Goal: Task Accomplishment & Management: Use online tool/utility

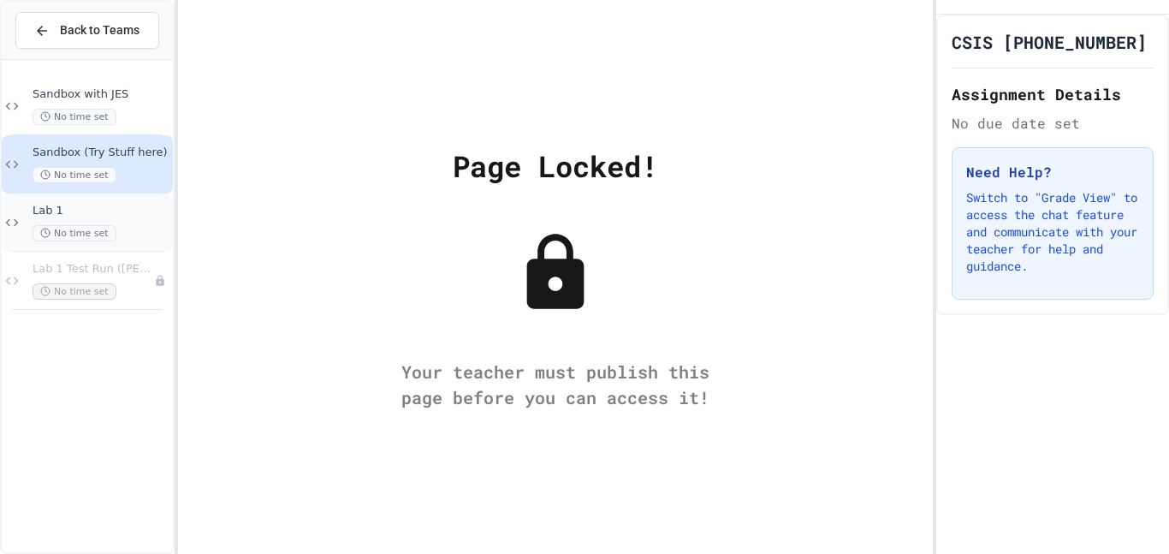
click at [135, 204] on span "Lab 1" at bounding box center [101, 211] width 137 height 15
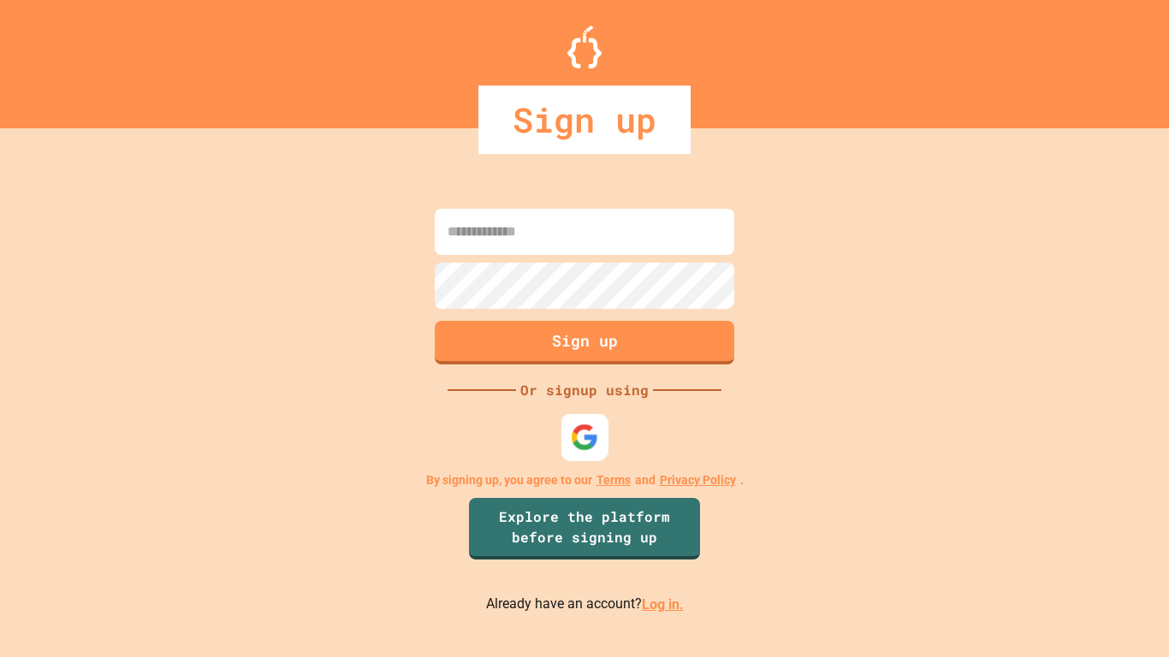
click at [588, 431] on img at bounding box center [585, 437] width 28 height 28
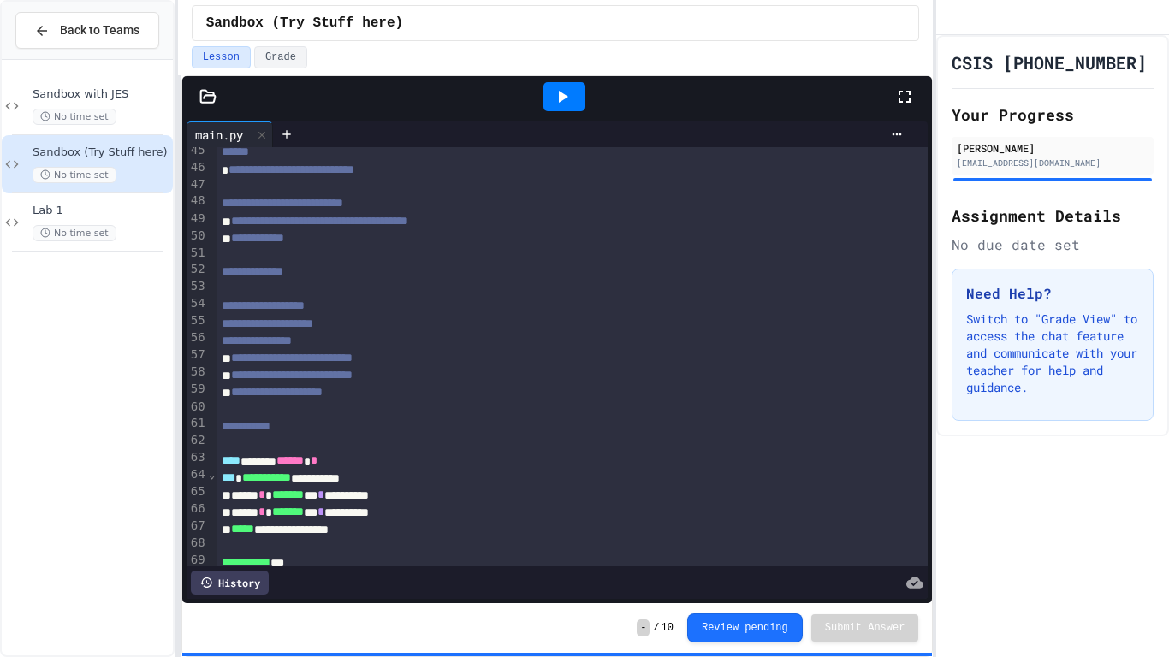
scroll to position [764, 0]
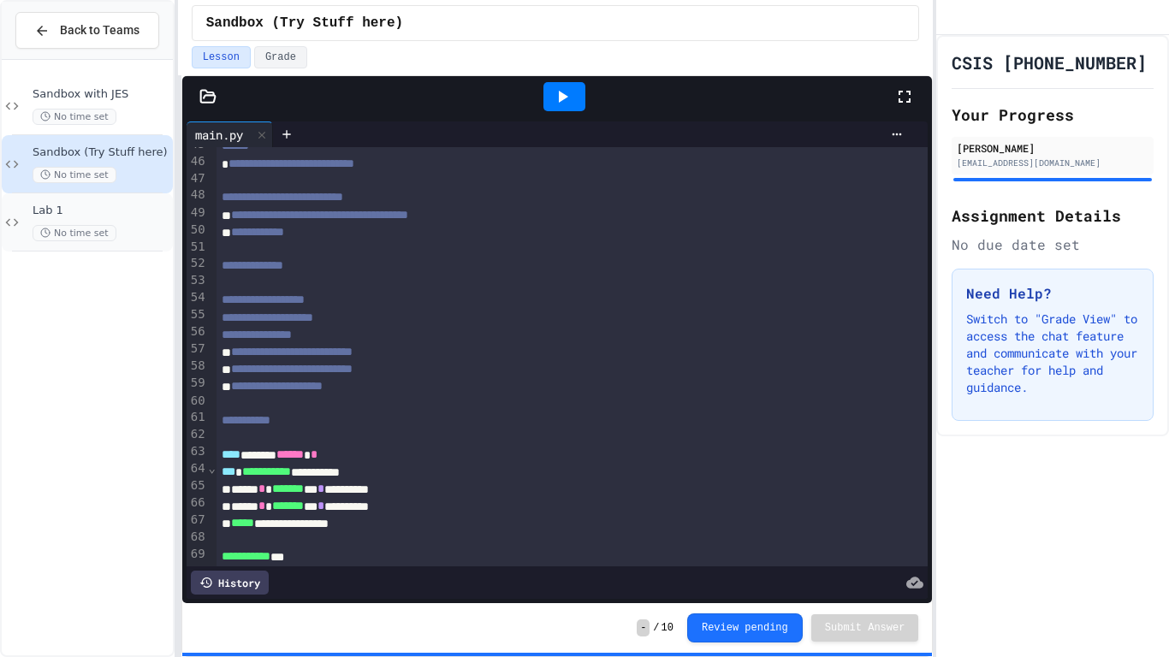
click at [141, 198] on div "Lab 1 No time set" at bounding box center [87, 222] width 171 height 58
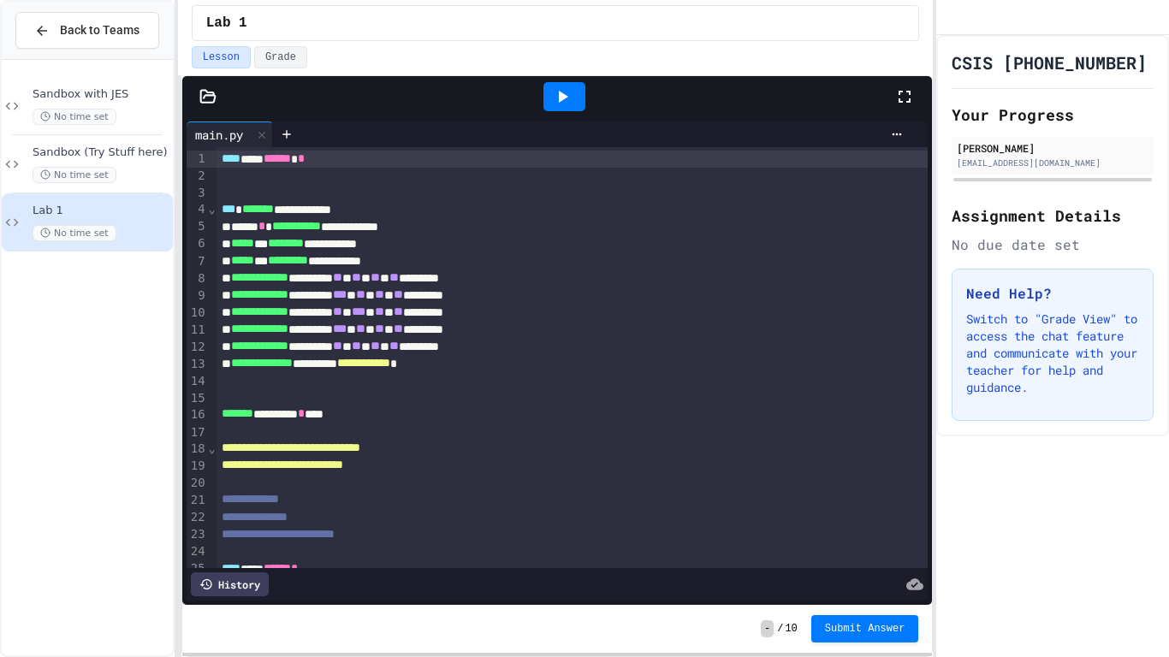
click at [305, 417] on span "*" at bounding box center [301, 413] width 7 height 12
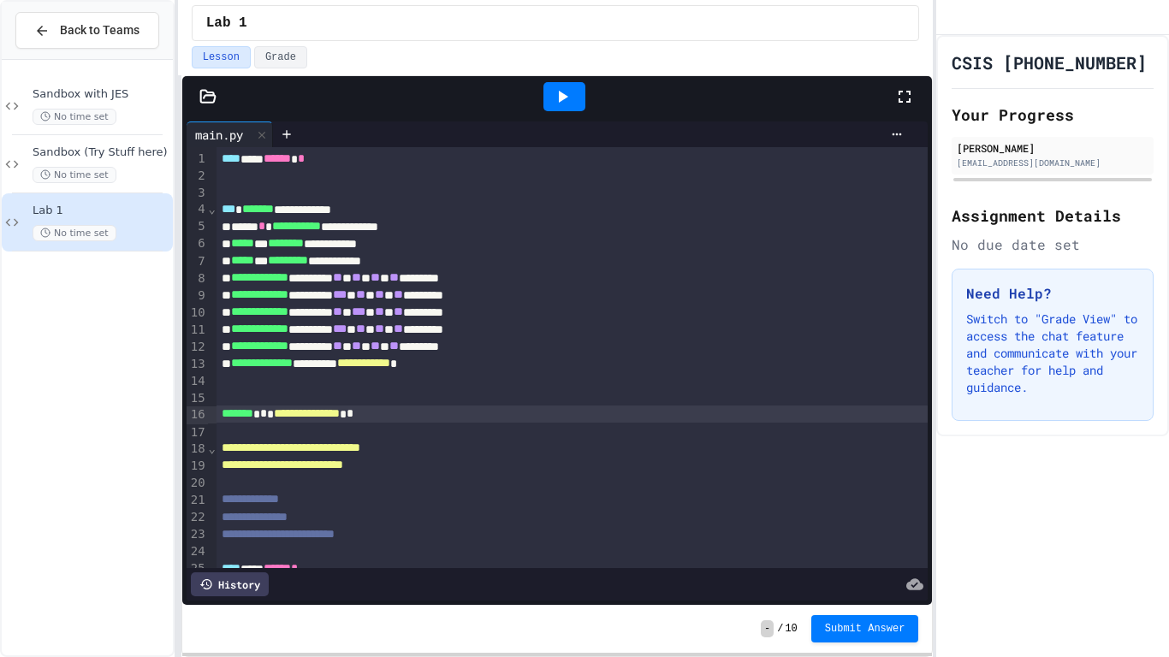
click at [552, 92] on icon at bounding box center [562, 96] width 21 height 21
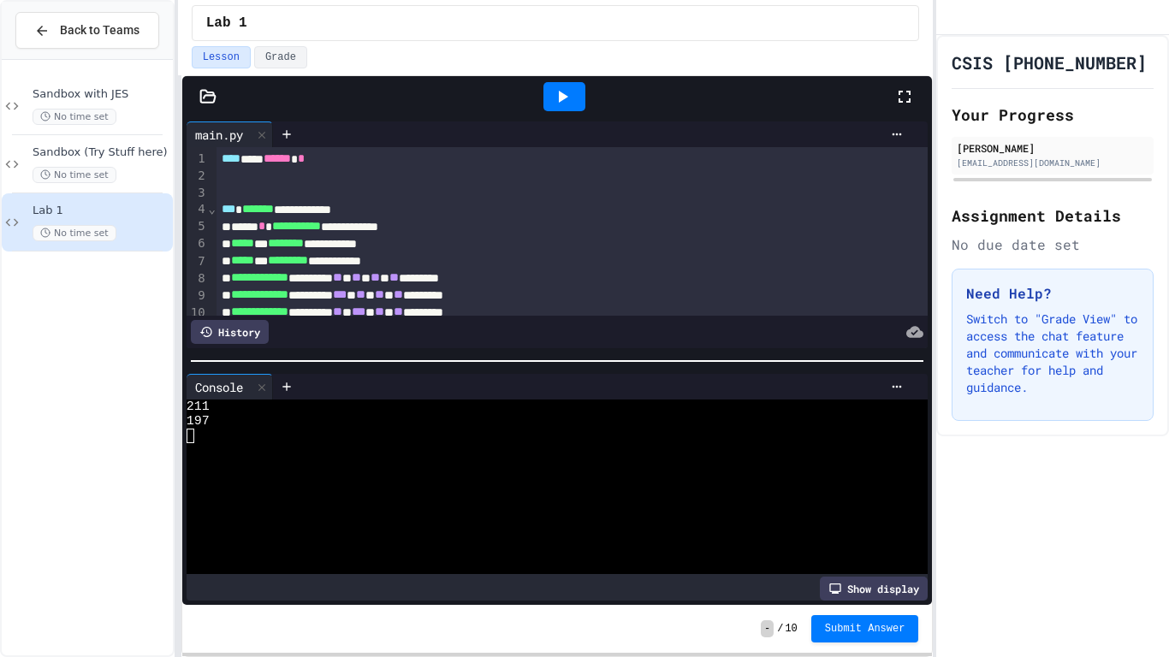
click at [206, 91] on icon at bounding box center [207, 96] width 17 height 17
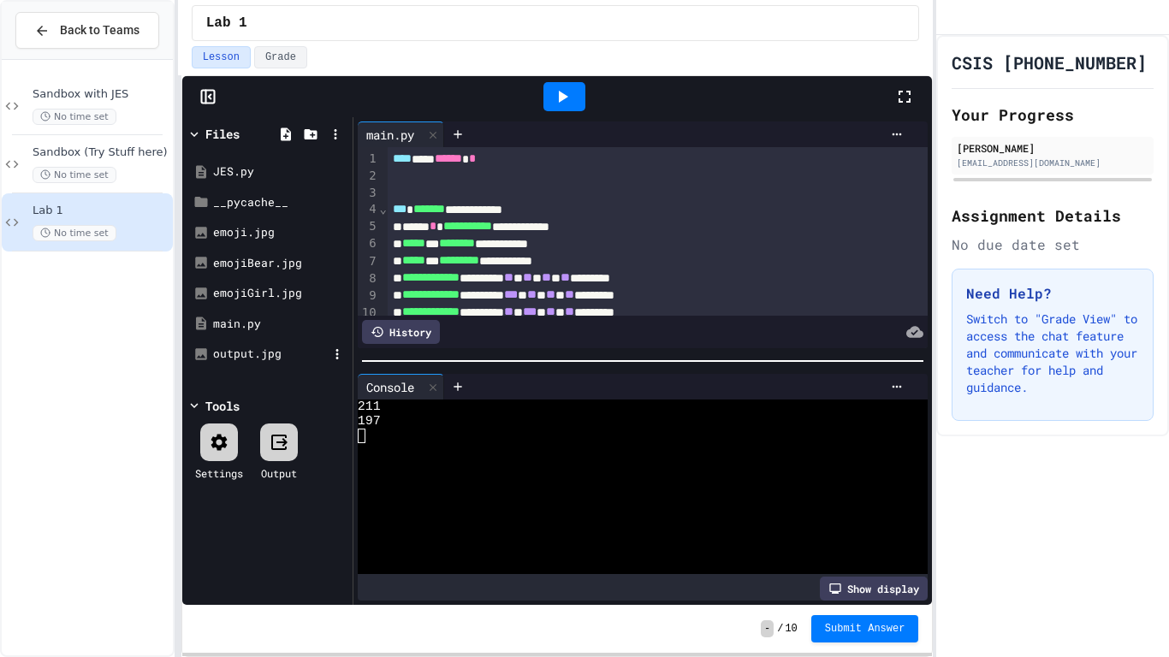
click at [241, 364] on div "output.jpg" at bounding box center [268, 354] width 162 height 31
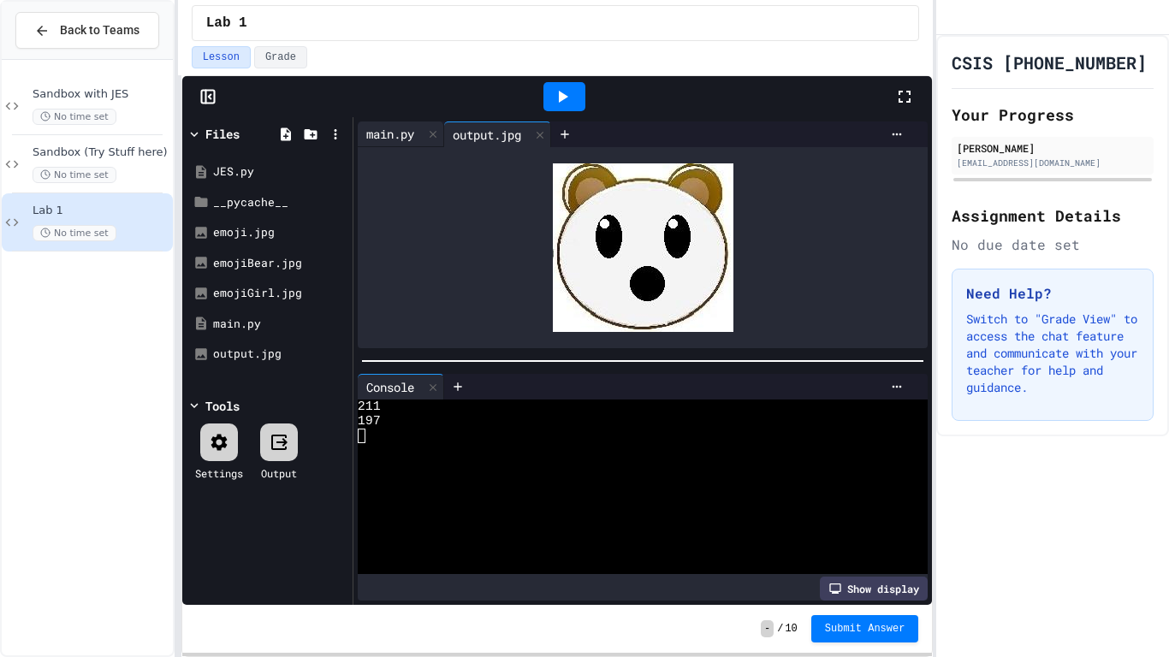
click at [408, 132] on div "main.py" at bounding box center [390, 134] width 65 height 18
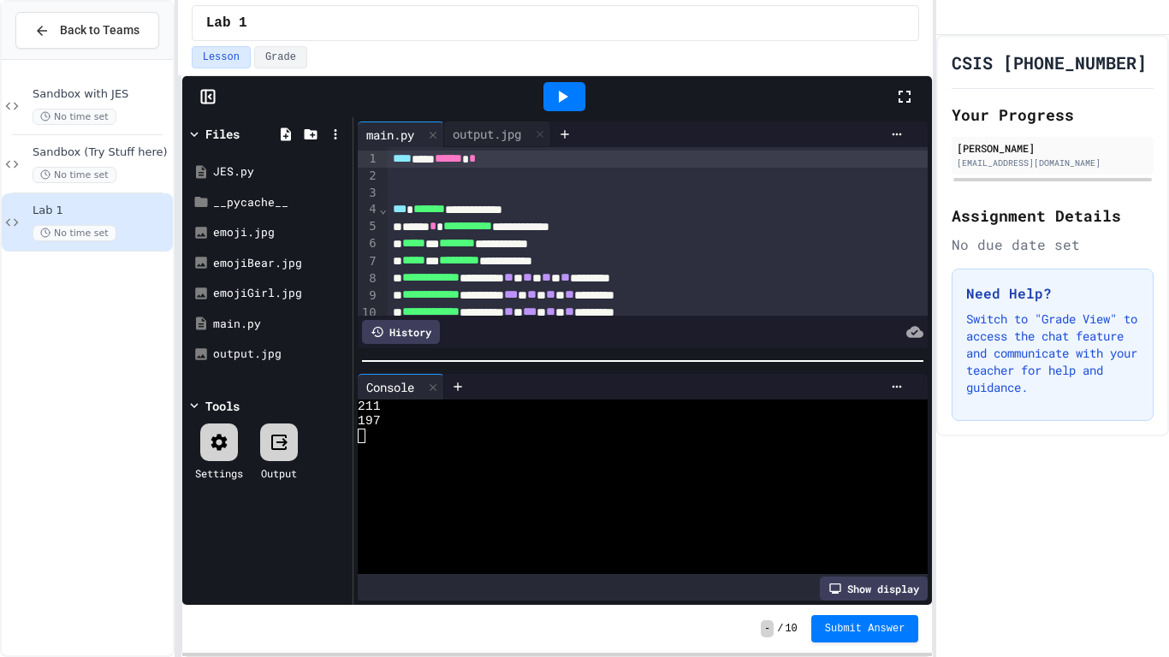
click at [899, 110] on div at bounding box center [913, 97] width 38 height 46
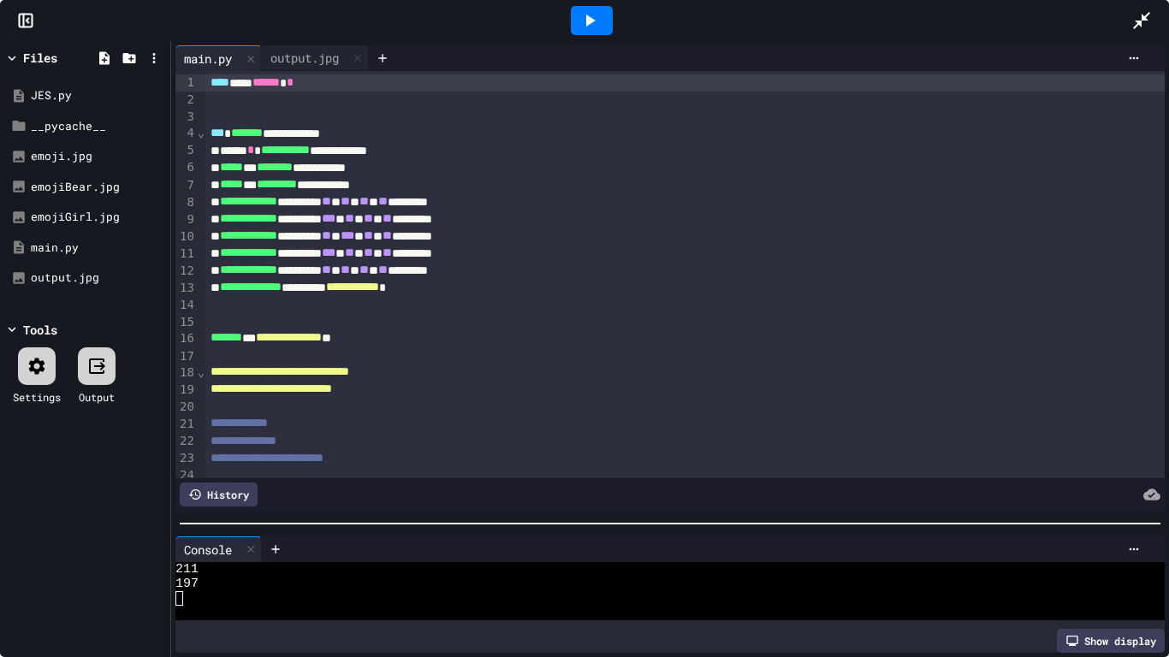
click at [406, 528] on div at bounding box center [670, 523] width 998 height 17
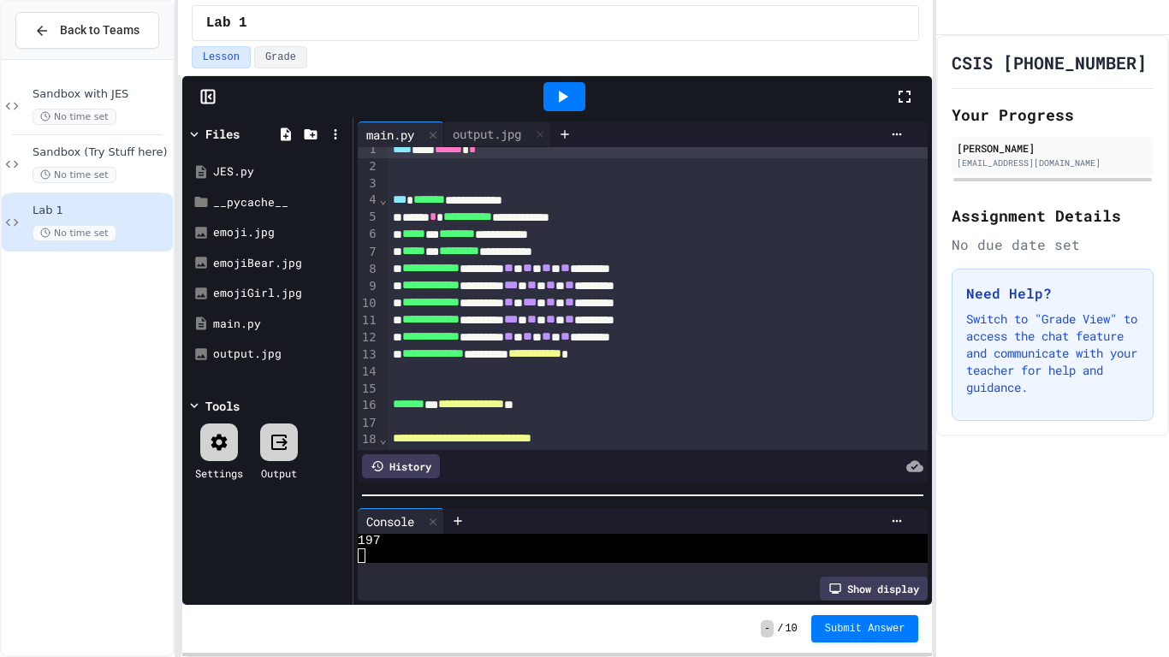
scroll to position [9, 0]
click at [536, 200] on div "**********" at bounding box center [659, 200] width 542 height 17
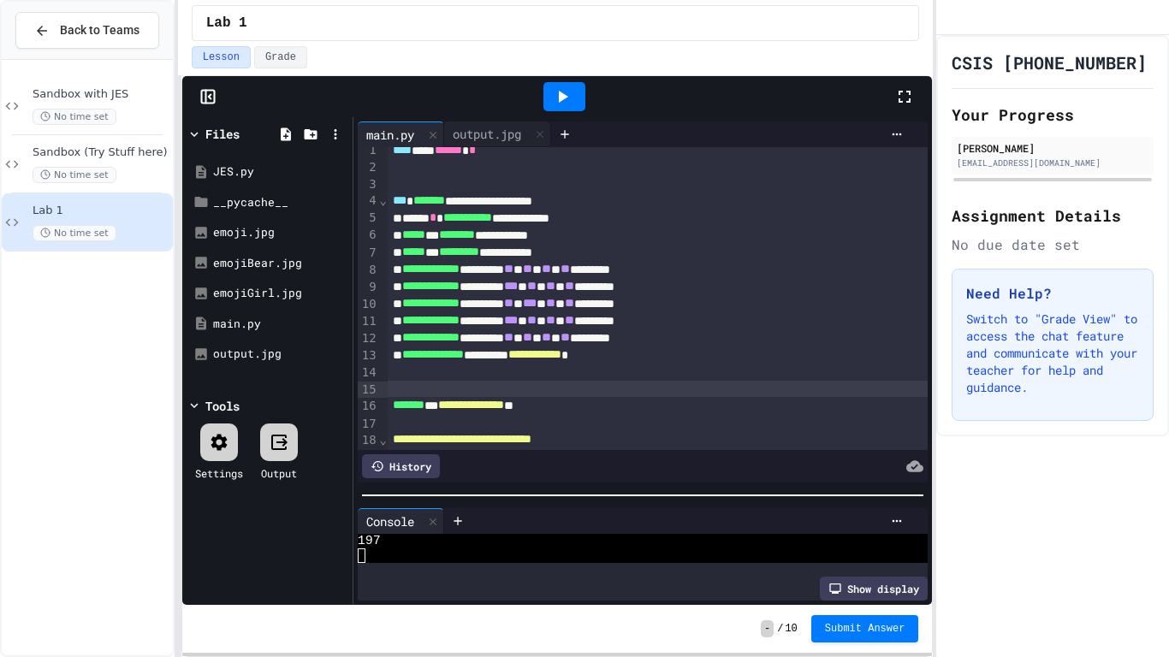
click at [699, 388] on div at bounding box center [659, 389] width 542 height 17
click at [566, 406] on div "**********" at bounding box center [659, 405] width 542 height 17
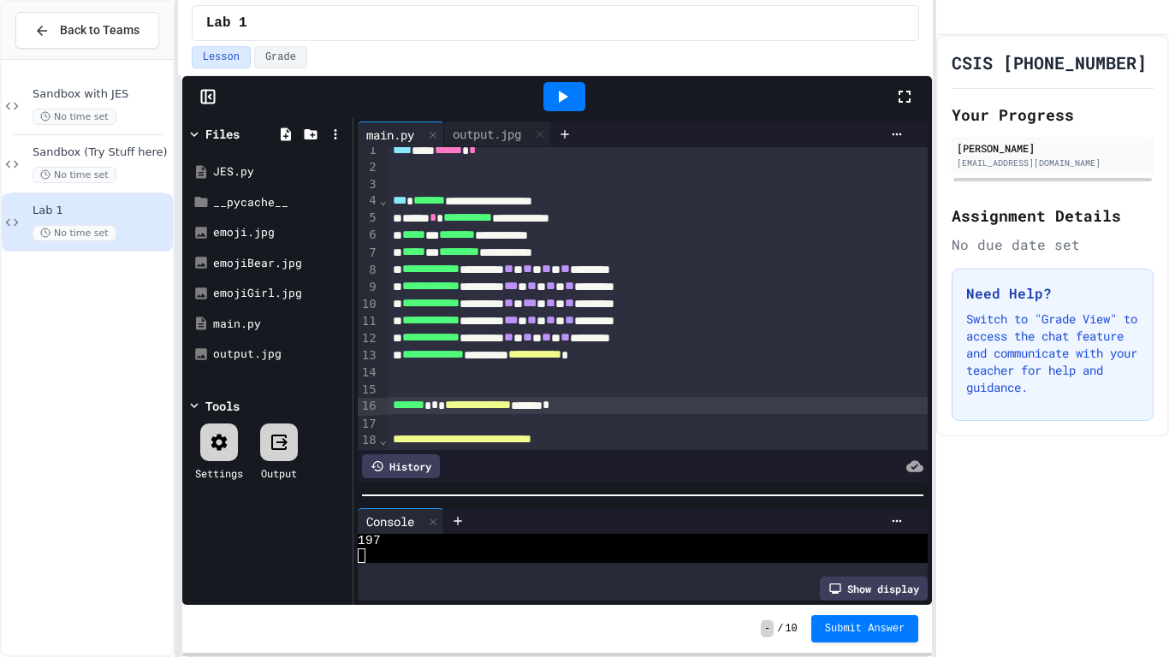
click at [572, 97] on icon at bounding box center [562, 96] width 21 height 21
click at [468, 133] on div "output.jpg" at bounding box center [487, 134] width 86 height 18
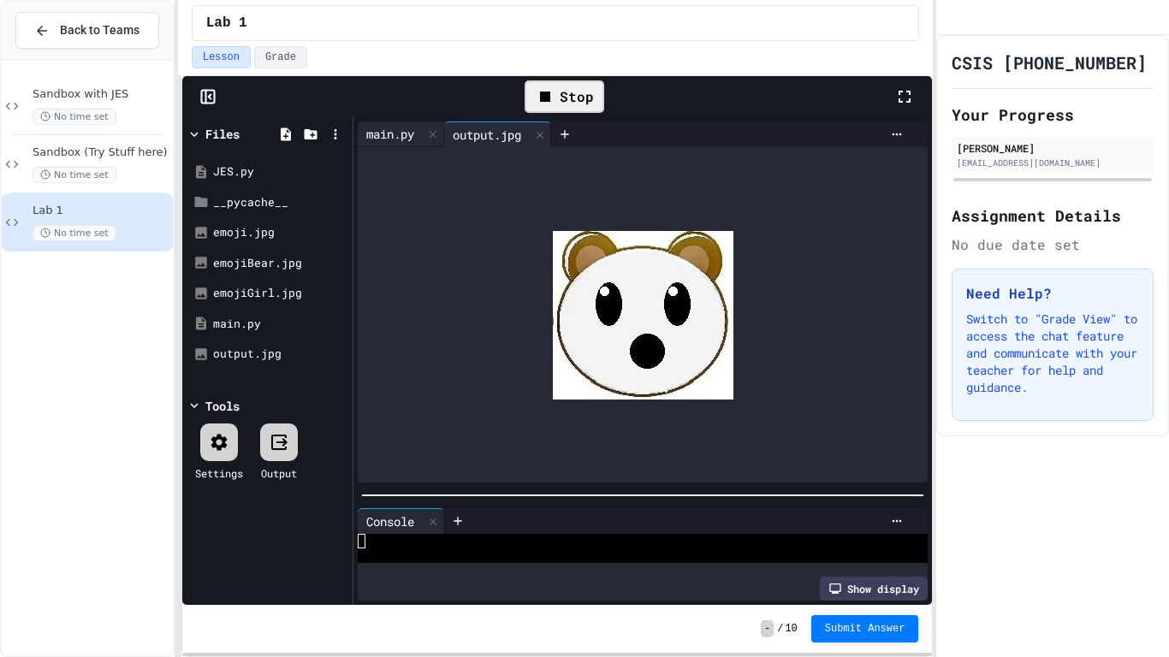
click at [373, 130] on div "main.py" at bounding box center [390, 134] width 65 height 18
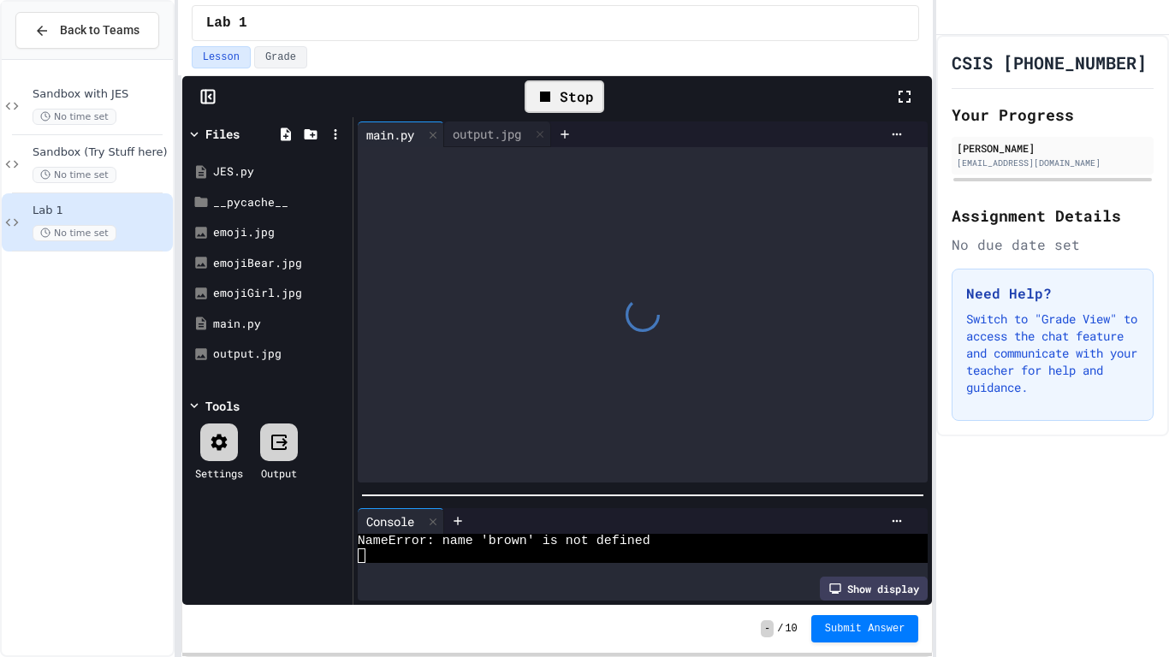
scroll to position [44, 0]
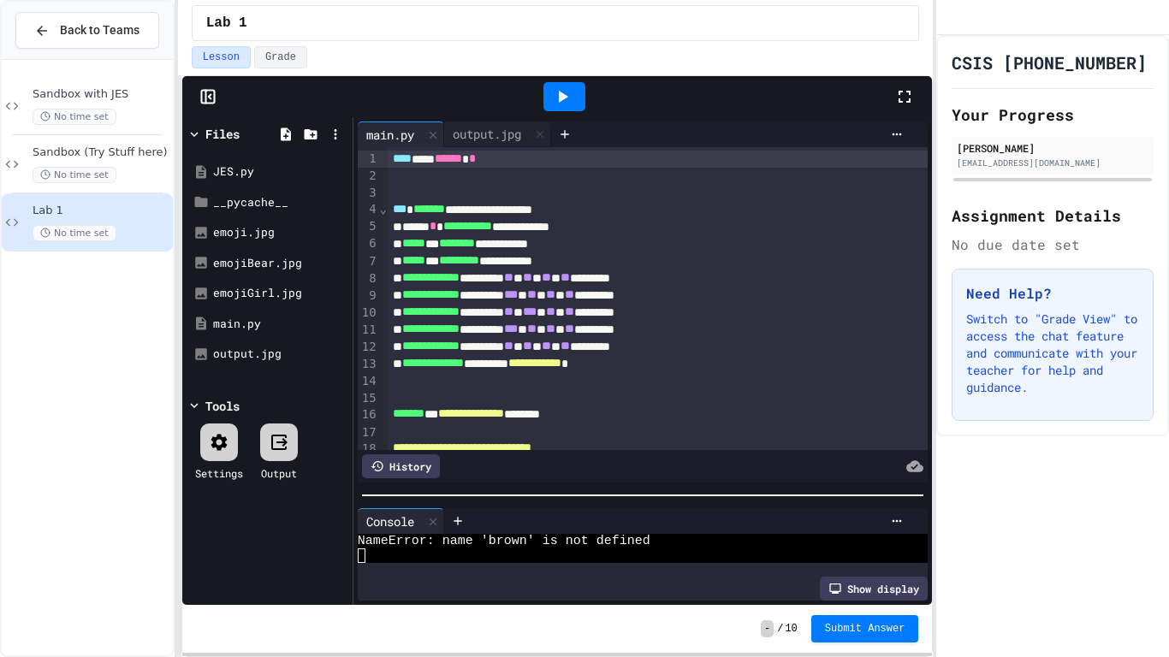
click at [589, 423] on div "**********" at bounding box center [659, 414] width 542 height 17
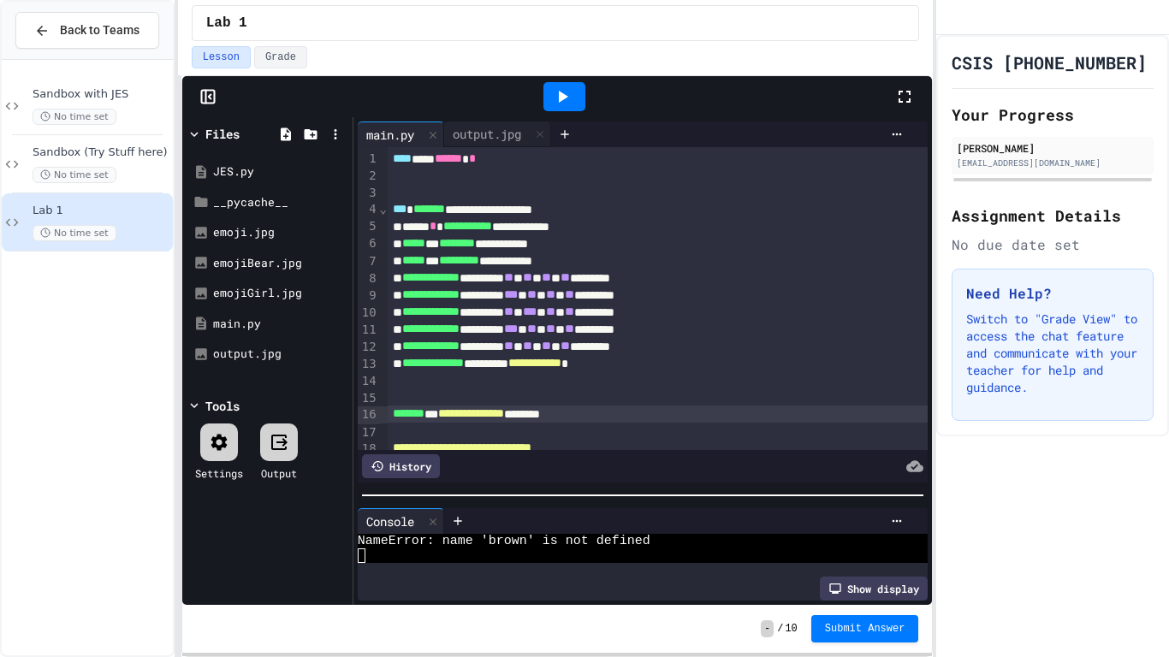
click at [589, 423] on div "**********" at bounding box center [659, 414] width 542 height 17
click at [572, 101] on div at bounding box center [564, 96] width 42 height 29
click at [500, 131] on div "output.jpg" at bounding box center [487, 134] width 86 height 18
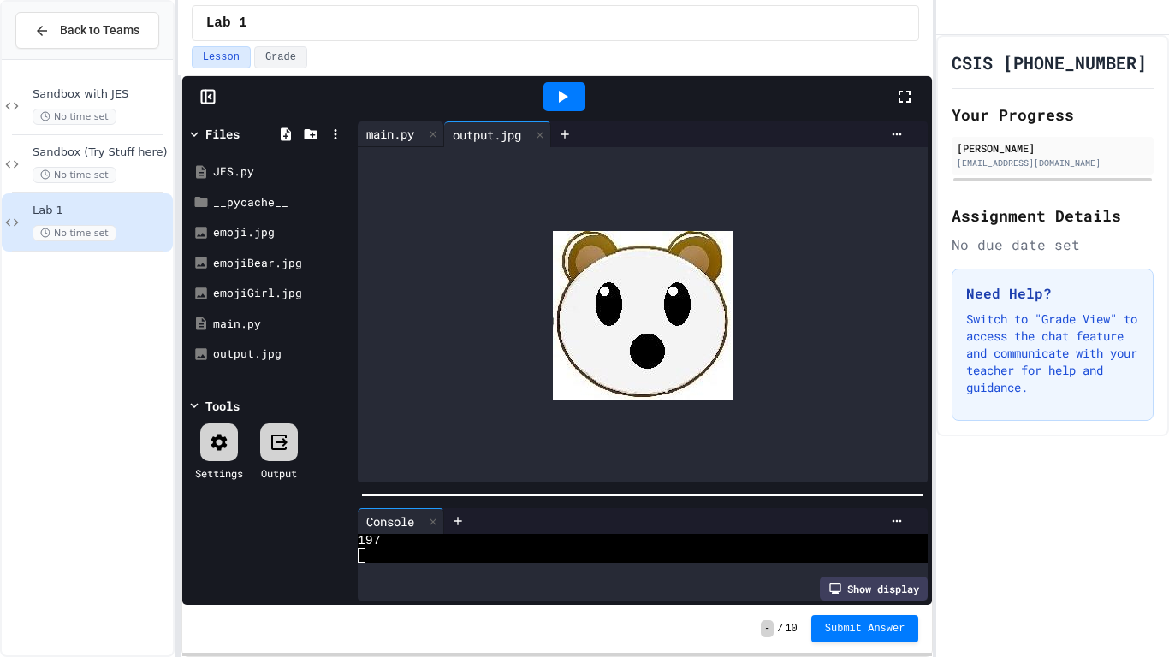
click at [383, 144] on div "main.py" at bounding box center [401, 134] width 86 height 26
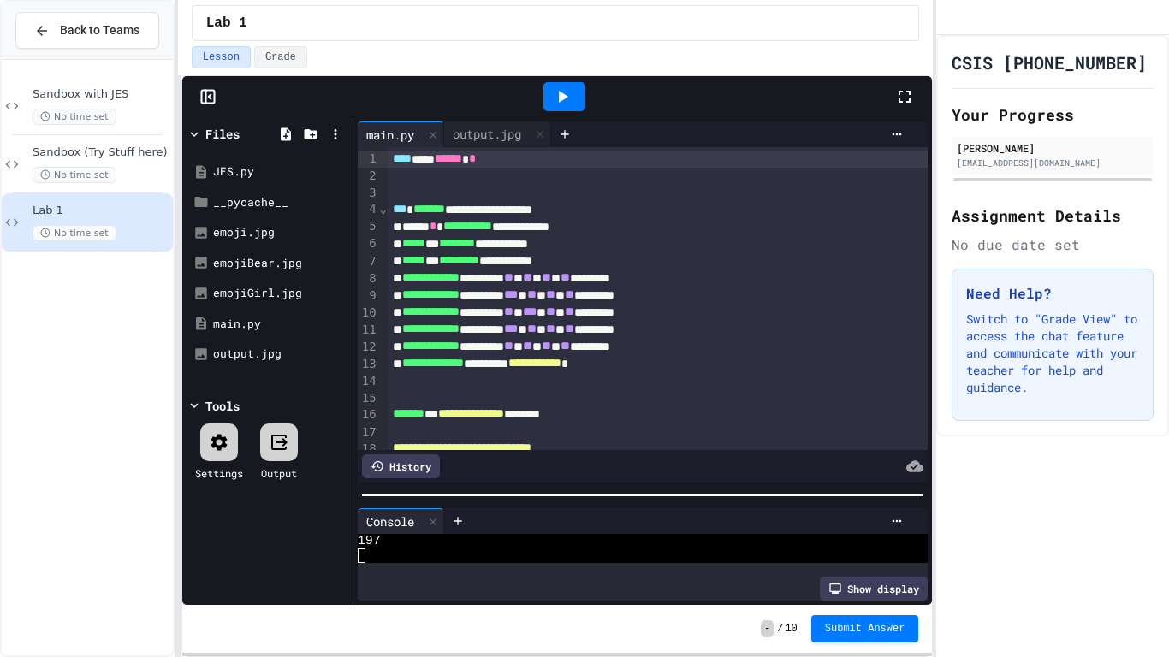
click at [596, 412] on div "**********" at bounding box center [659, 414] width 542 height 17
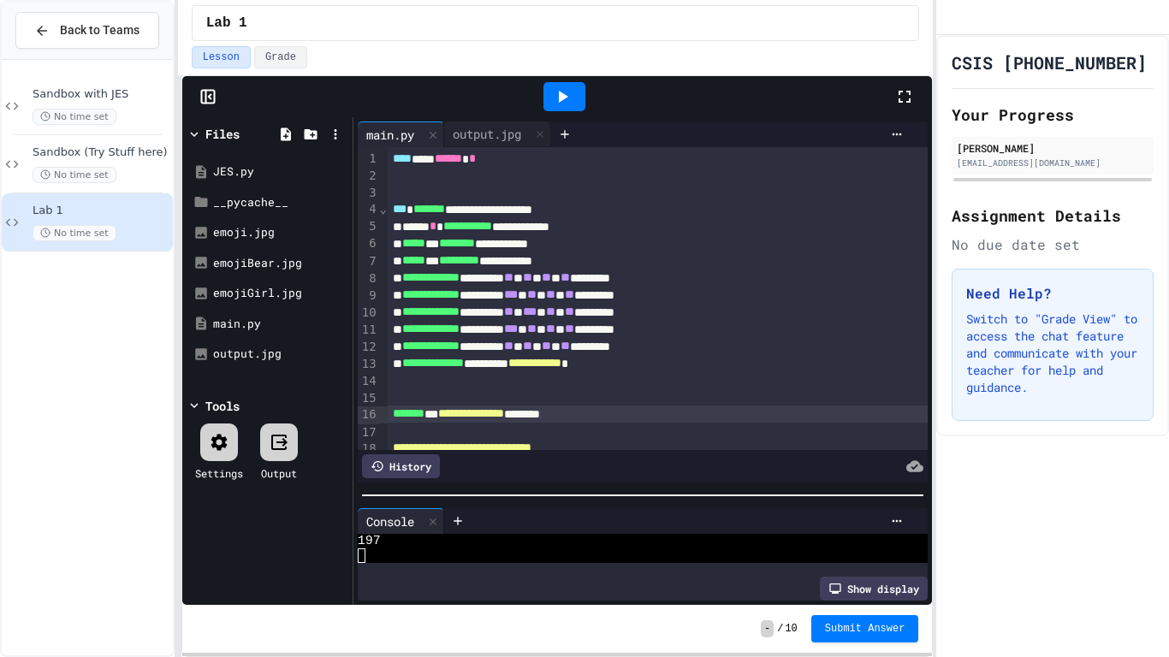
click at [596, 412] on div "**********" at bounding box center [659, 414] width 542 height 17
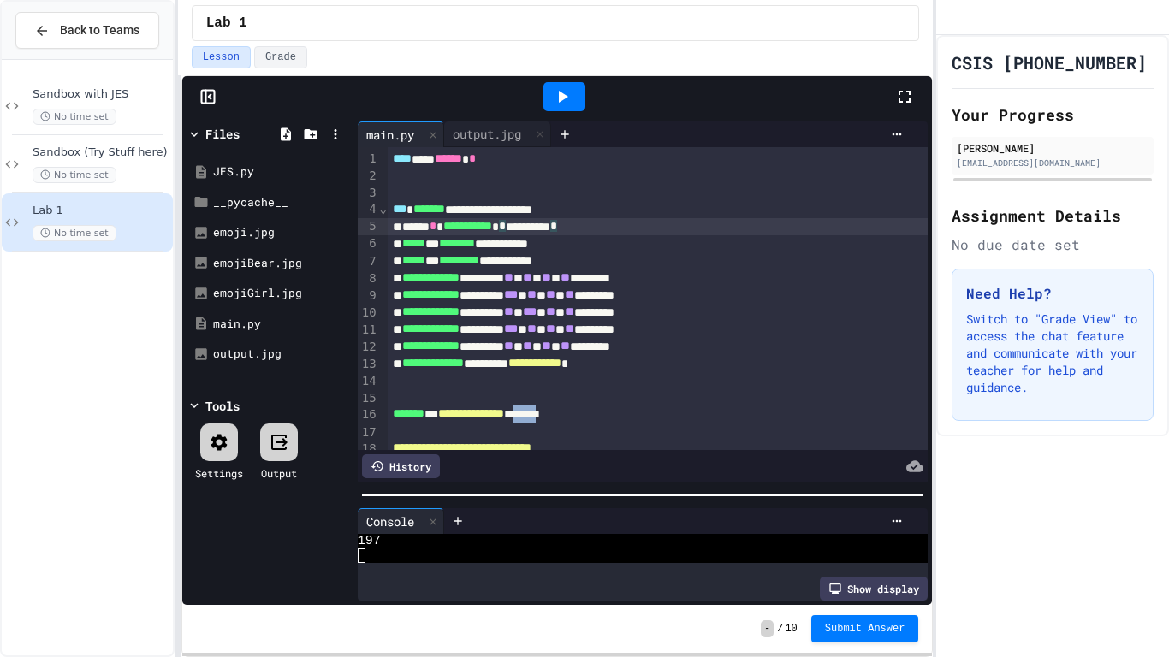
click at [662, 232] on div "**********" at bounding box center [659, 226] width 542 height 17
click at [602, 413] on div "**********" at bounding box center [659, 414] width 542 height 17
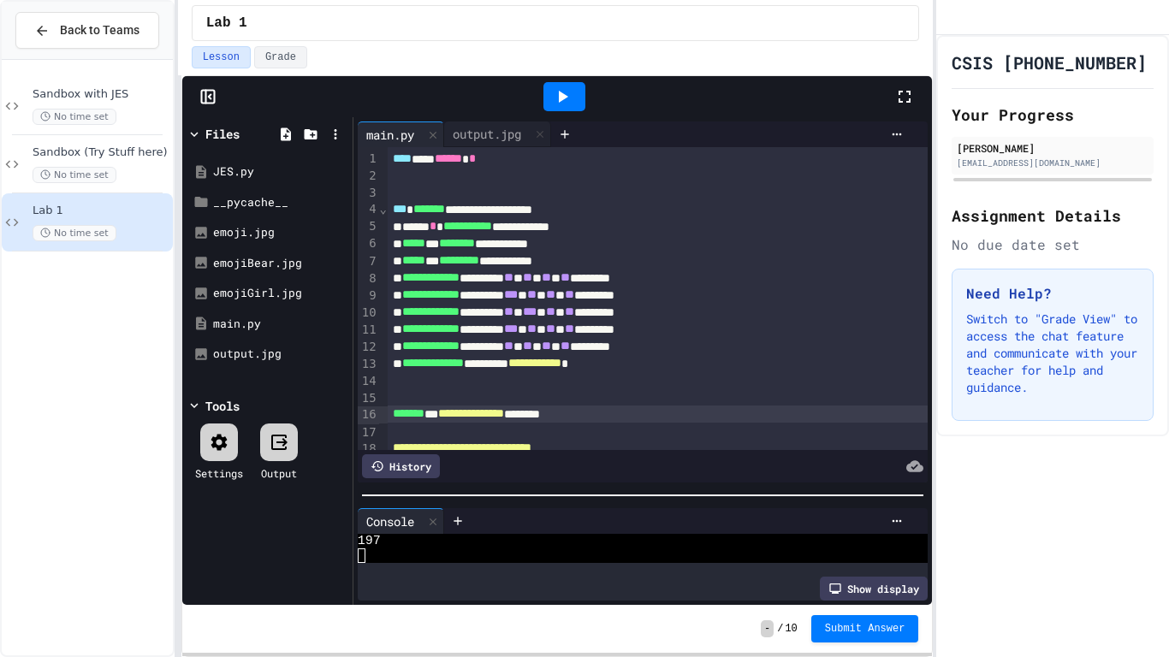
click at [602, 413] on div "**********" at bounding box center [659, 414] width 542 height 17
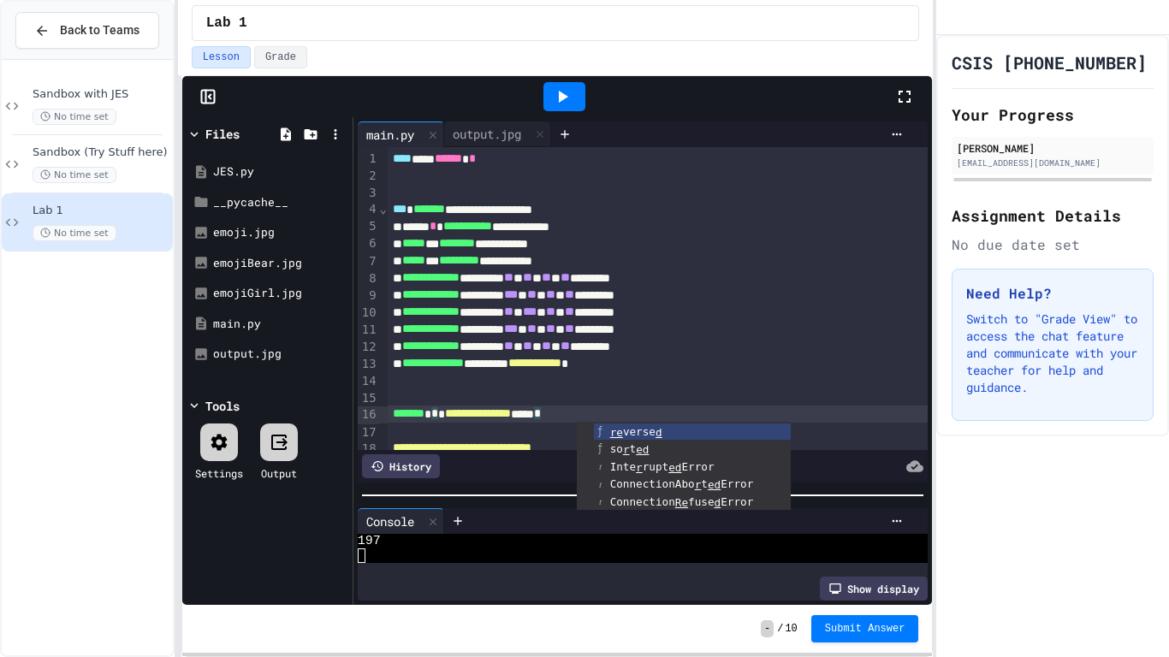
click at [556, 96] on icon at bounding box center [562, 96] width 21 height 21
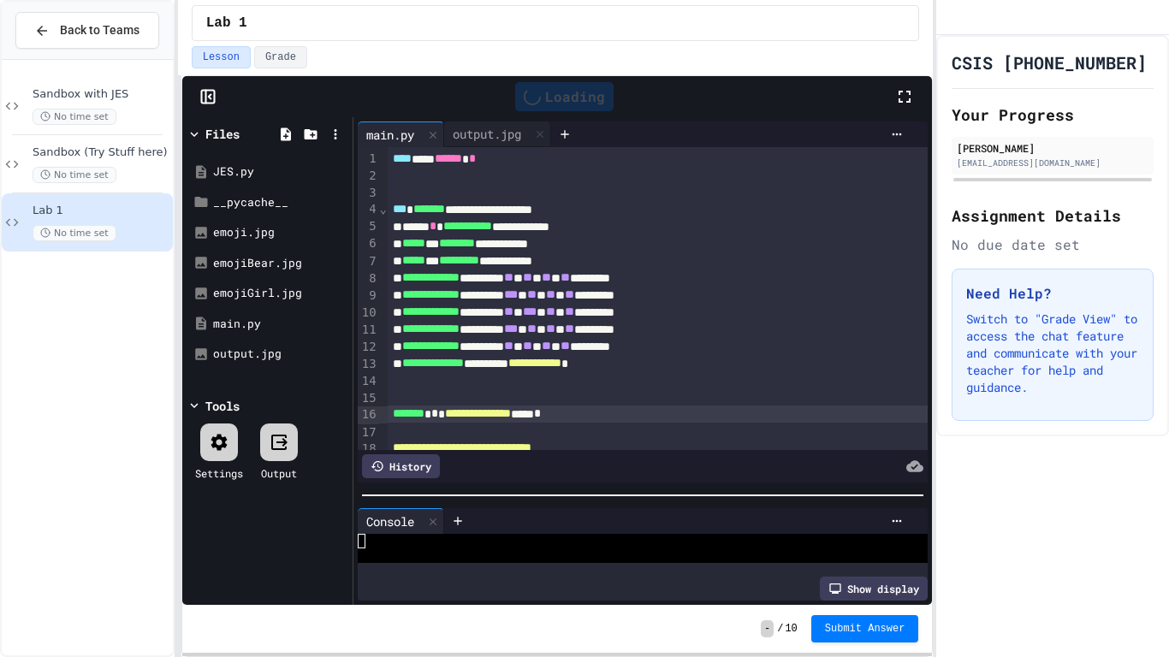
scroll to position [0, 0]
click at [482, 133] on div "output.jpg" at bounding box center [487, 134] width 86 height 18
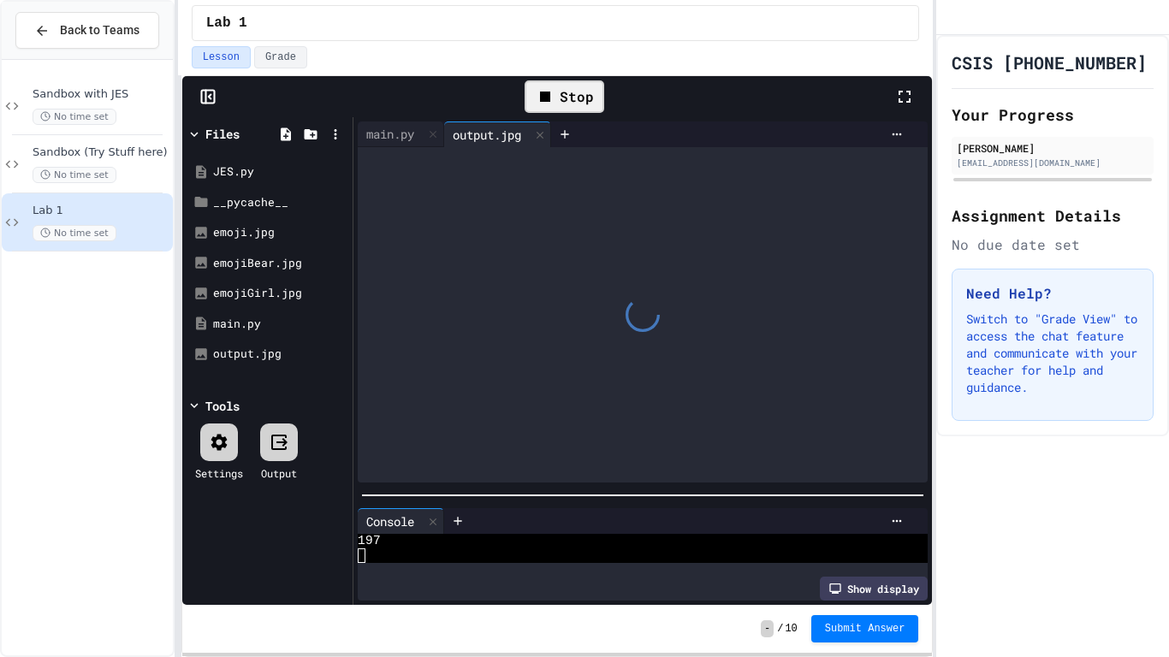
scroll to position [15, 0]
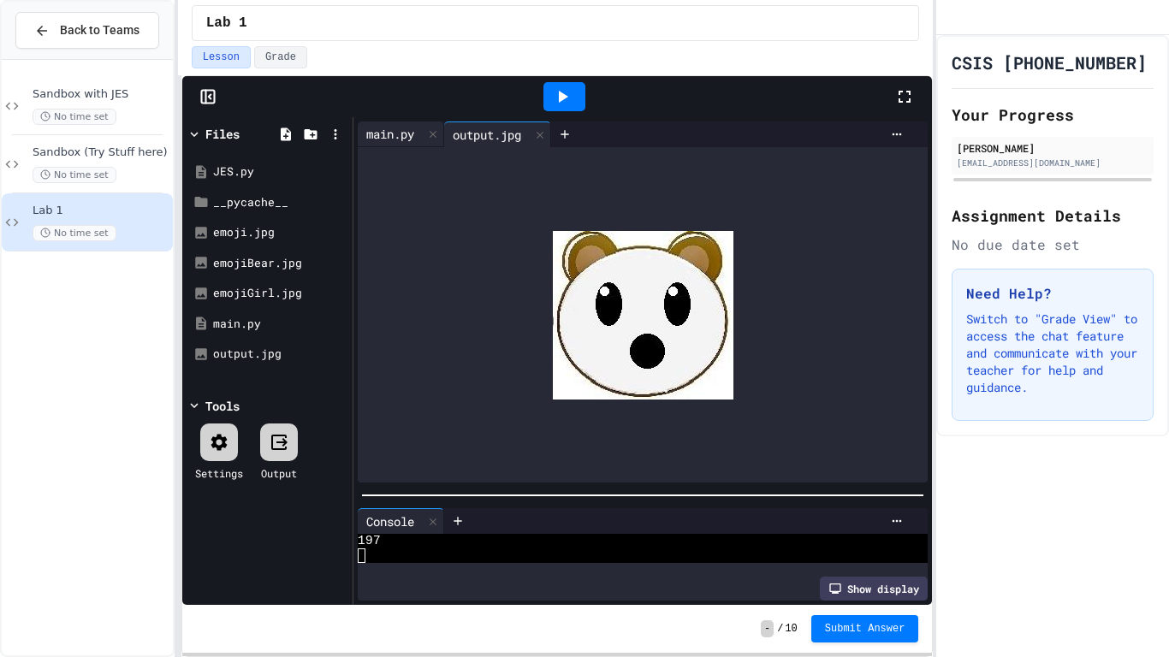
click at [391, 133] on div "main.py" at bounding box center [390, 134] width 65 height 18
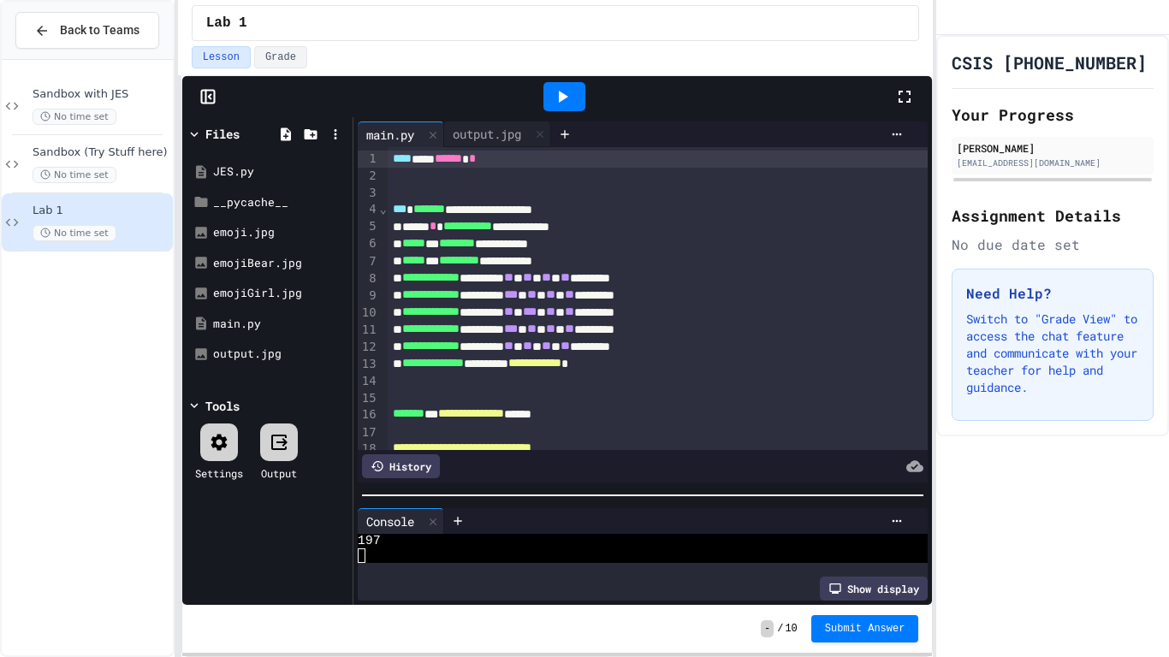
click at [691, 335] on div "**********" at bounding box center [659, 329] width 542 height 17
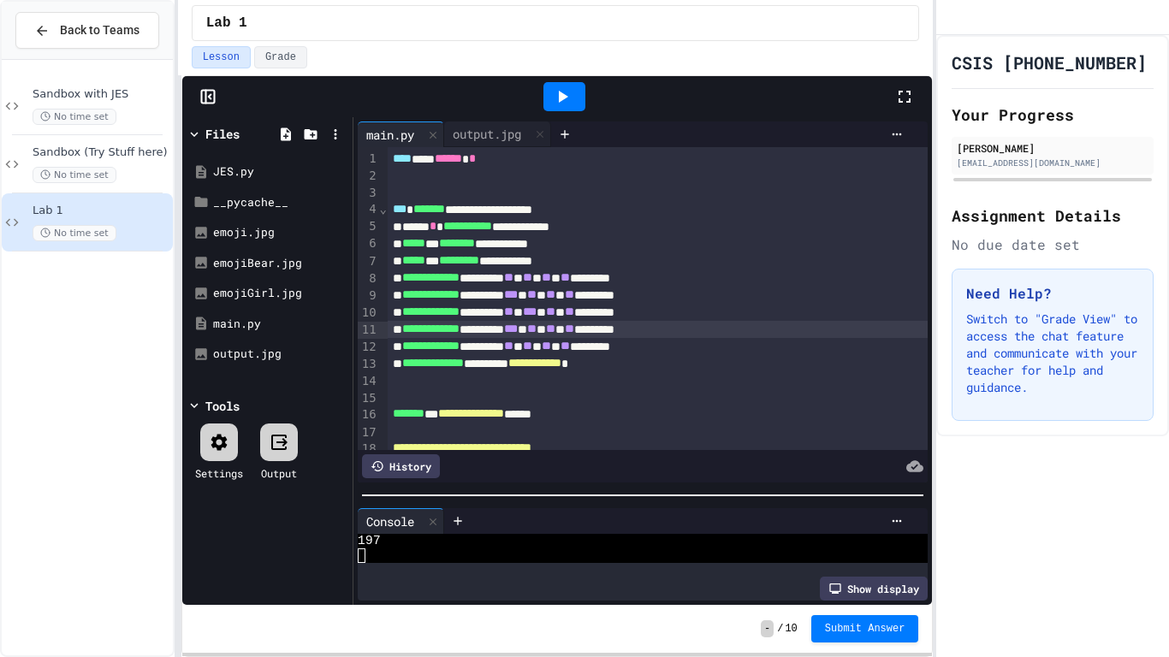
click at [691, 335] on div "**********" at bounding box center [659, 329] width 542 height 17
click at [677, 358] on div "**********" at bounding box center [659, 363] width 542 height 17
click at [687, 348] on div "**********" at bounding box center [659, 346] width 542 height 17
click at [578, 409] on div "**********" at bounding box center [659, 414] width 542 height 17
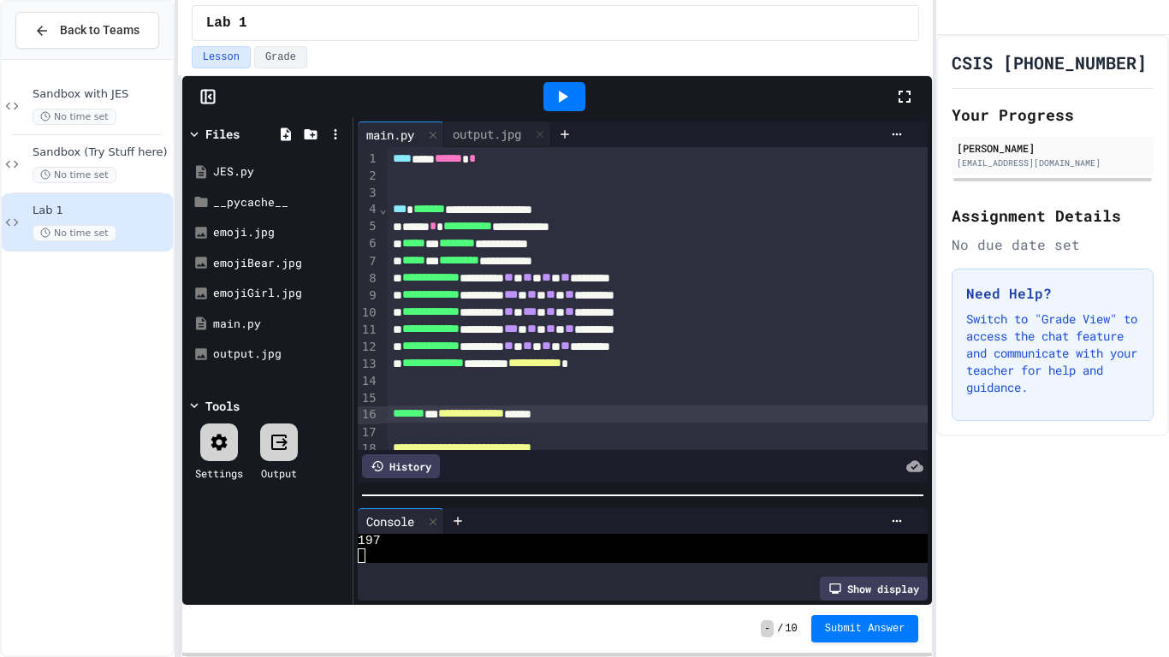
click at [560, 88] on icon at bounding box center [562, 96] width 21 height 21
click at [464, 133] on div "output.jpg" at bounding box center [487, 134] width 86 height 18
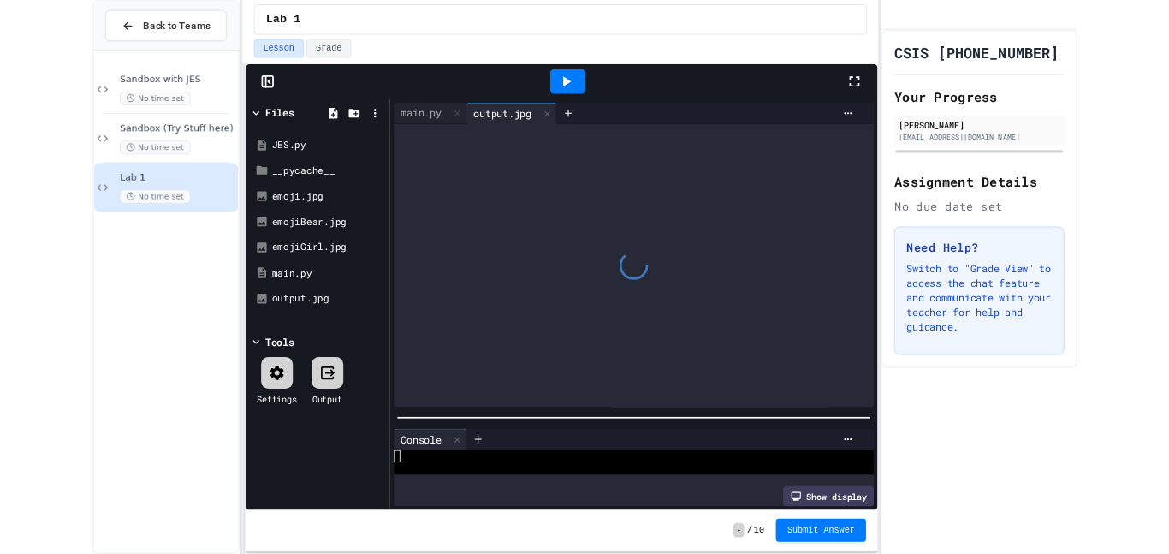
scroll to position [15, 0]
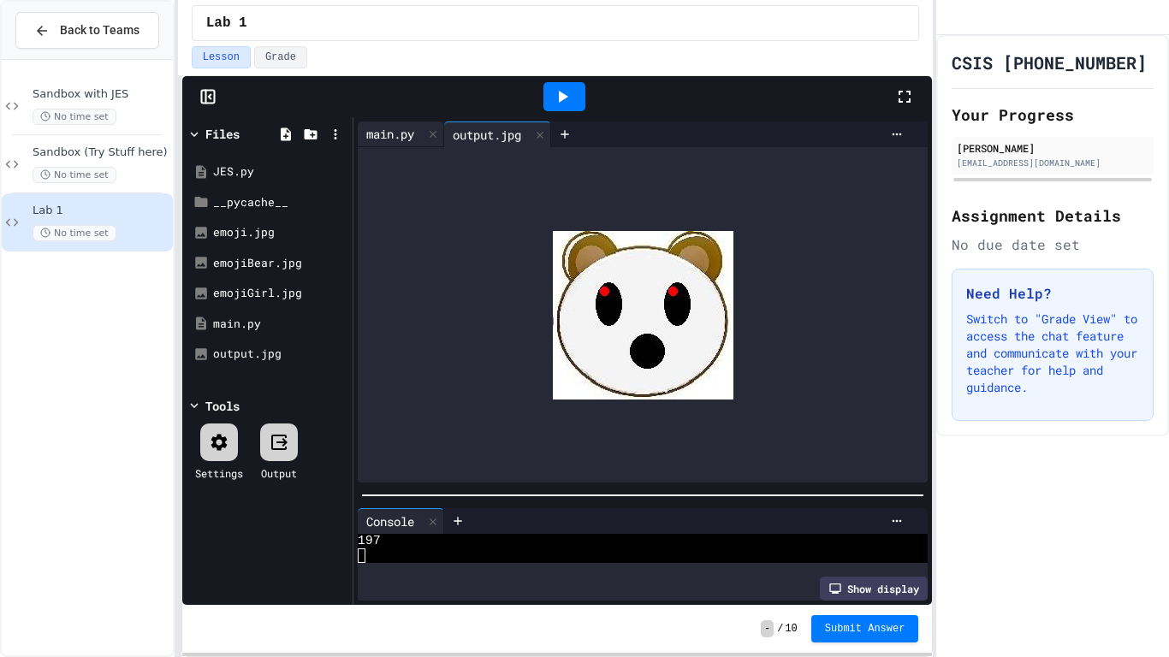
click at [388, 133] on div "main.py" at bounding box center [390, 134] width 65 height 18
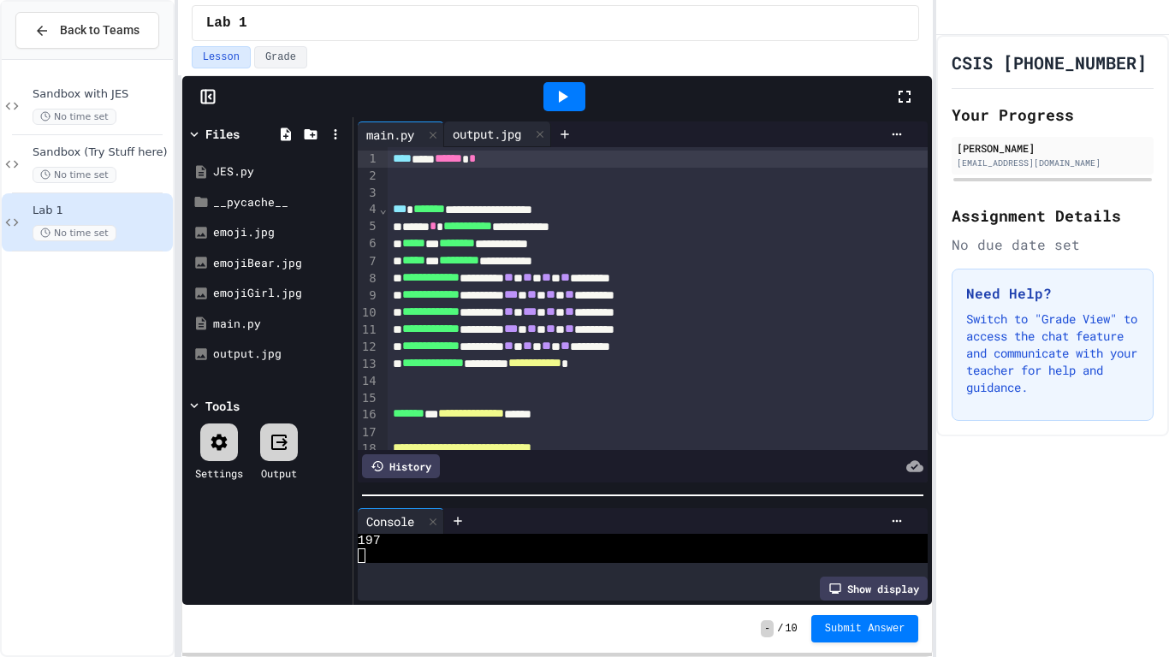
click at [490, 133] on div "output.jpg" at bounding box center [487, 134] width 86 height 18
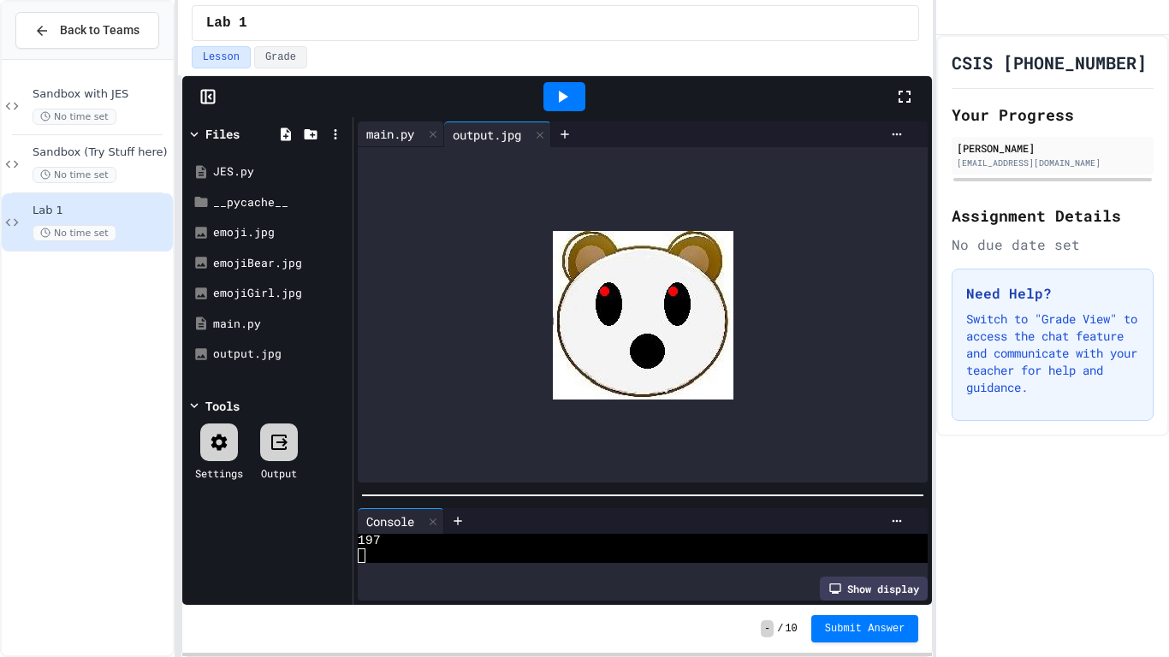
click at [392, 143] on div "main.py" at bounding box center [401, 134] width 86 height 26
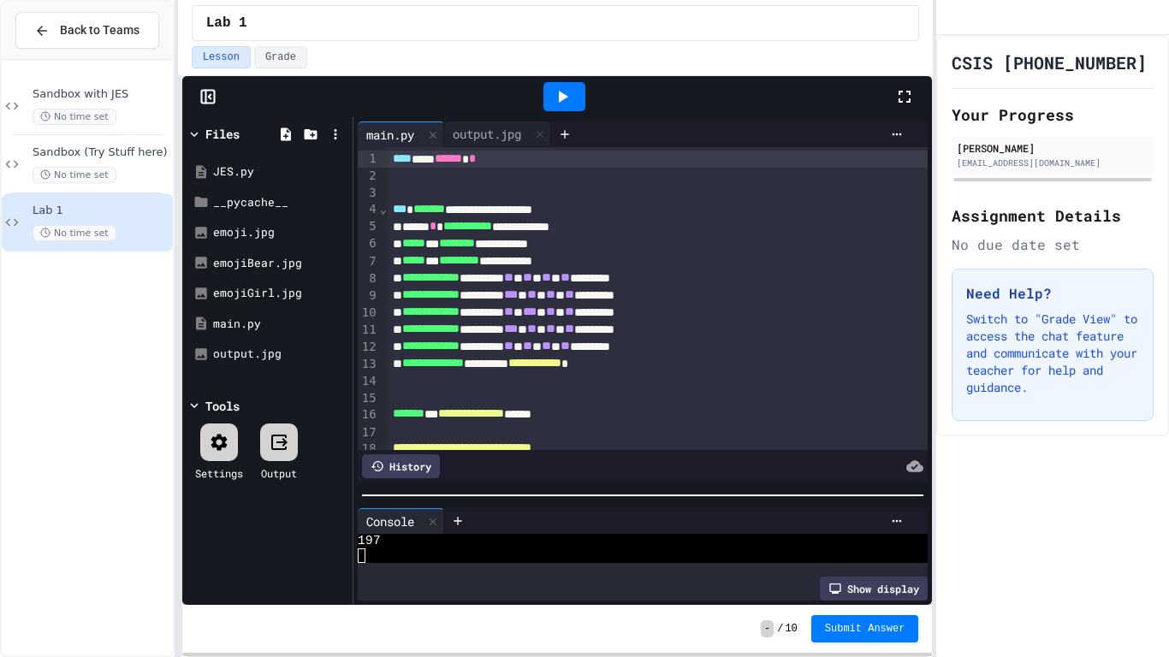
click at [393, 160] on span "****" at bounding box center [402, 158] width 19 height 12
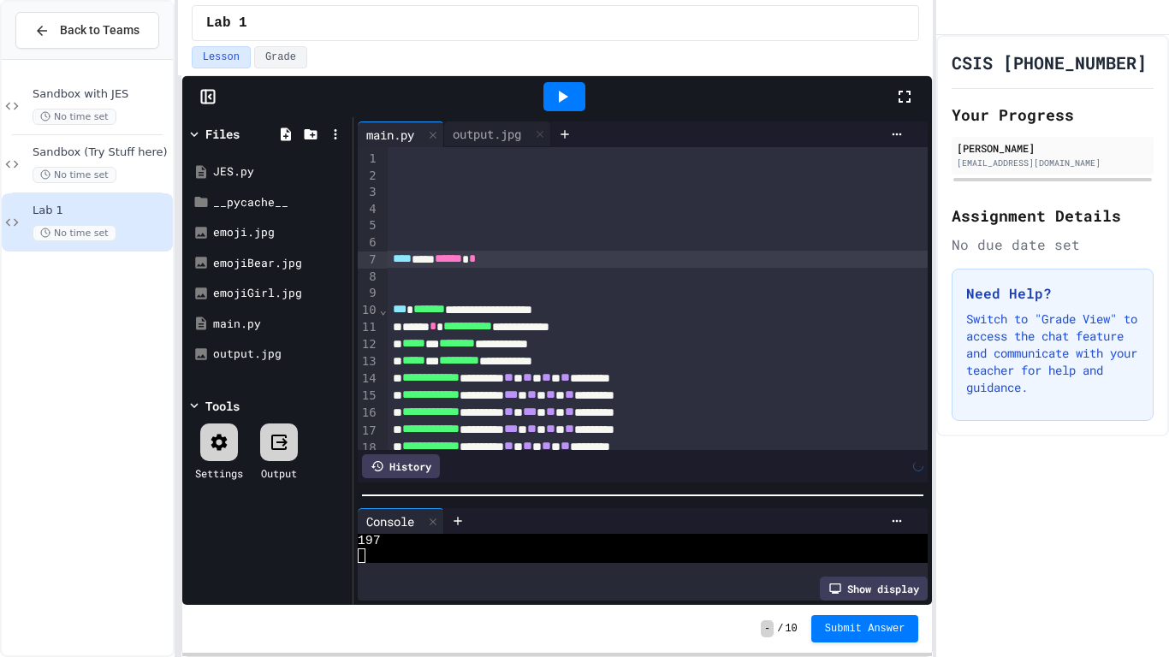
click at [392, 163] on div at bounding box center [659, 159] width 542 height 17
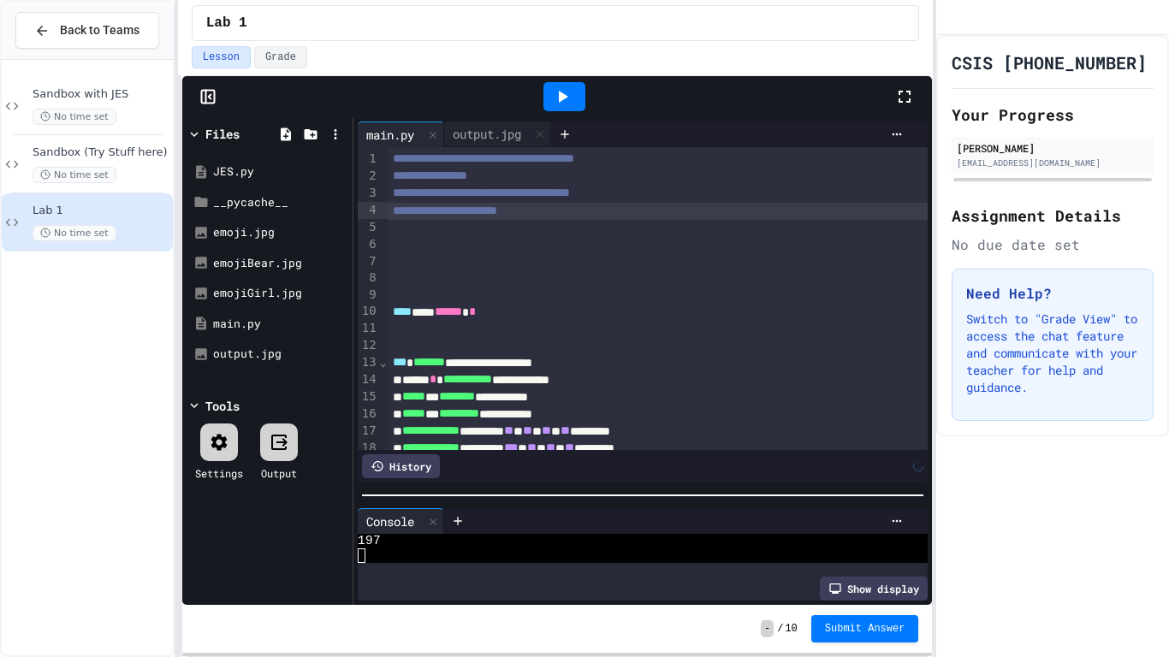
click at [441, 301] on div at bounding box center [659, 295] width 542 height 17
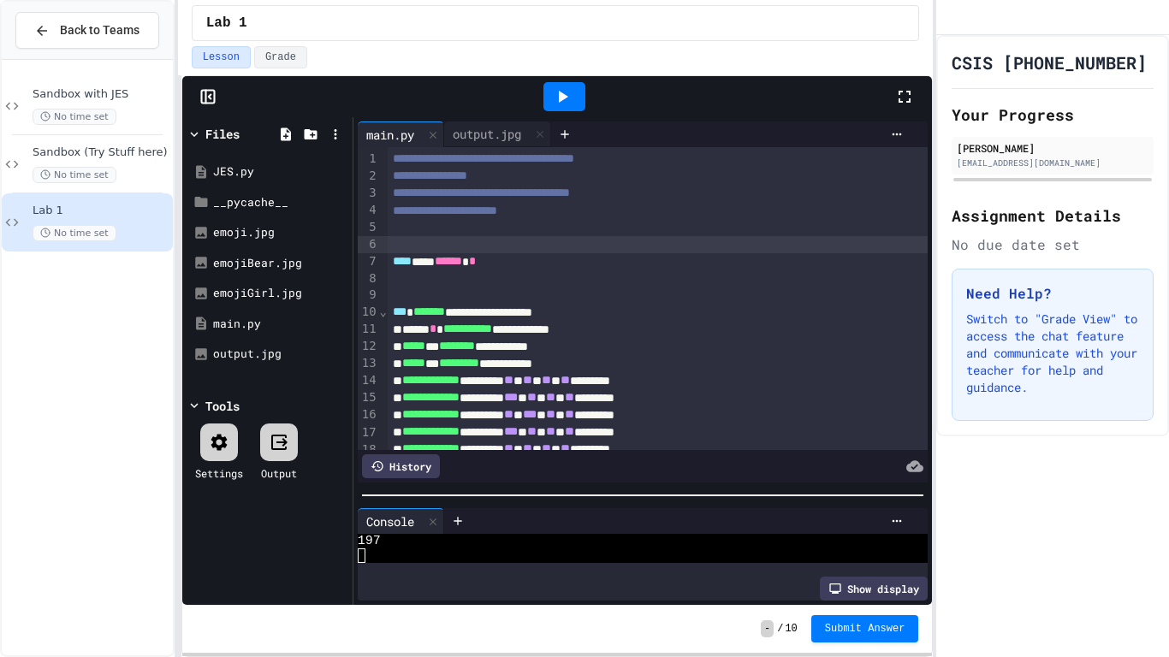
click at [555, 270] on div at bounding box center [659, 278] width 542 height 17
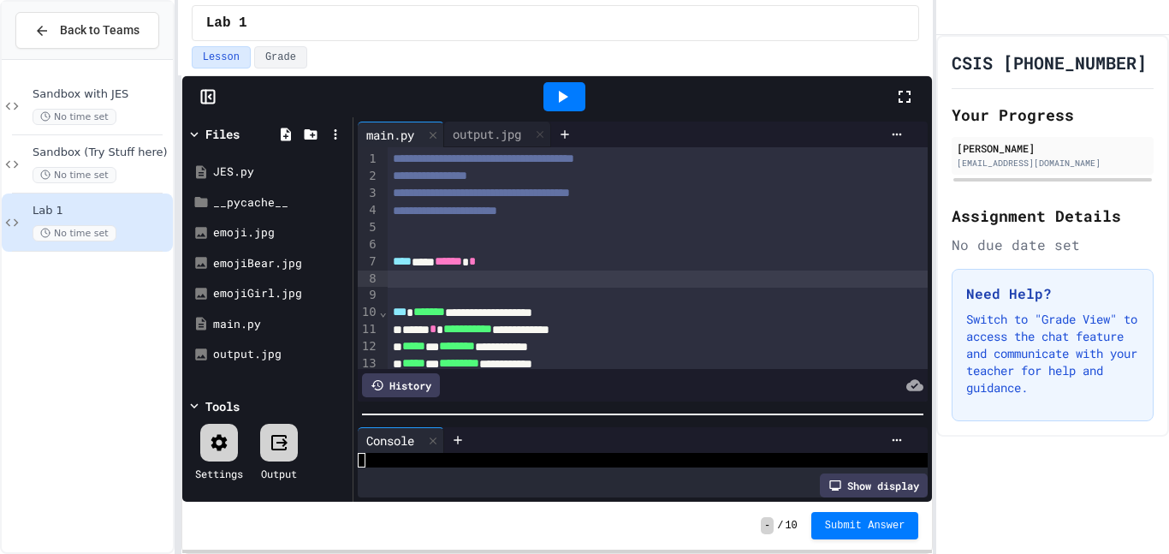
scroll to position [29, 0]
click at [346, 135] on div at bounding box center [335, 133] width 25 height 25
click at [342, 136] on icon at bounding box center [335, 134] width 15 height 15
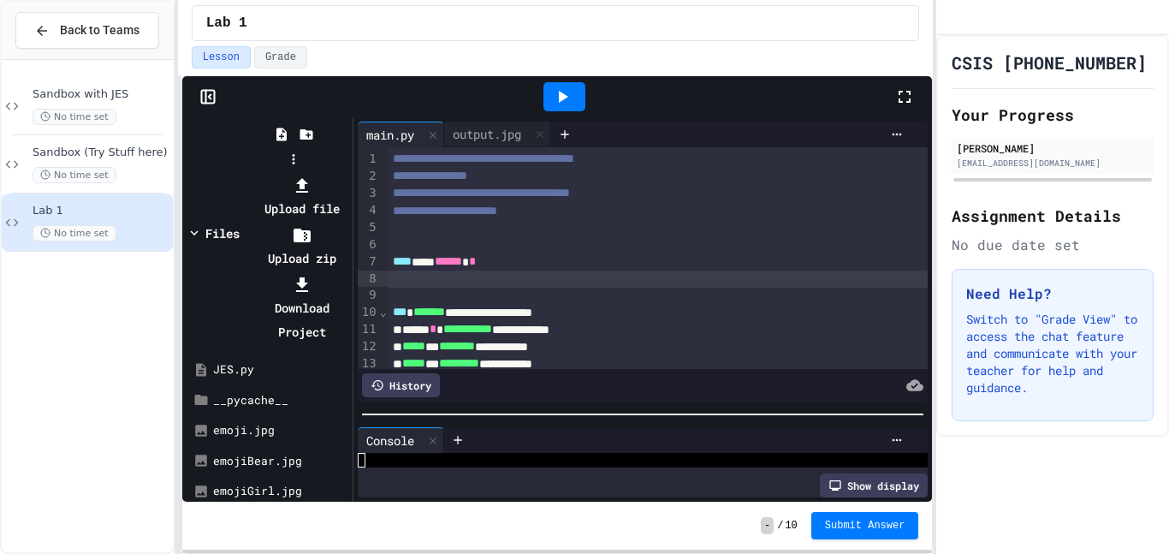
click at [312, 175] on icon at bounding box center [302, 185] width 21 height 21
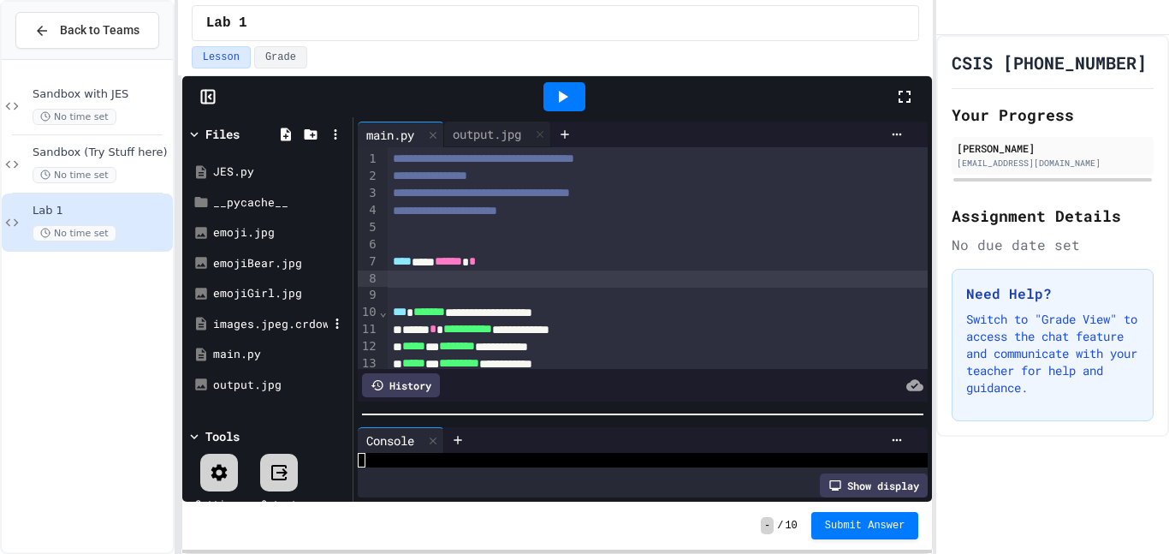
click at [249, 316] on div "images.jpeg.crdownload" at bounding box center [270, 324] width 115 height 17
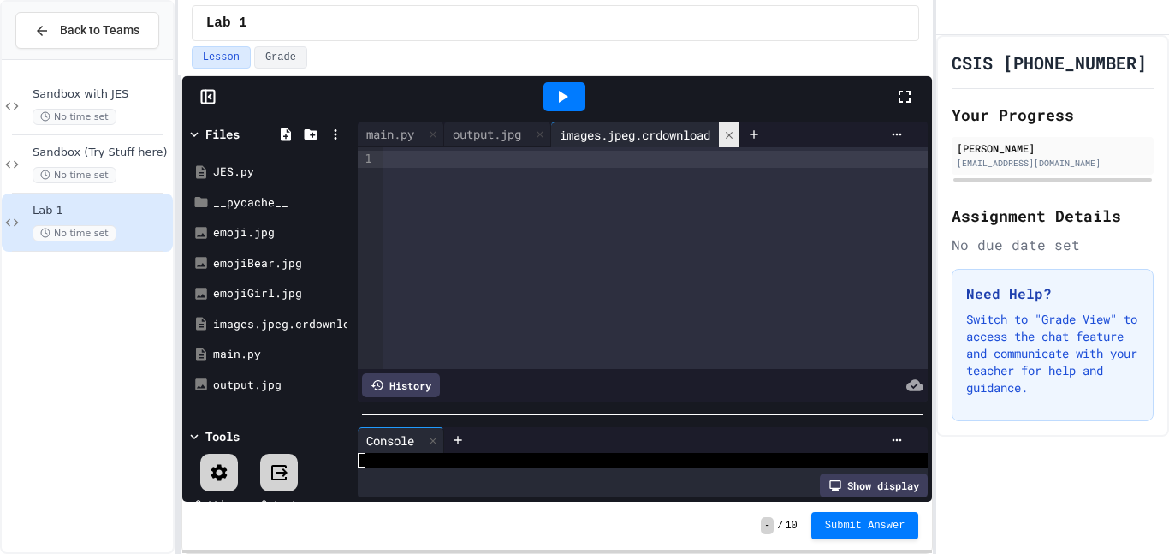
click at [735, 134] on icon at bounding box center [729, 135] width 12 height 12
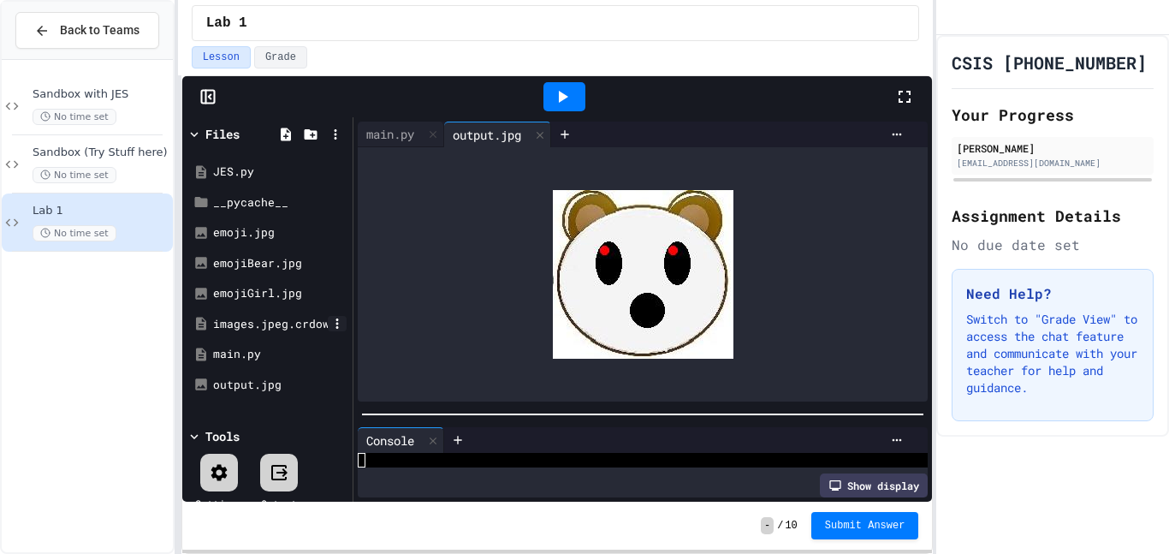
click at [335, 329] on icon at bounding box center [336, 323] width 15 height 15
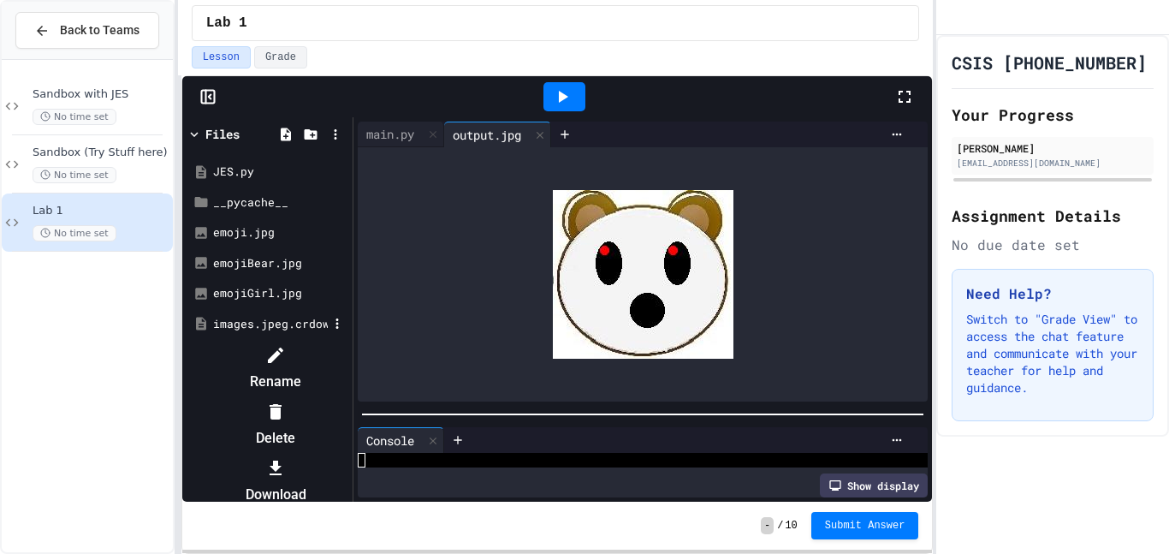
click at [348, 397] on div at bounding box center [276, 410] width 145 height 27
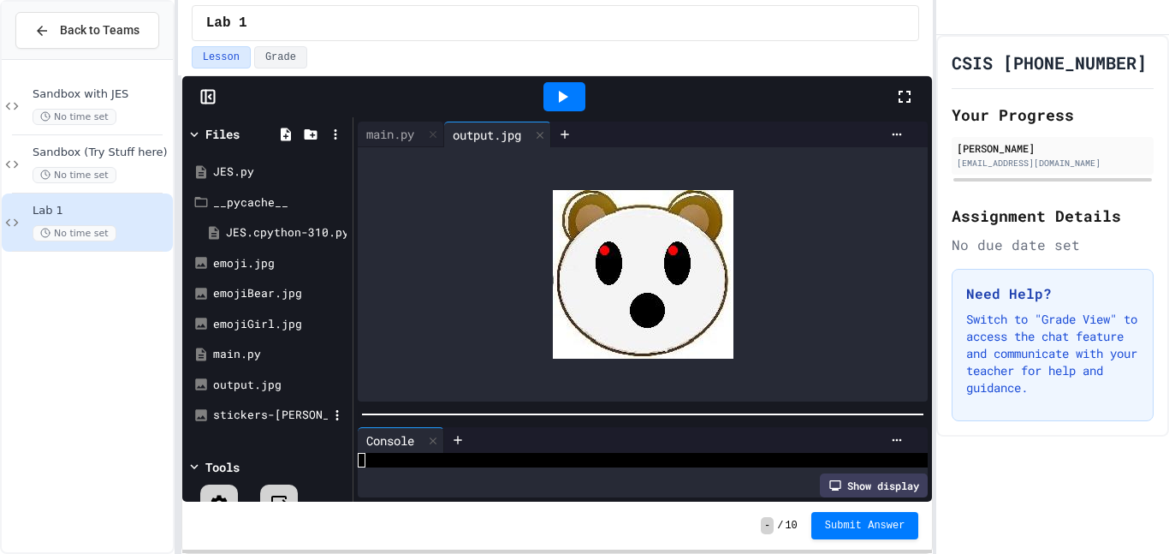
click at [260, 424] on div "stickers-[PERSON_NAME].jpg" at bounding box center [268, 415] width 162 height 31
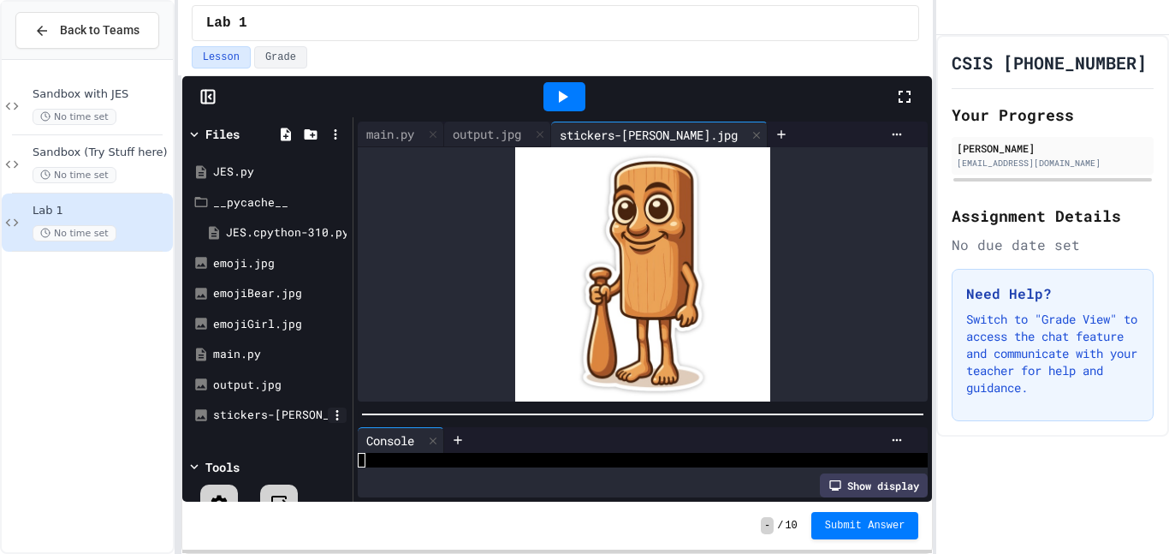
click at [336, 412] on icon at bounding box center [336, 415] width 3 height 10
click at [348, 444] on li "Rename" at bounding box center [276, 459] width 145 height 55
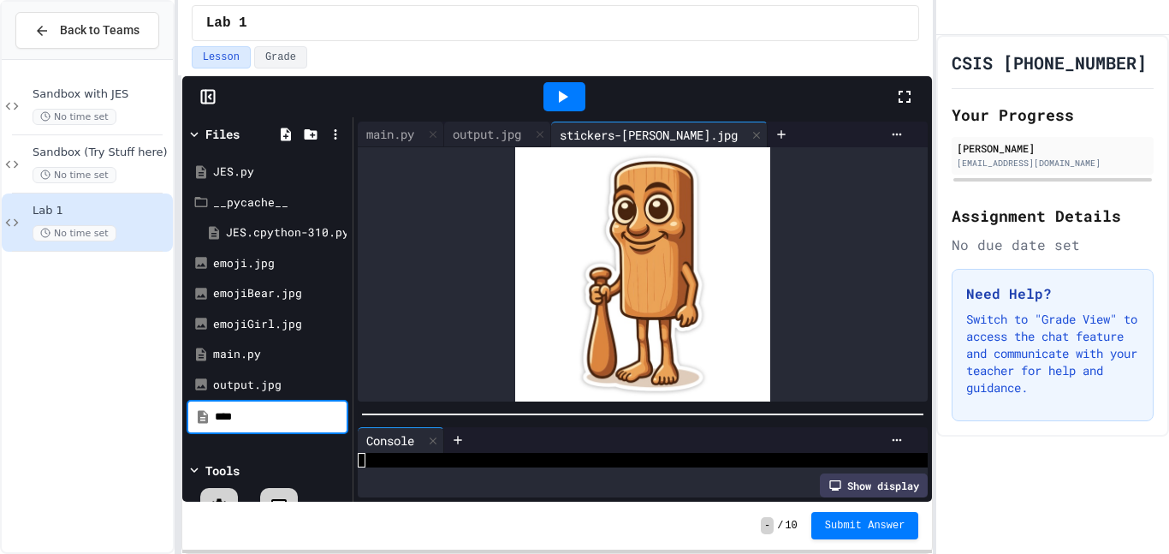
scroll to position [0, 0]
type input "********"
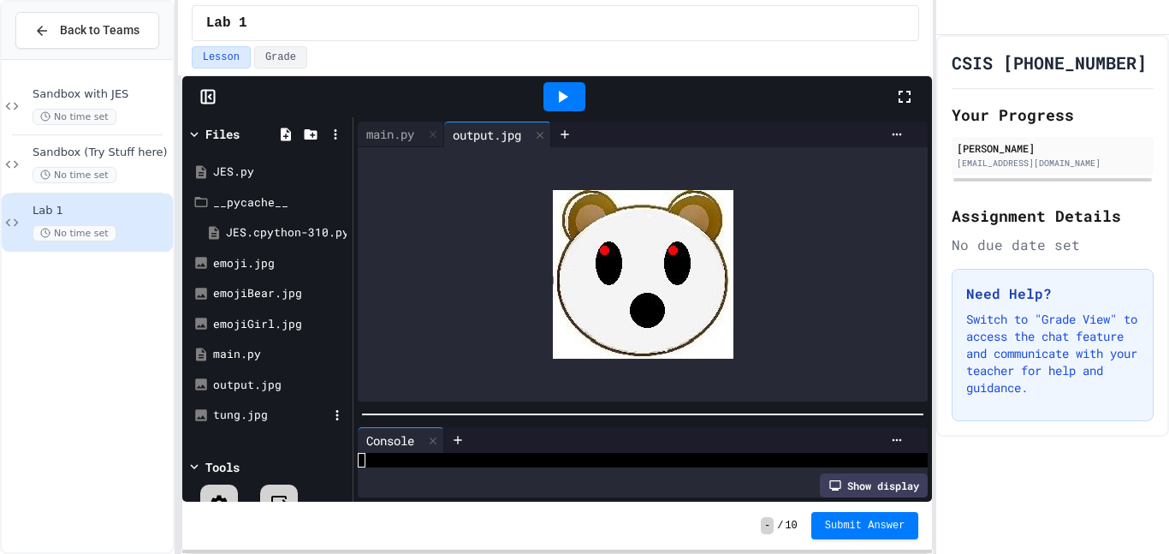
click at [273, 424] on div "tung.jpg" at bounding box center [268, 415] width 162 height 31
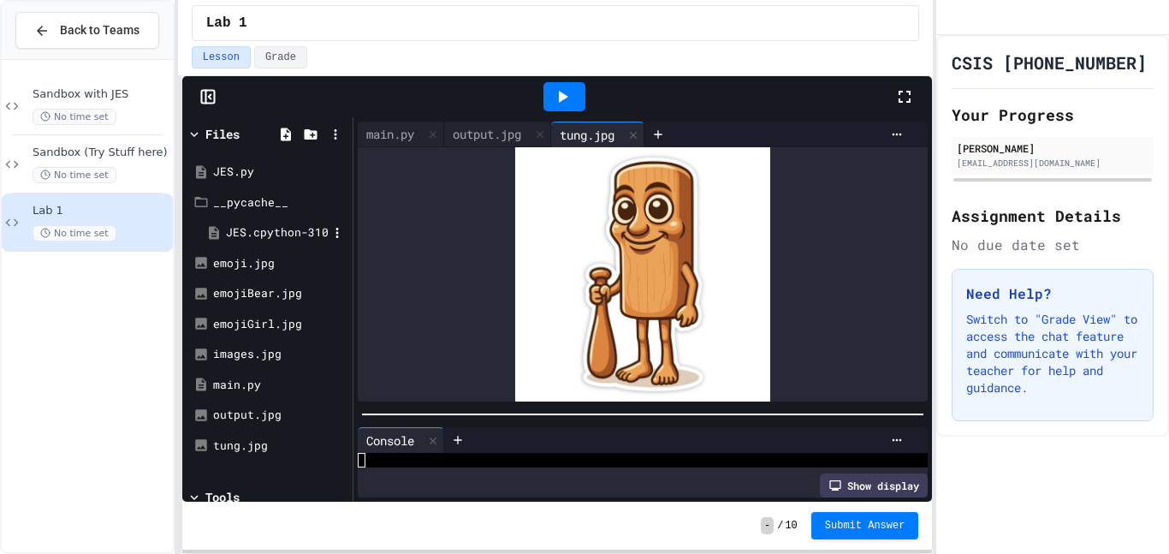
click at [258, 226] on div "JES.cpython-310.pyc" at bounding box center [277, 232] width 102 height 17
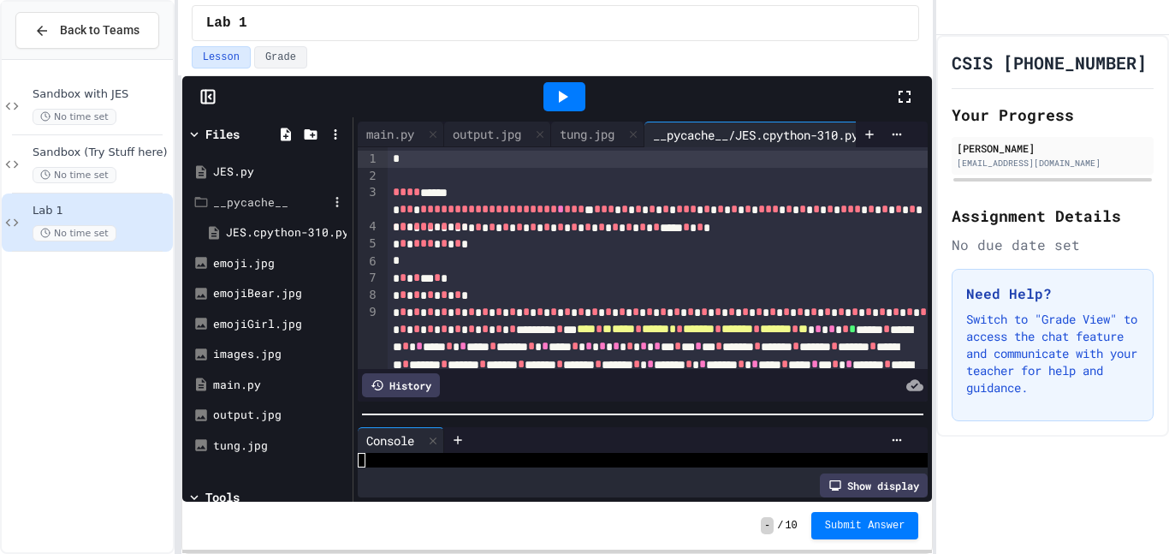
click at [284, 197] on div "__pycache__" at bounding box center [270, 202] width 115 height 17
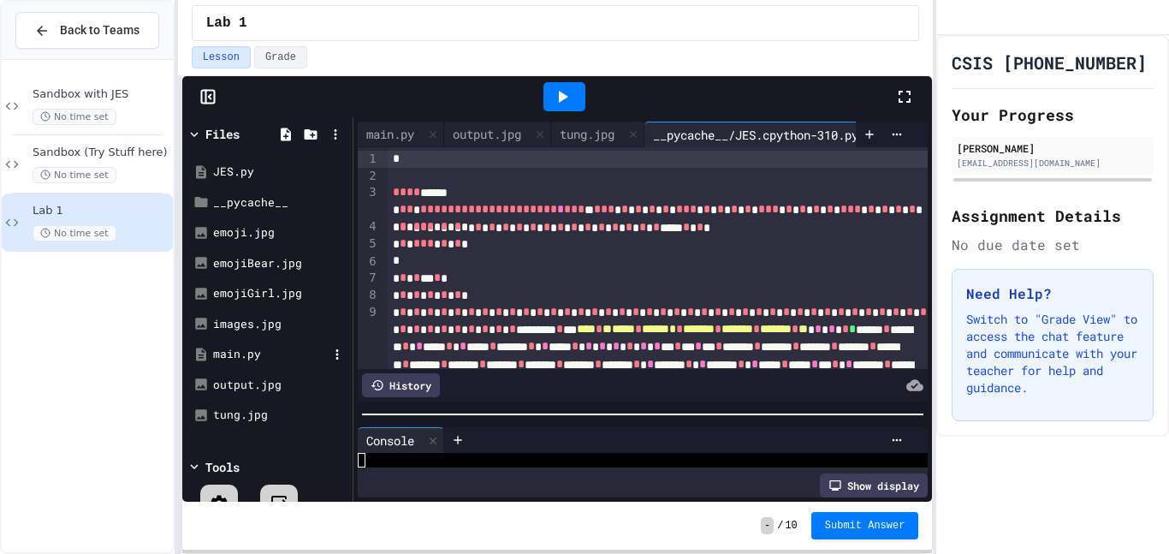
click at [246, 346] on div "main.py" at bounding box center [270, 354] width 115 height 17
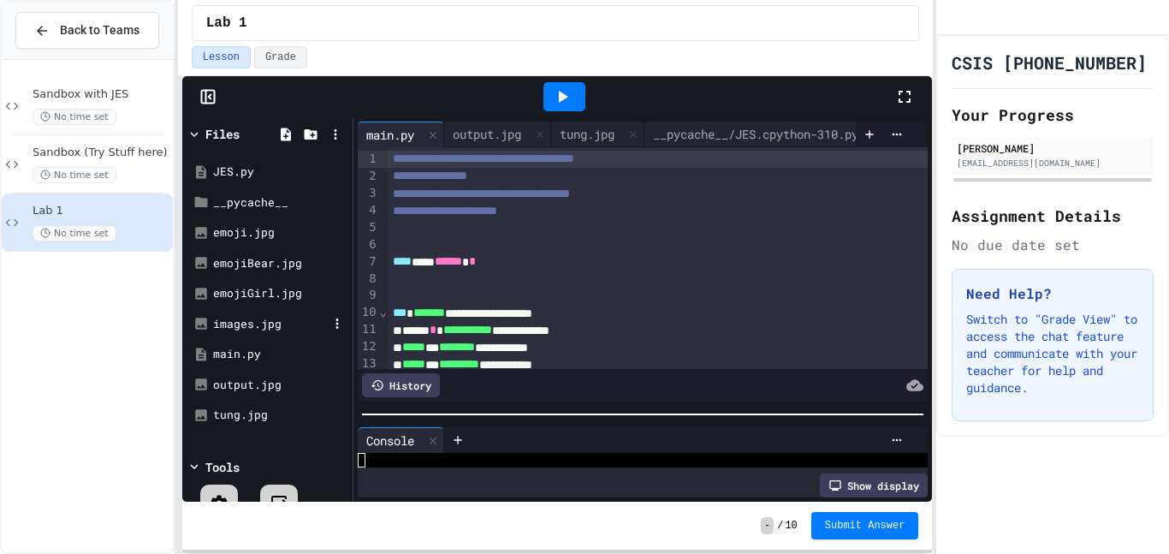
click at [255, 313] on div "images.jpg" at bounding box center [268, 324] width 162 height 31
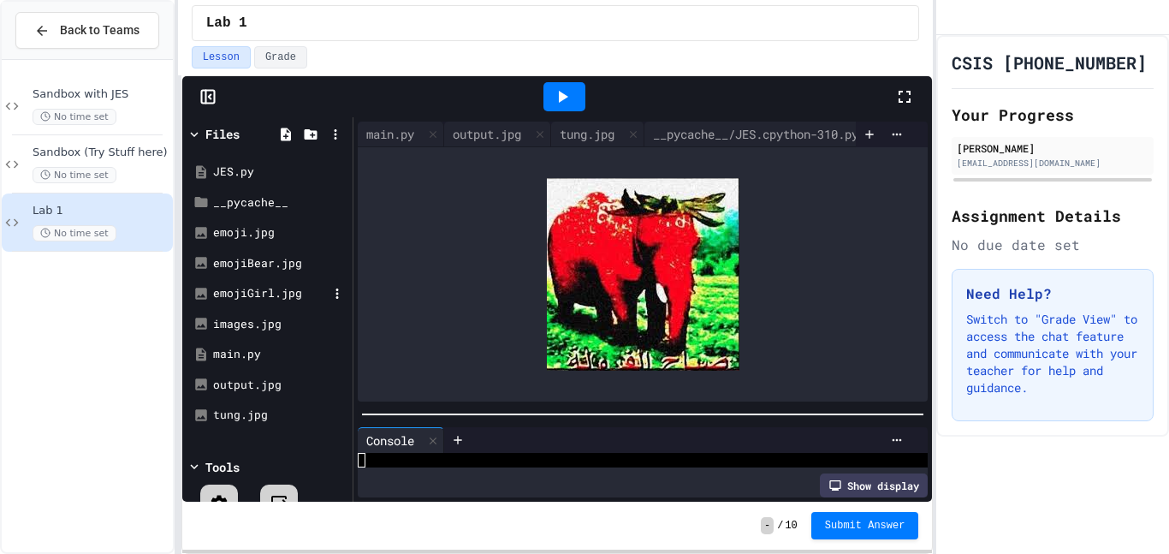
click at [268, 303] on div "emojiGirl.jpg" at bounding box center [268, 293] width 162 height 31
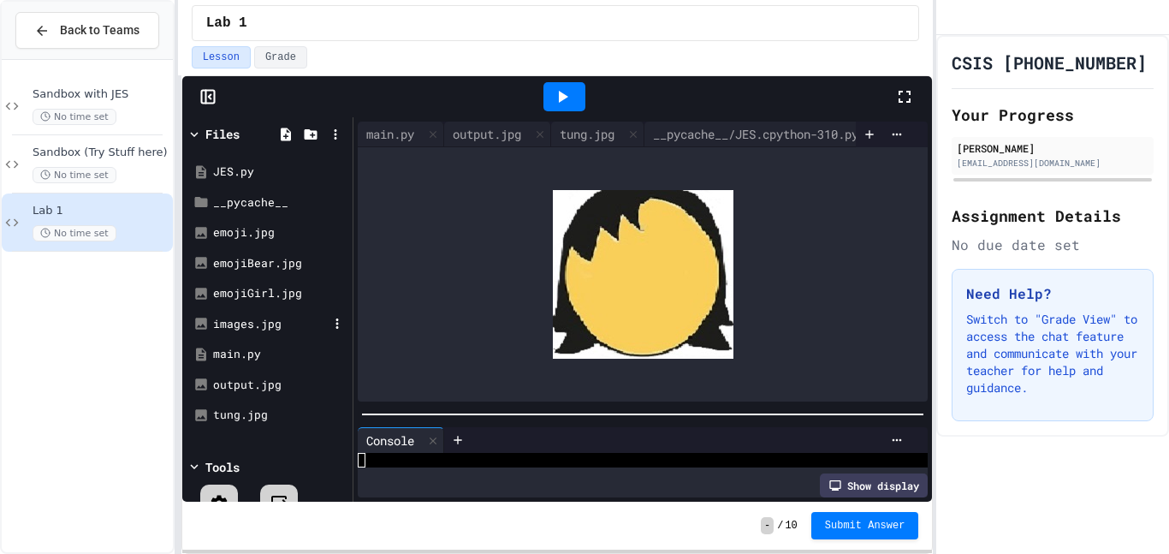
click at [259, 327] on div "images.jpg" at bounding box center [270, 324] width 115 height 17
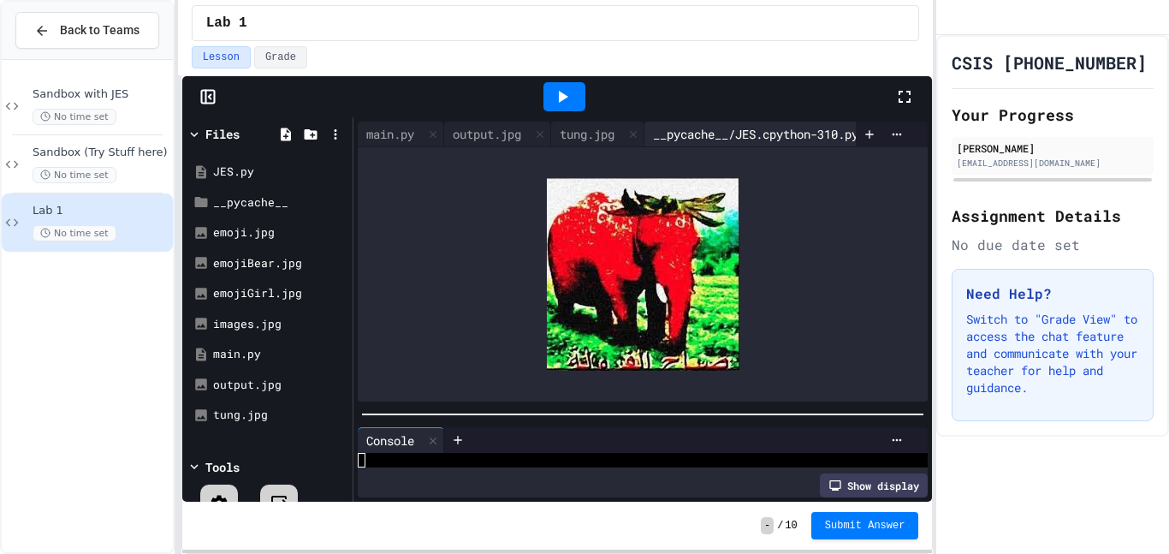
click at [787, 145] on div "__pycache__/JES.cpython-310.pyc" at bounding box center [769, 134] width 251 height 26
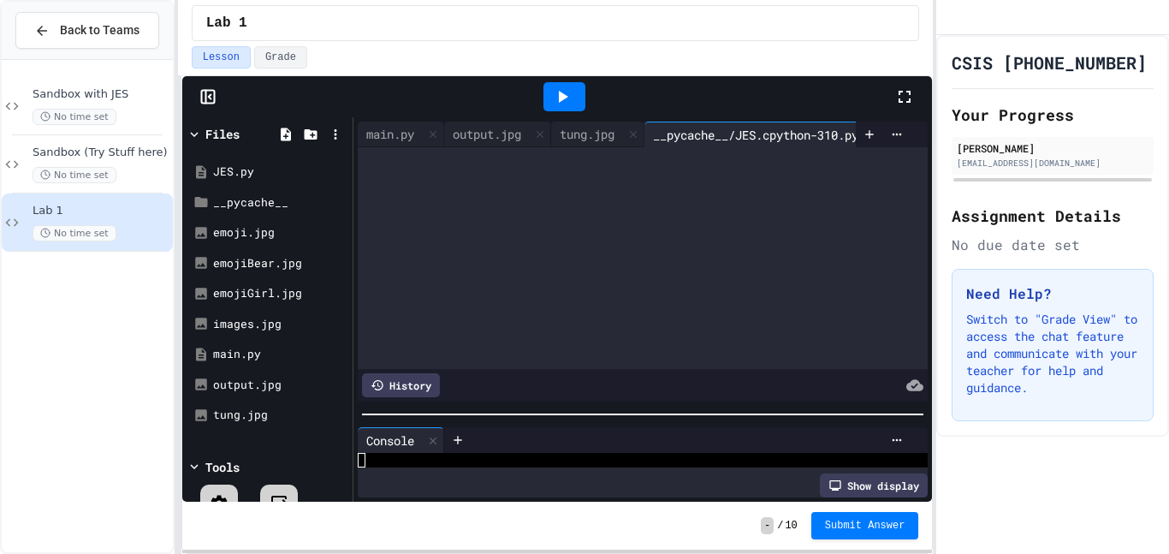
drag, startPoint x: 842, startPoint y: 135, endPoint x: 733, endPoint y: 138, distance: 108.7
click at [733, 138] on div "main.py output.jpg tung.jpg __pycache__/JES.cpython-310.pyc images.jpg emojiGir…" at bounding box center [607, 134] width 499 height 26
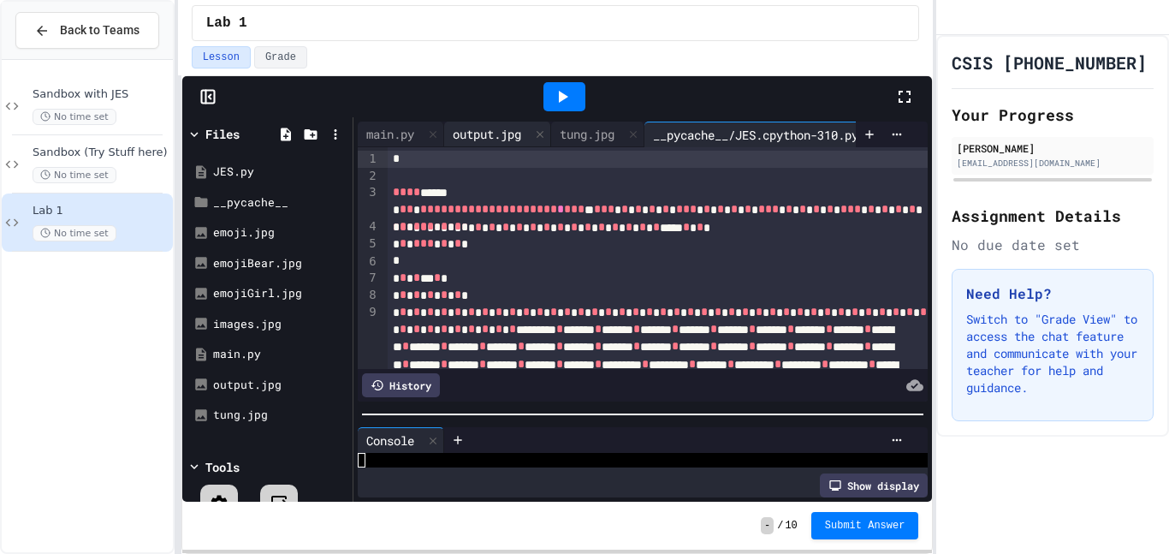
scroll to position [0, 1]
click at [484, 133] on div "output.jpg" at bounding box center [486, 134] width 86 height 18
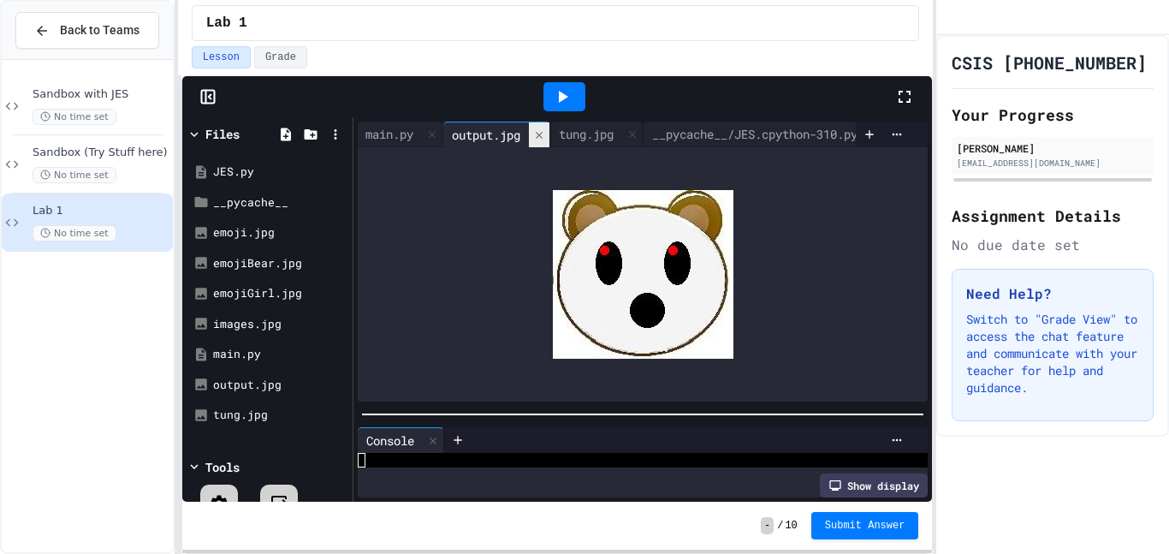
click at [545, 139] on icon at bounding box center [539, 135] width 12 height 12
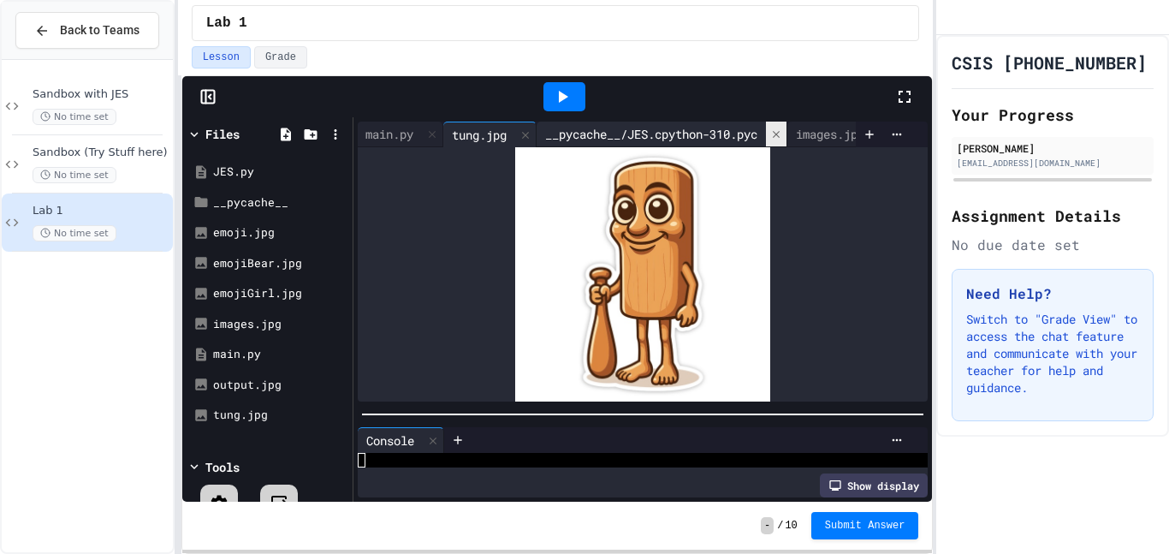
click at [782, 133] on icon at bounding box center [776, 134] width 12 height 12
click at [220, 201] on div "__pycache__" at bounding box center [270, 202] width 115 height 17
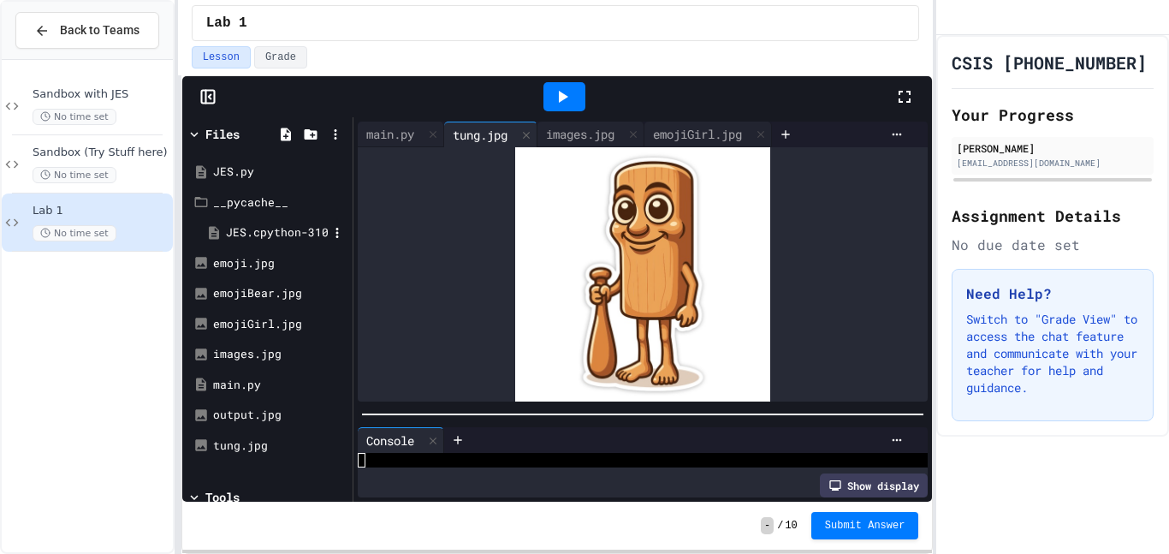
click at [266, 234] on div "JES.cpython-310.pyc" at bounding box center [277, 232] width 102 height 17
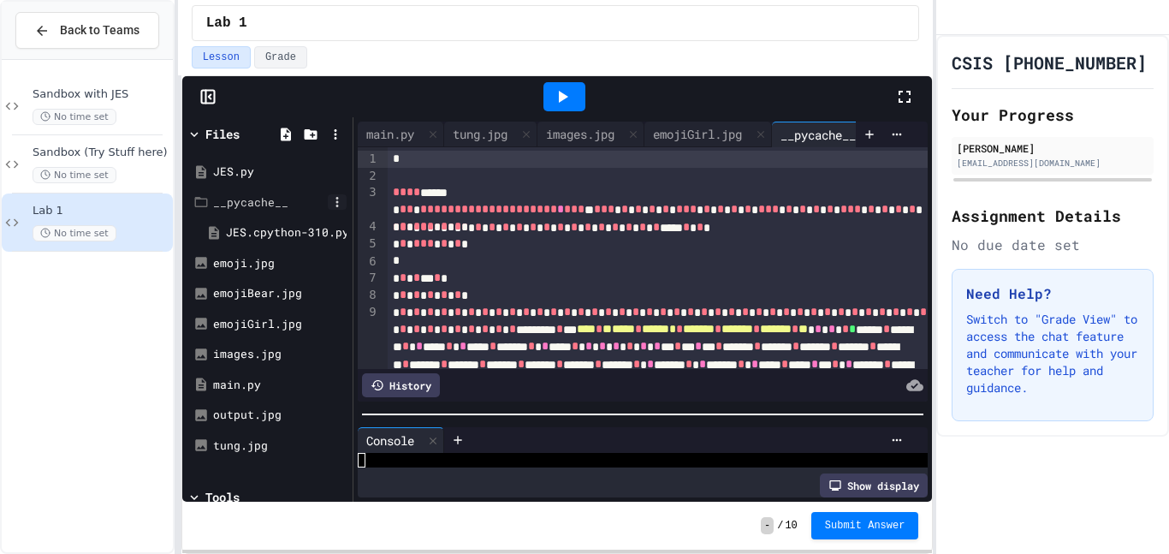
click at [338, 202] on icon at bounding box center [336, 201] width 15 height 15
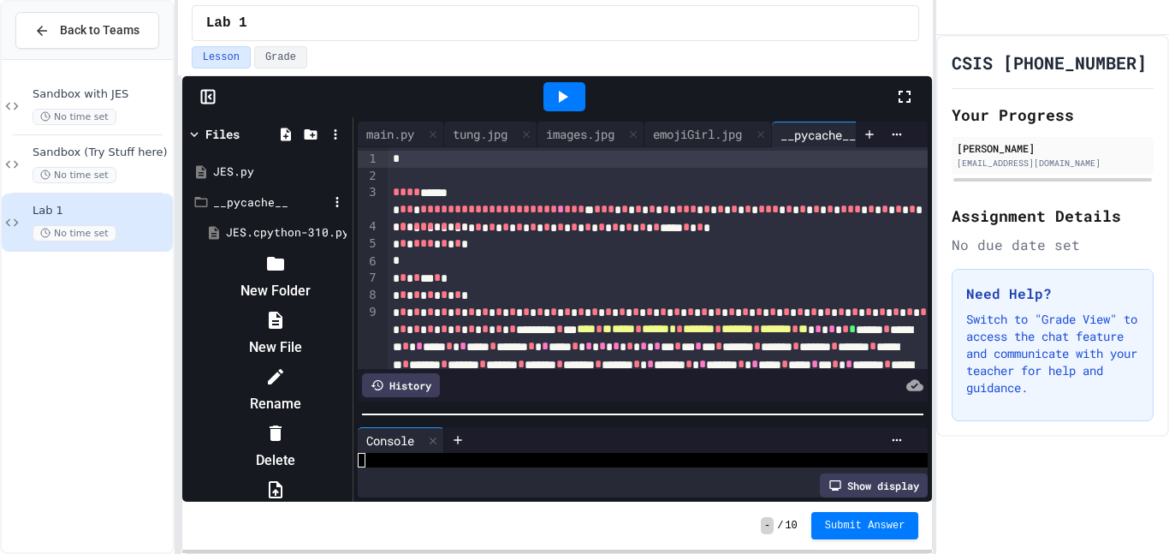
click at [348, 419] on div at bounding box center [276, 432] width 145 height 27
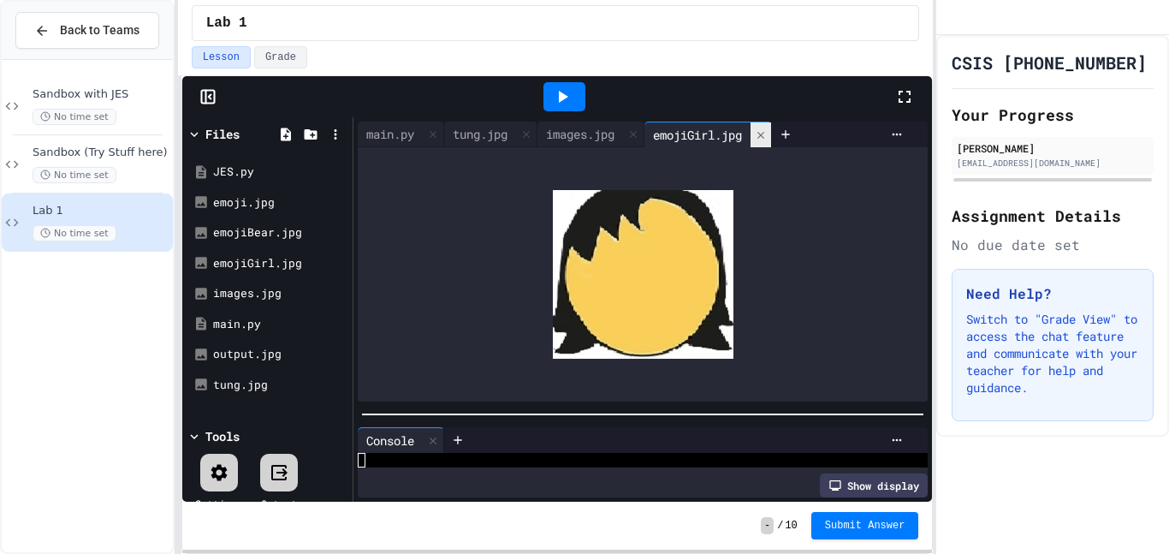
click at [767, 137] on icon at bounding box center [761, 135] width 12 height 12
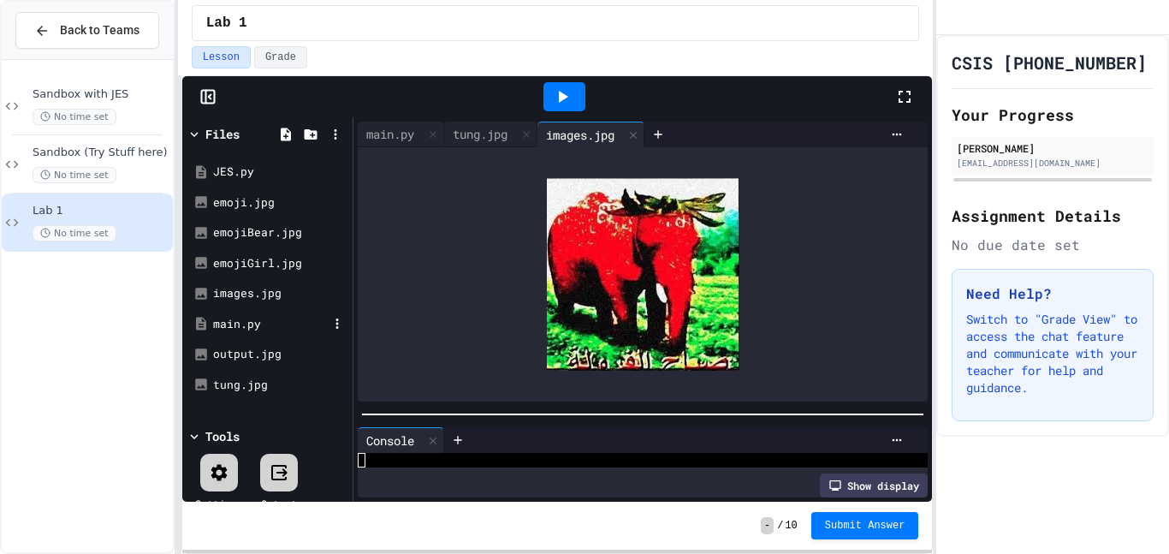
click at [252, 323] on div "main.py" at bounding box center [270, 324] width 115 height 17
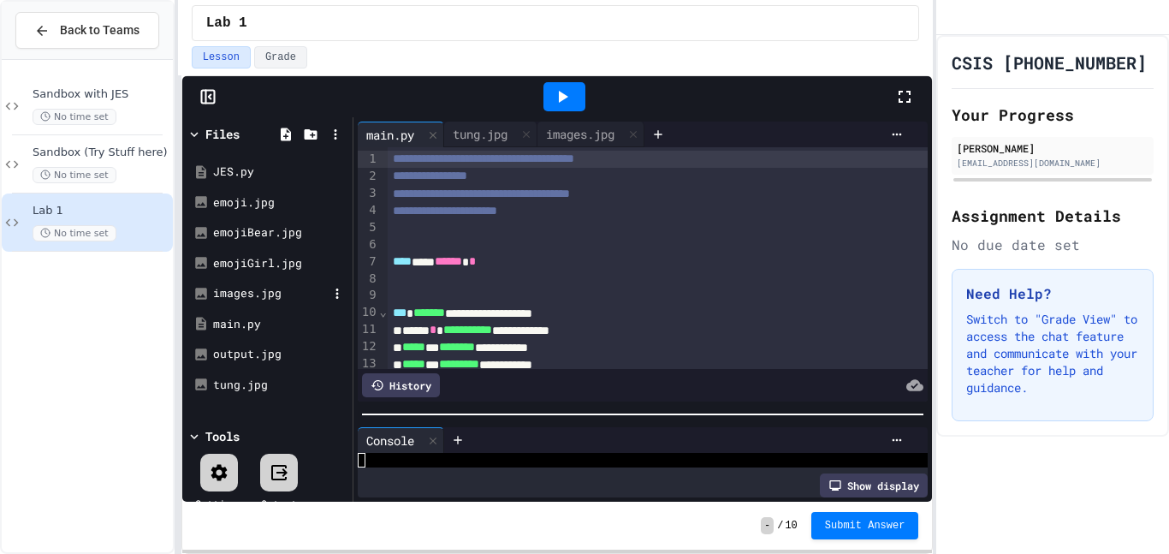
click at [256, 282] on div "images.jpg" at bounding box center [268, 293] width 162 height 31
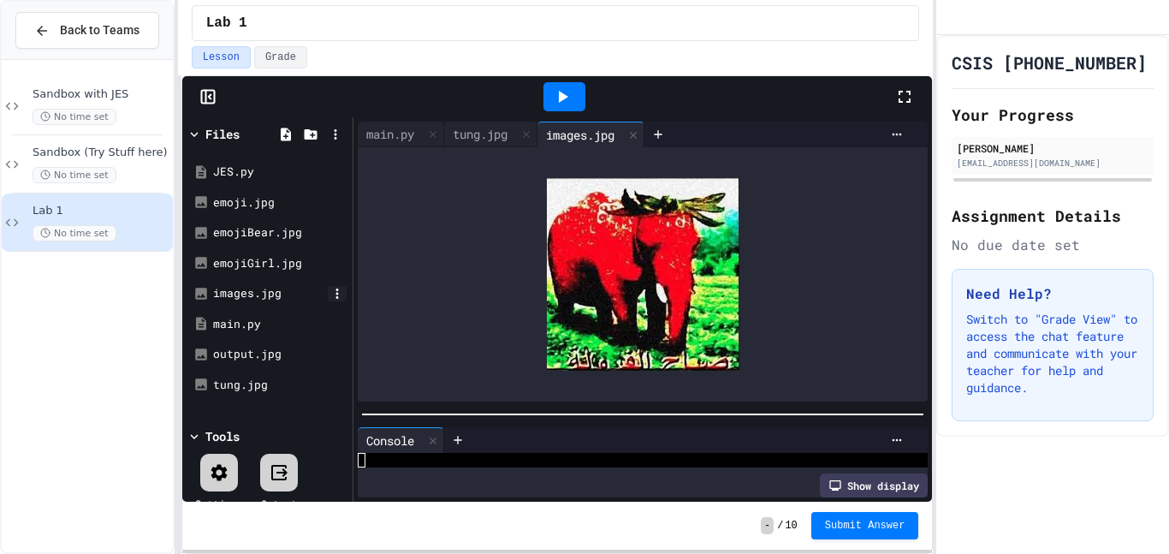
click at [340, 293] on icon at bounding box center [336, 293] width 15 height 15
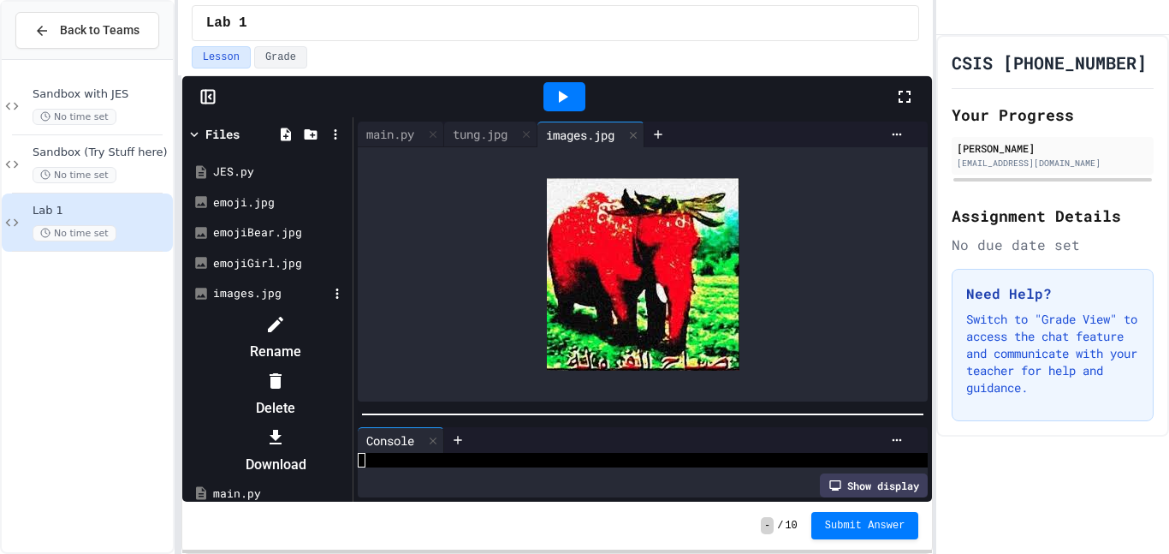
click at [348, 331] on li "Rename" at bounding box center [276, 338] width 145 height 55
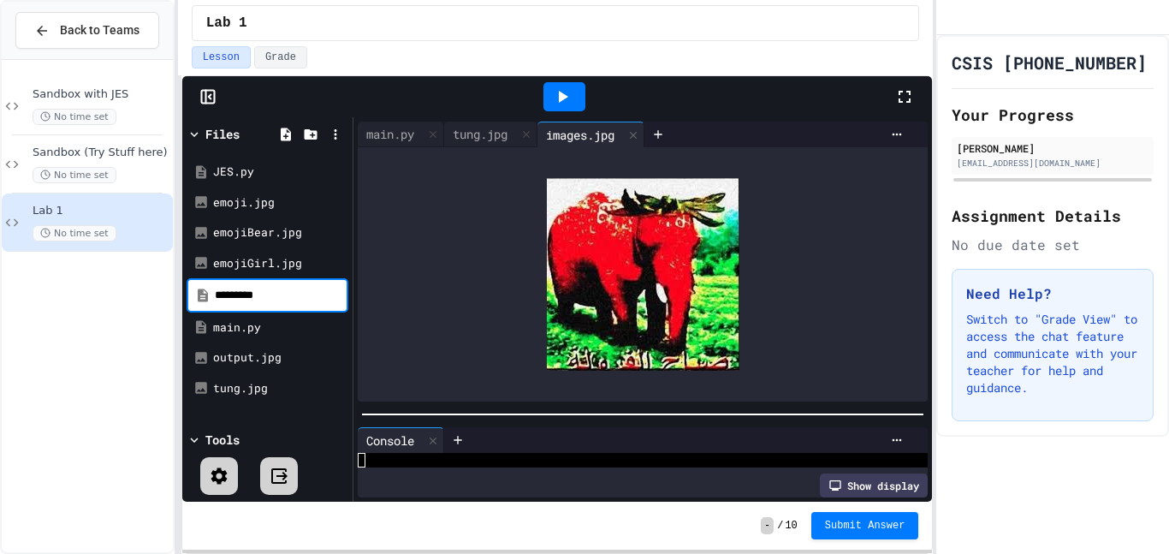
type input "*********"
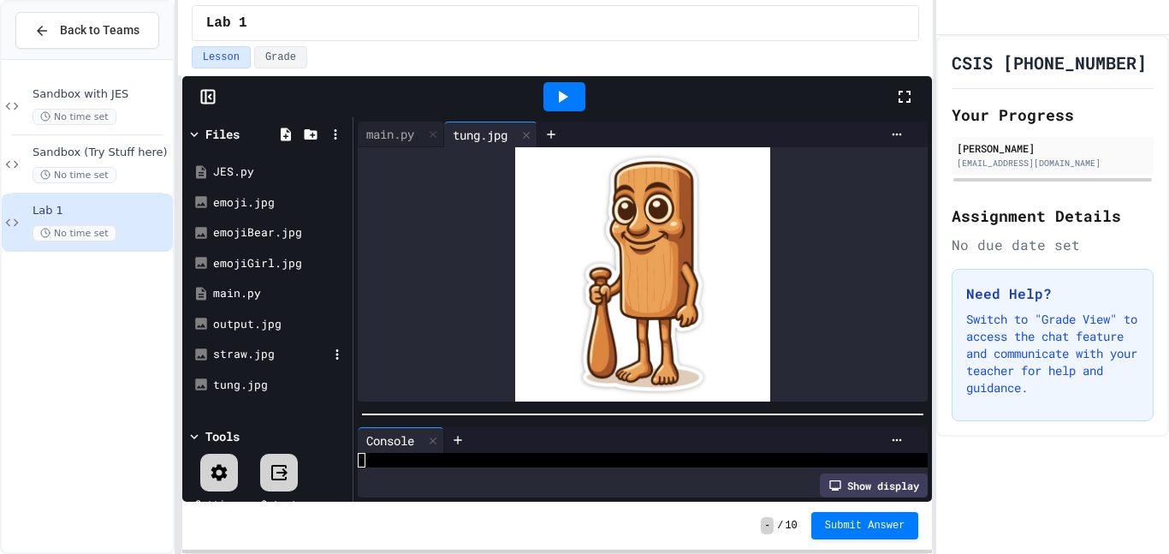
click at [241, 340] on div "straw.jpg" at bounding box center [268, 354] width 162 height 31
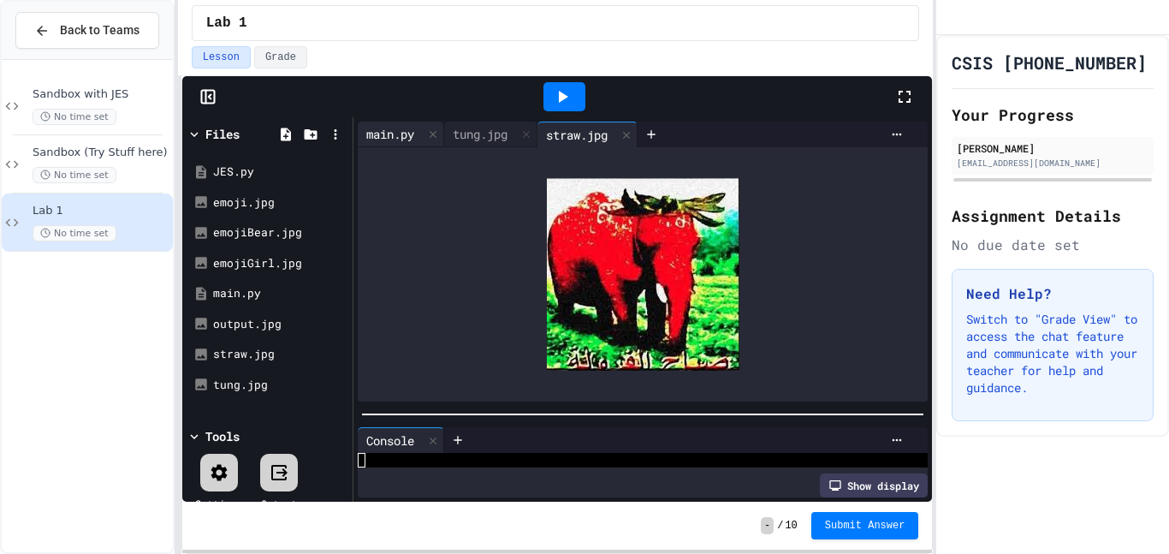
click at [394, 139] on div "main.py" at bounding box center [390, 134] width 65 height 18
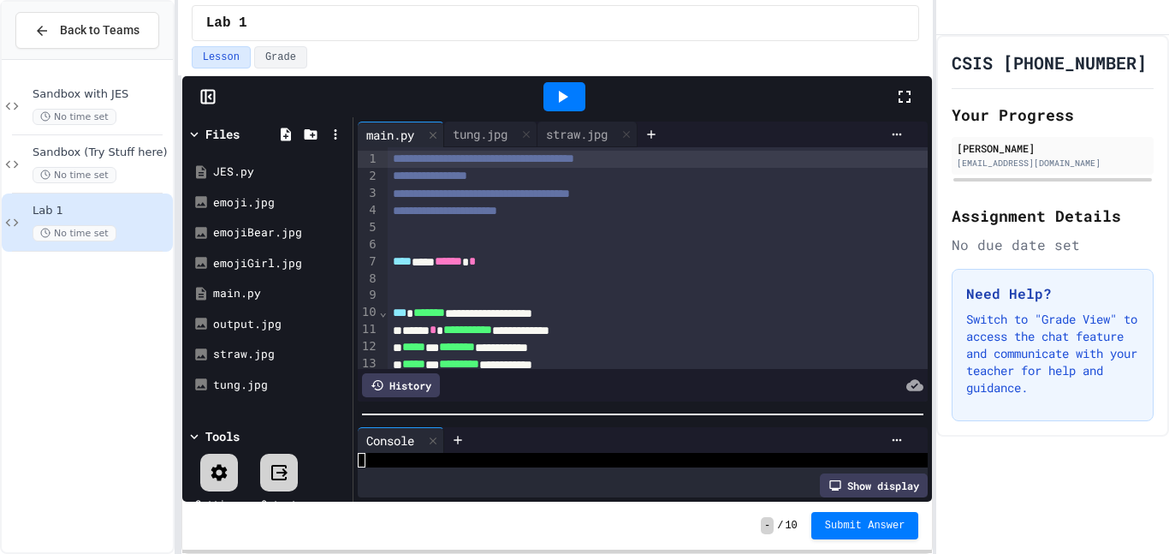
click at [749, 245] on div at bounding box center [659, 245] width 542 height 17
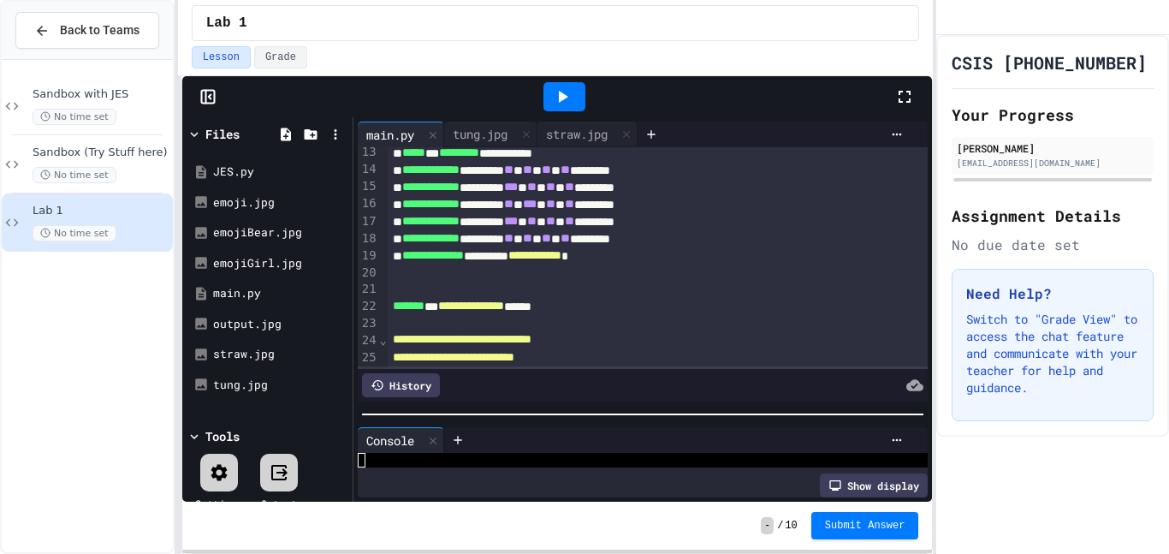
scroll to position [228, 0]
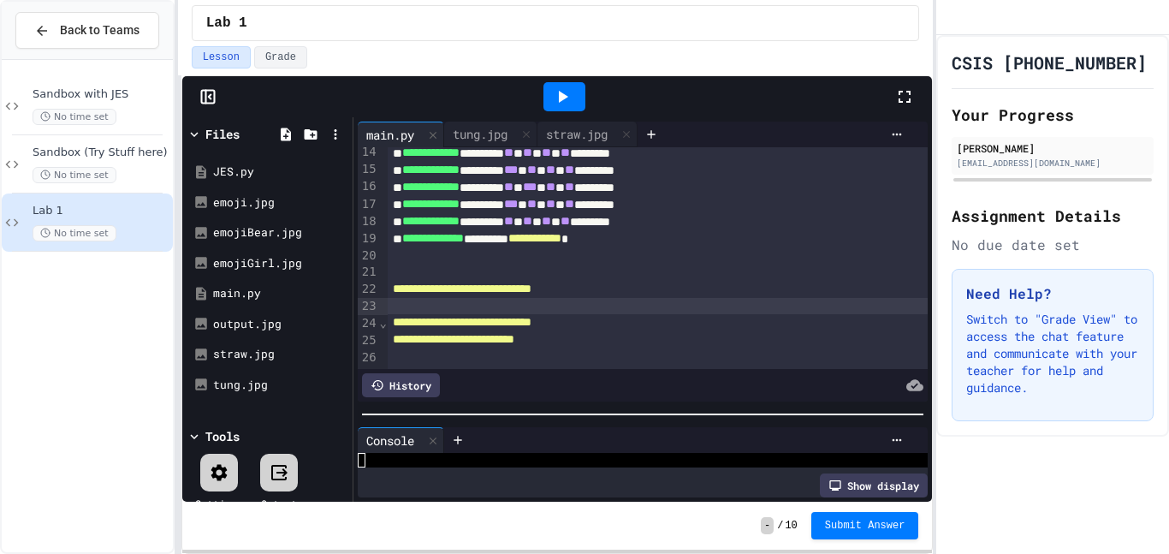
click at [418, 304] on div at bounding box center [659, 306] width 542 height 17
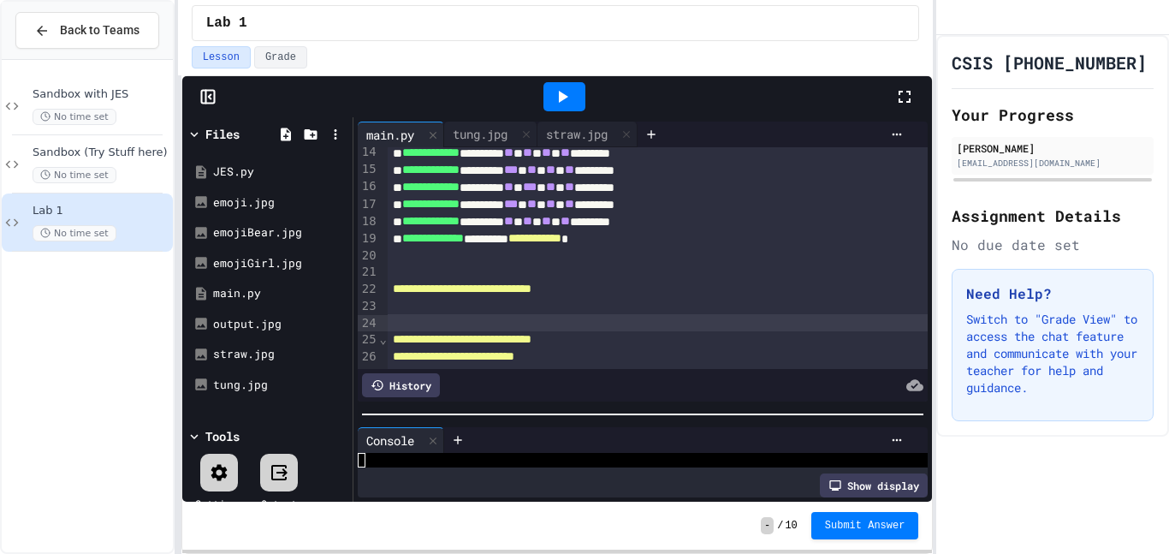
click at [605, 316] on div at bounding box center [659, 322] width 542 height 17
click at [605, 270] on div at bounding box center [659, 272] width 542 height 17
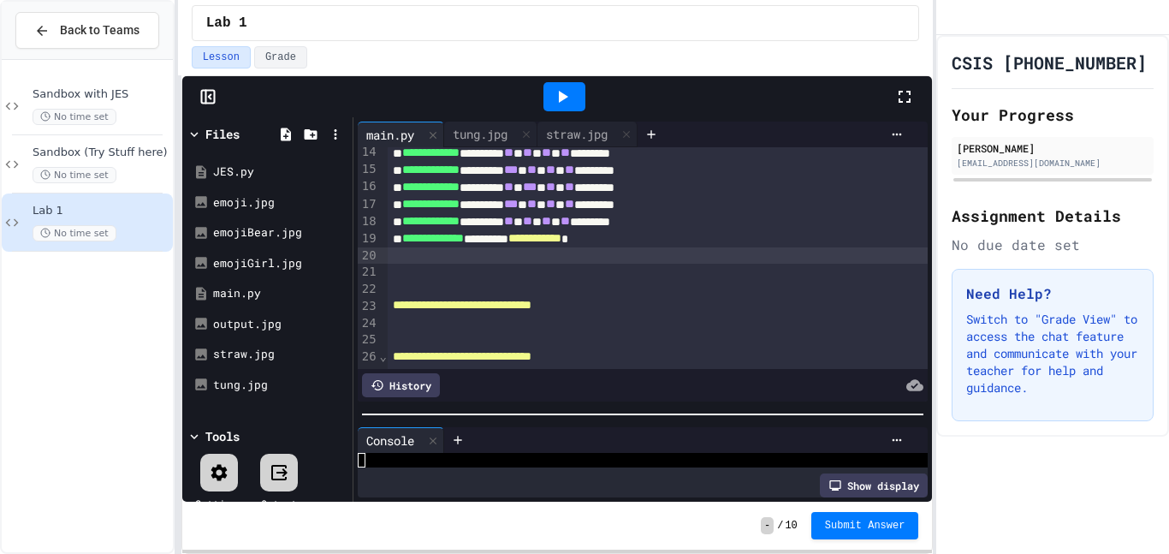
click at [702, 258] on div at bounding box center [659, 255] width 542 height 17
click at [478, 275] on div at bounding box center [659, 272] width 542 height 17
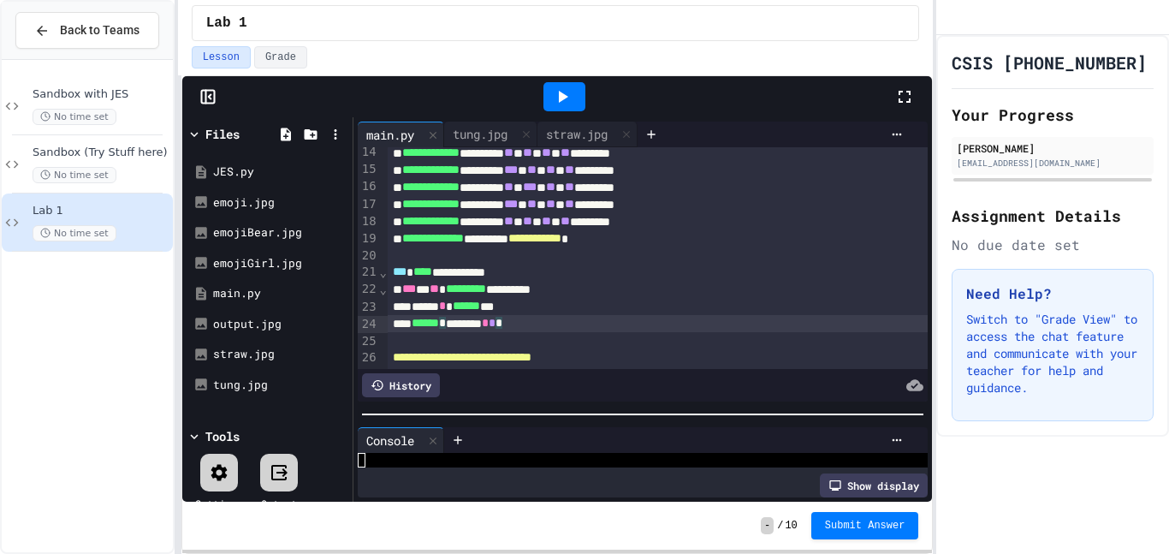
click at [554, 97] on icon at bounding box center [562, 96] width 21 height 21
click at [490, 136] on div "tung.jpg" at bounding box center [480, 134] width 72 height 18
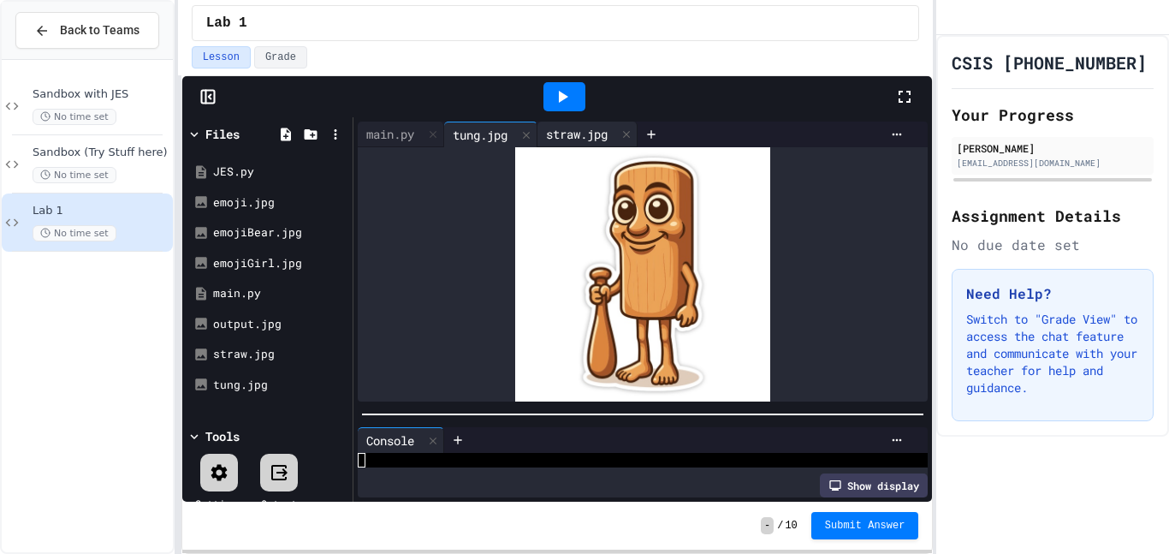
click at [563, 129] on div "straw.jpg" at bounding box center [576, 134] width 79 height 18
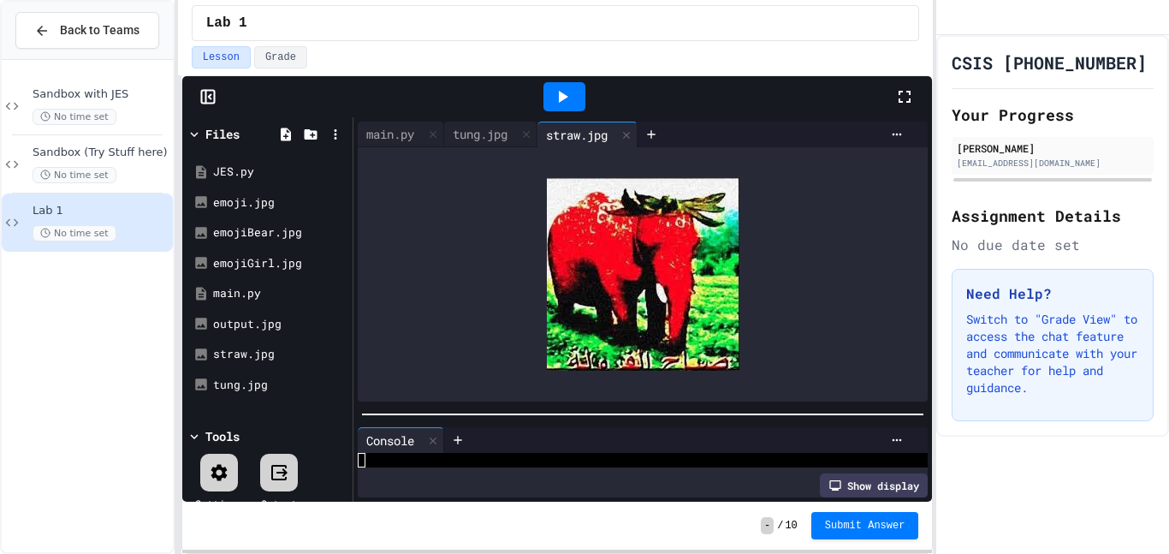
click at [556, 83] on div at bounding box center [564, 96] width 42 height 29
click at [387, 132] on div "main.py" at bounding box center [390, 134] width 65 height 18
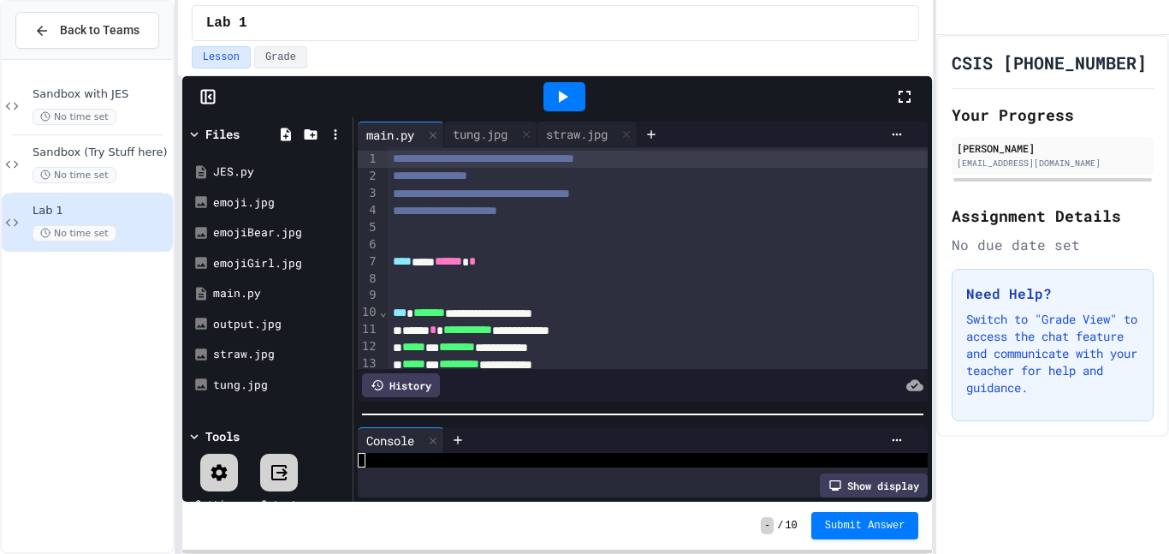
click at [634, 270] on div at bounding box center [659, 278] width 542 height 17
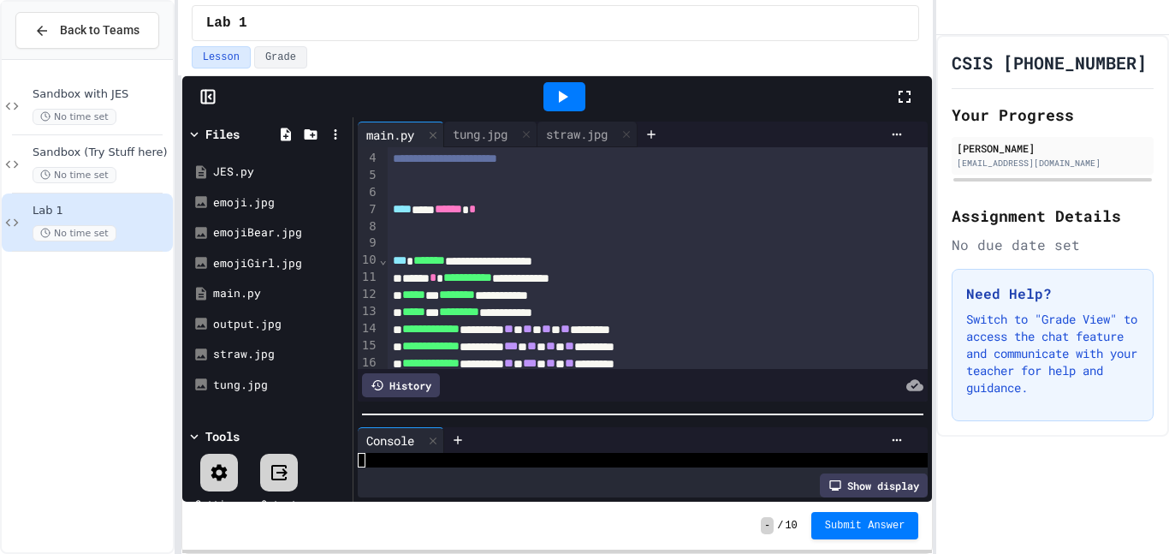
scroll to position [1, 0]
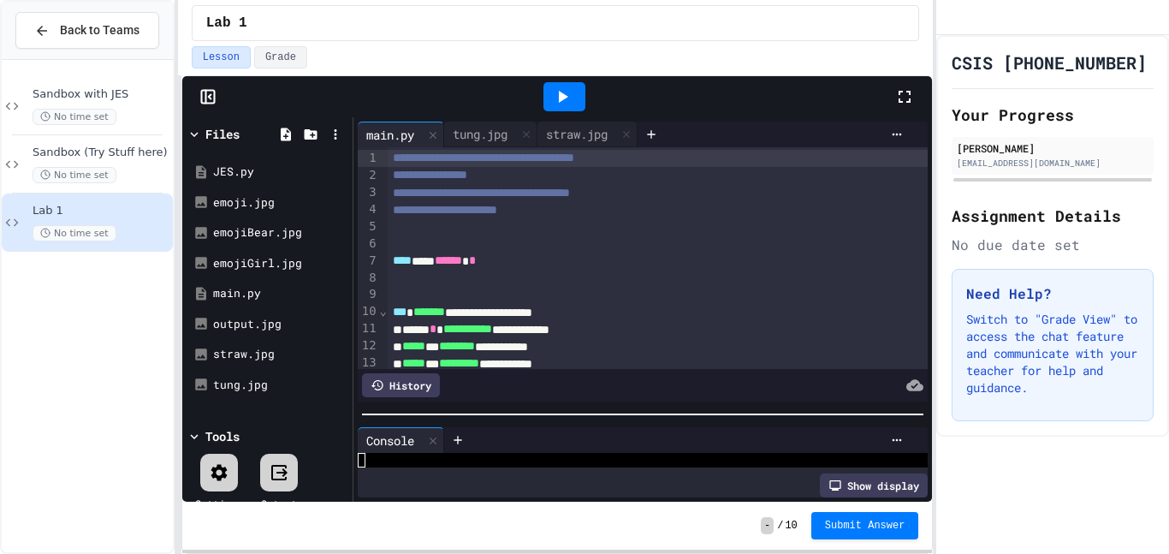
click at [758, 163] on div "**********" at bounding box center [659, 158] width 542 height 17
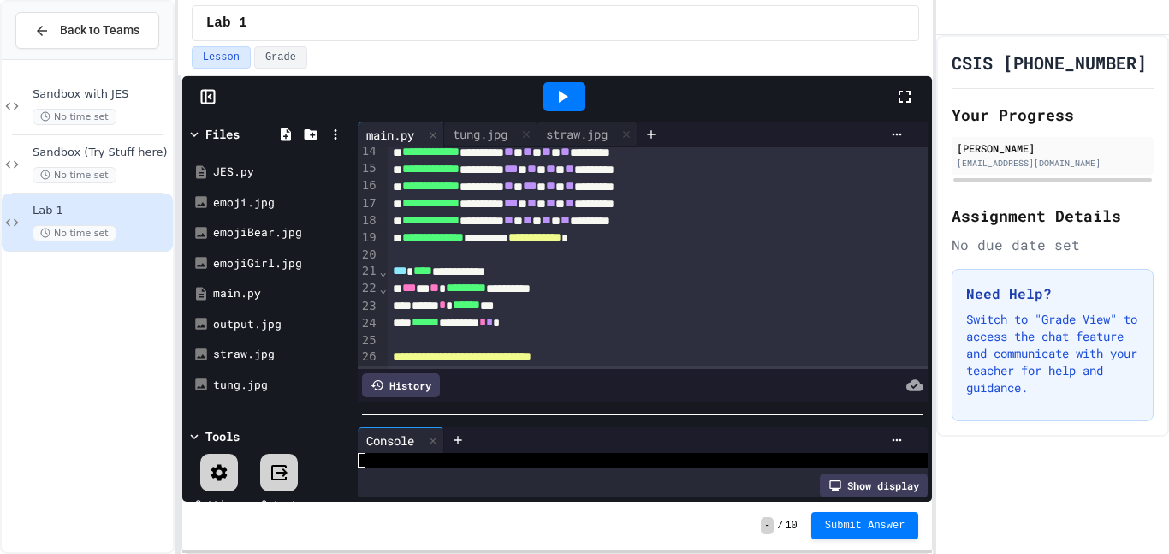
scroll to position [246, 0]
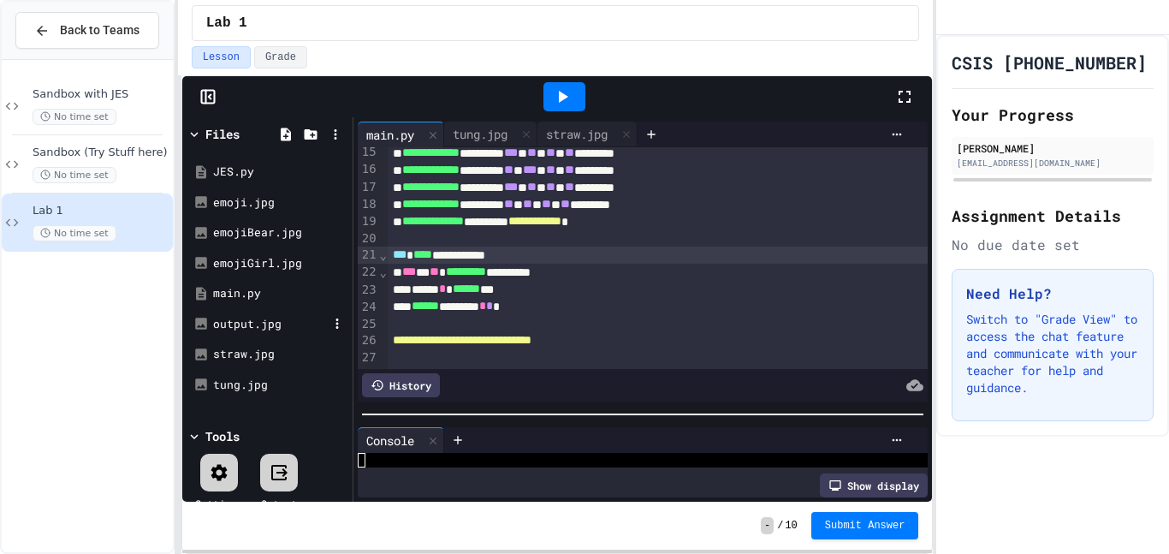
click at [256, 329] on div "output.jpg" at bounding box center [270, 324] width 115 height 17
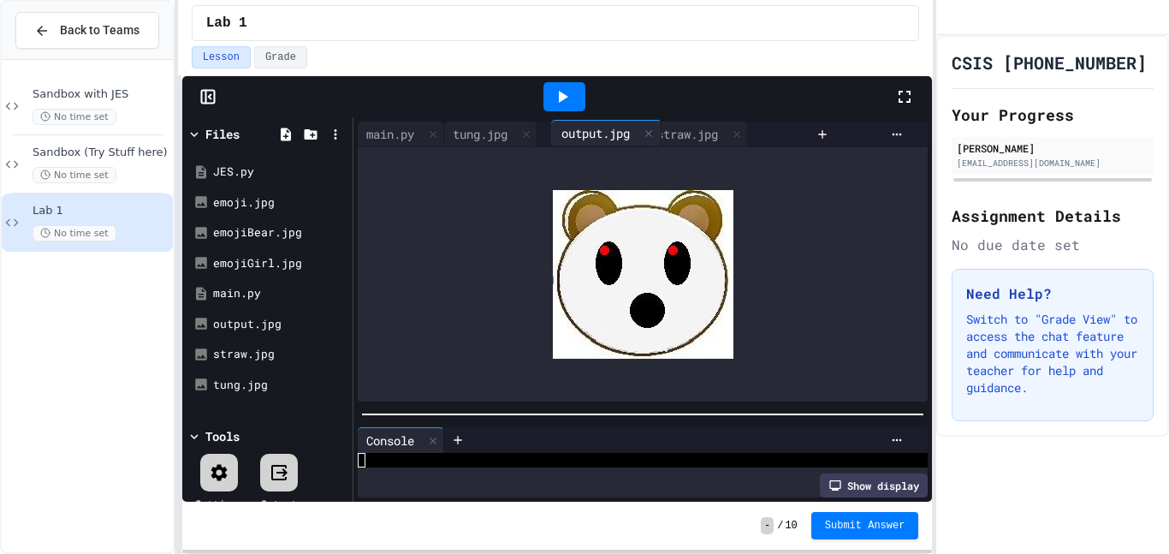
drag, startPoint x: 692, startPoint y: 125, endPoint x: 560, endPoint y: 124, distance: 131.8
click at [560, 124] on div "main.py tung.jpg straw.jpg output.jpg" at bounding box center [583, 134] width 451 height 26
click at [487, 133] on div "tung.jpg" at bounding box center [480, 134] width 72 height 18
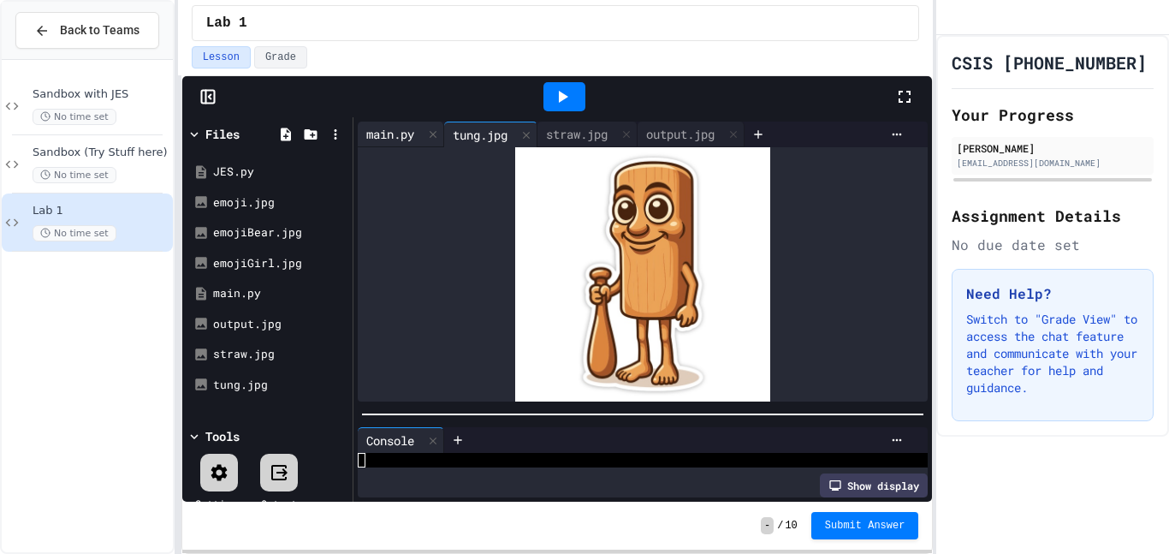
click at [388, 133] on div "main.py" at bounding box center [390, 134] width 65 height 18
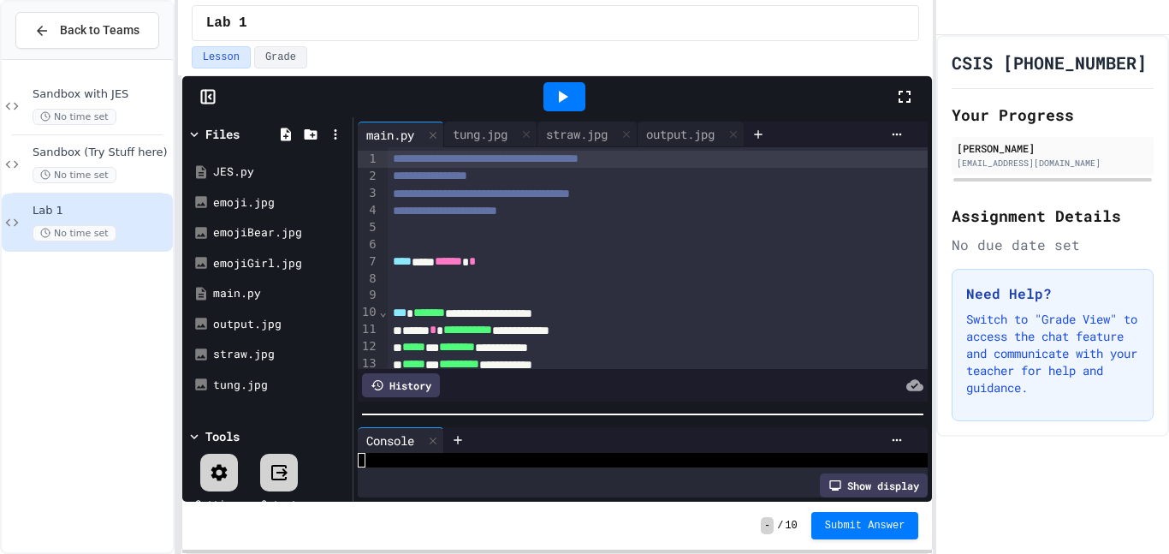
click at [643, 317] on div "**********" at bounding box center [659, 313] width 542 height 17
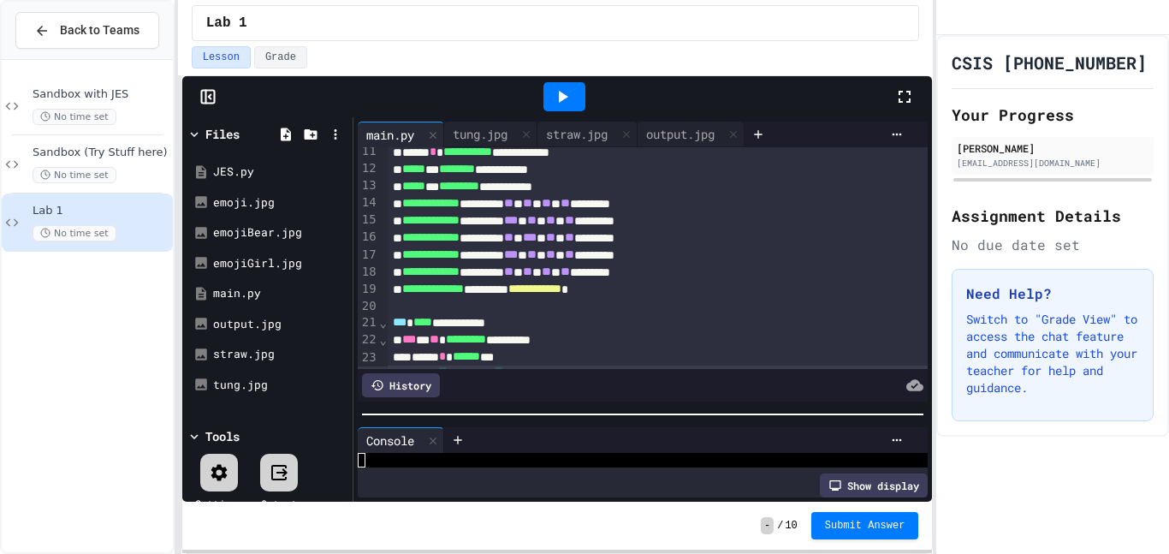
scroll to position [195, 0]
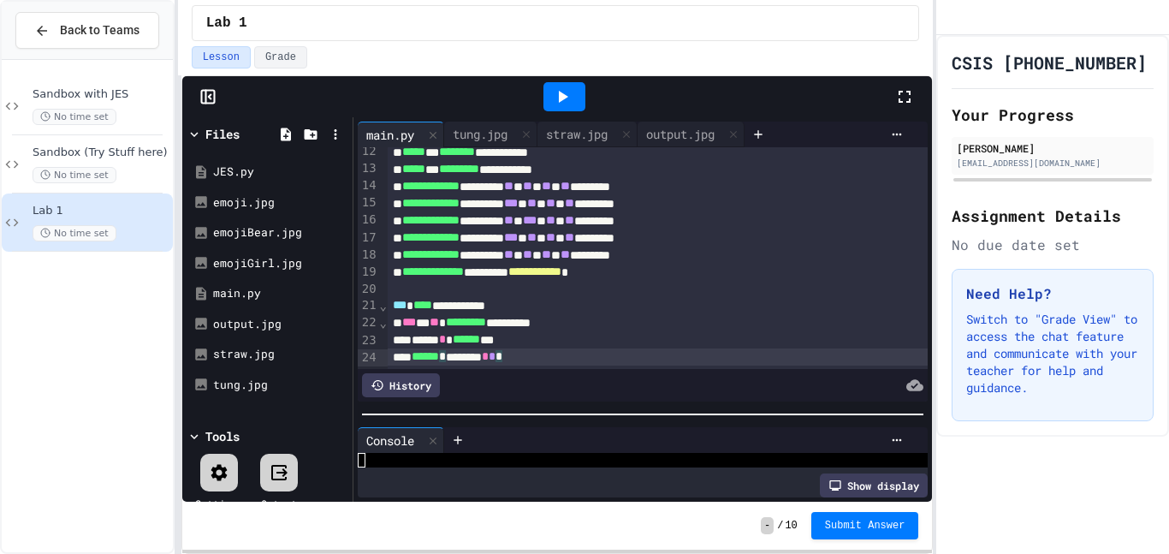
click at [560, 95] on icon at bounding box center [563, 97] width 9 height 12
click at [684, 352] on div "****** * ******** * * *" at bounding box center [659, 356] width 542 height 17
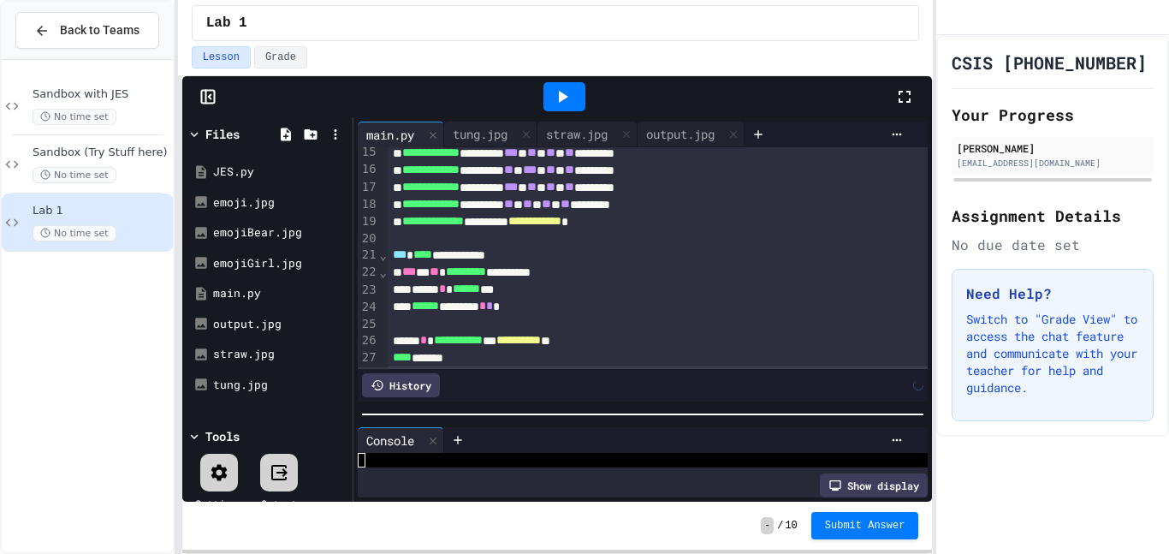
scroll to position [264, 0]
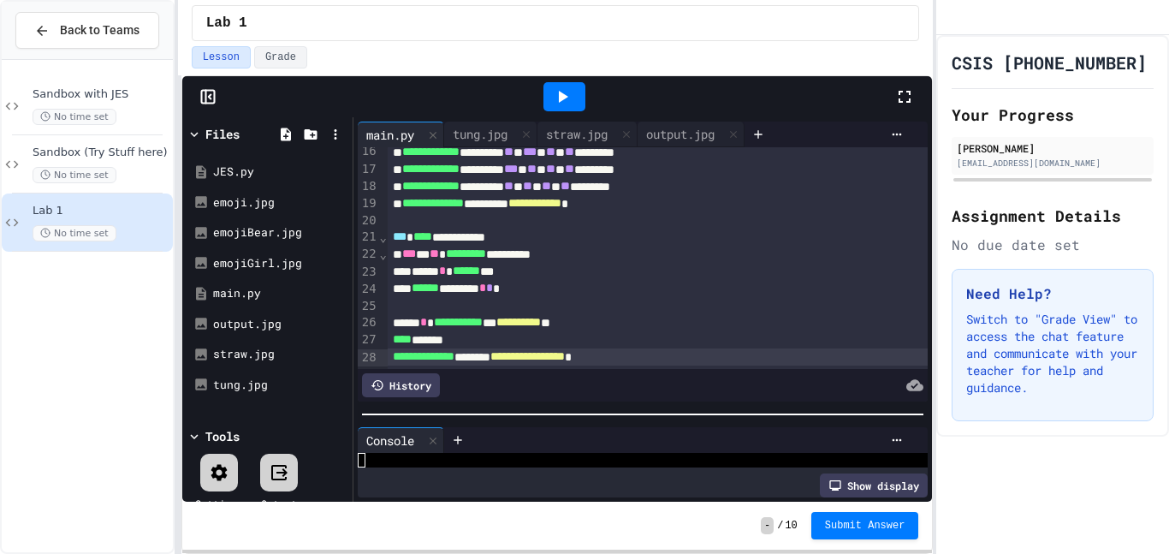
click at [558, 92] on icon at bounding box center [562, 96] width 21 height 21
click at [477, 137] on div "tung.jpg" at bounding box center [480, 134] width 72 height 18
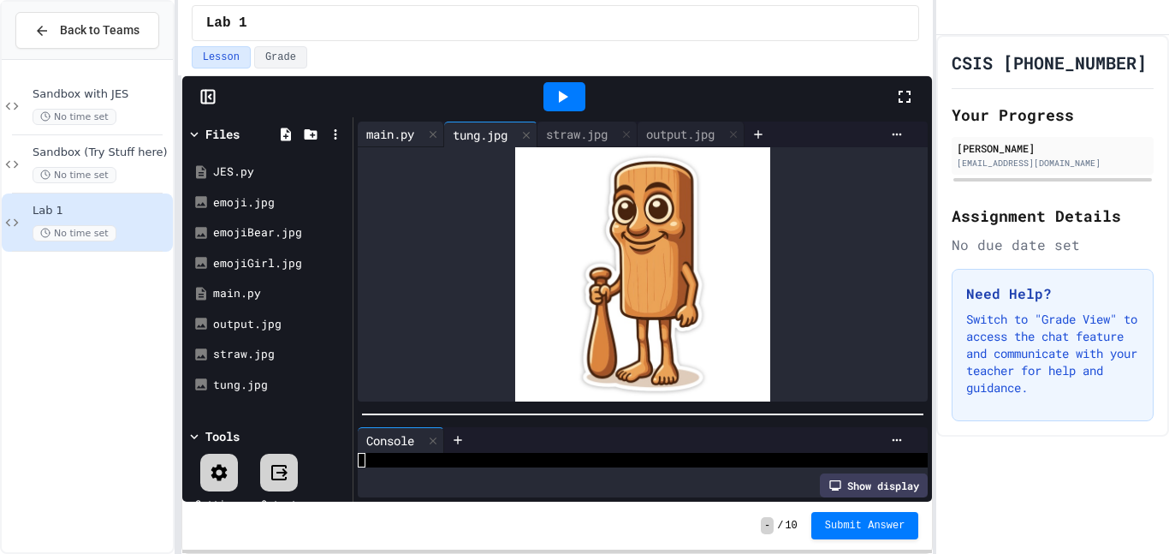
click at [382, 129] on div "main.py" at bounding box center [390, 134] width 65 height 18
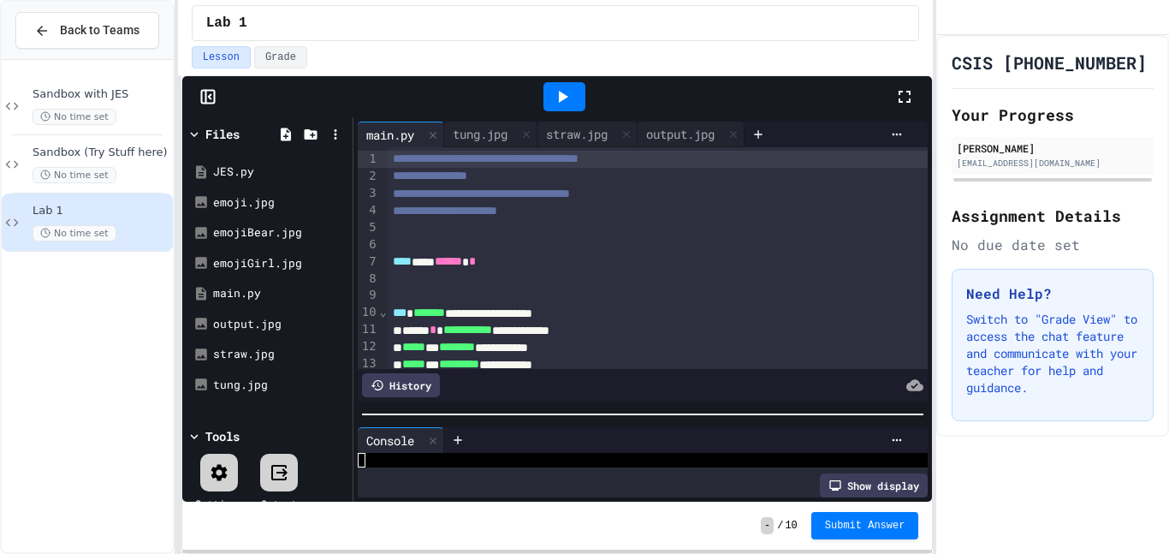
click at [682, 403] on div "**********" at bounding box center [642, 261] width 579 height 288
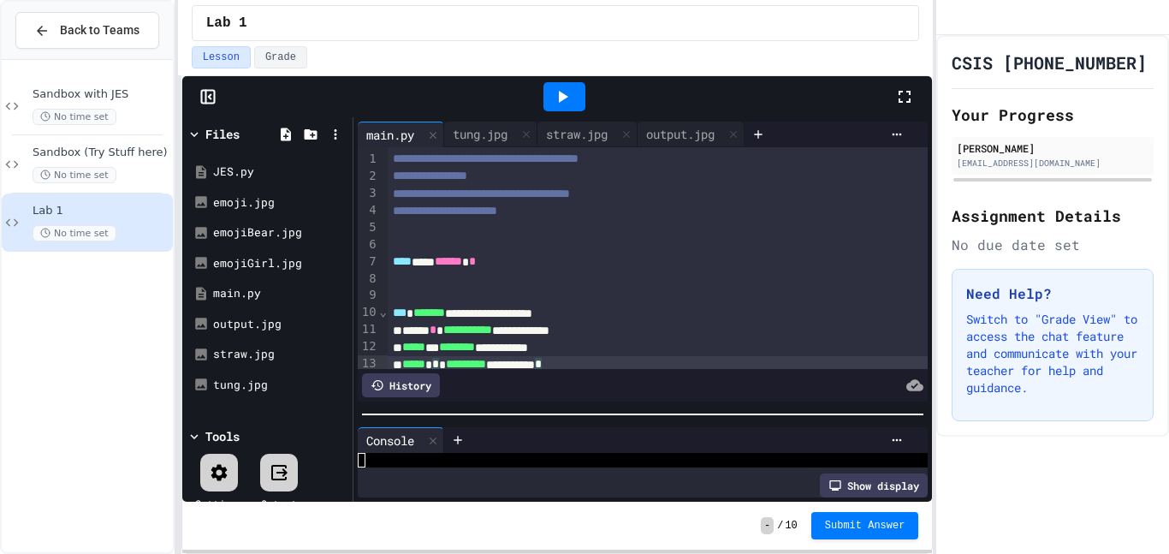
click at [619, 356] on div "***** * ********* ********* *" at bounding box center [659, 364] width 542 height 17
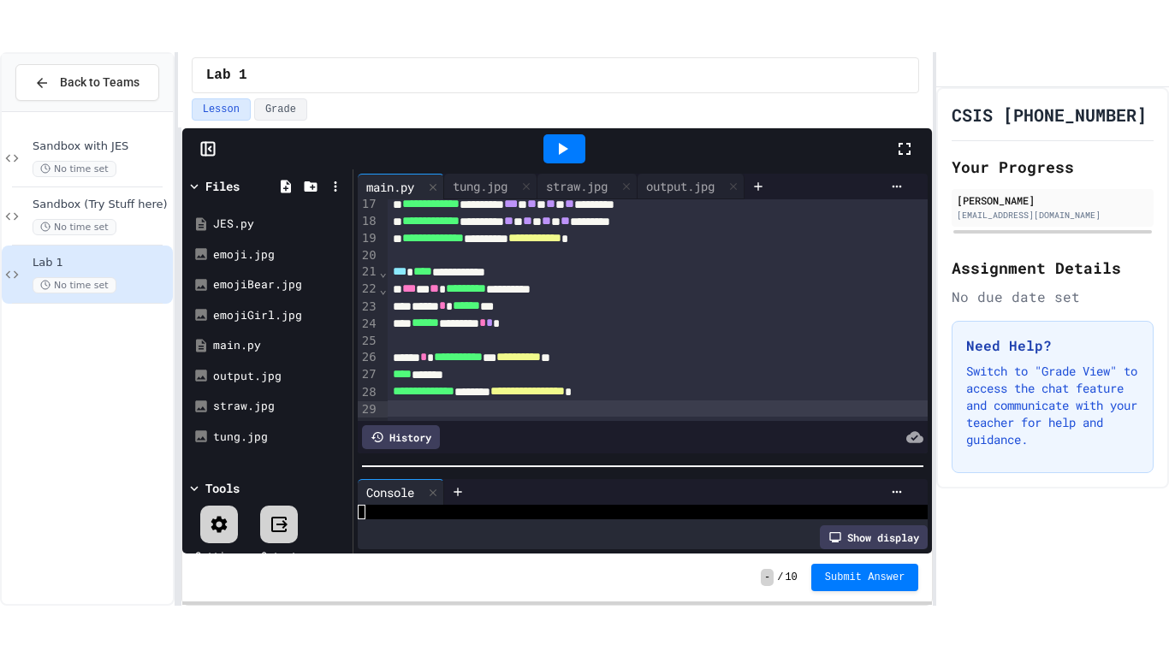
scroll to position [298, 0]
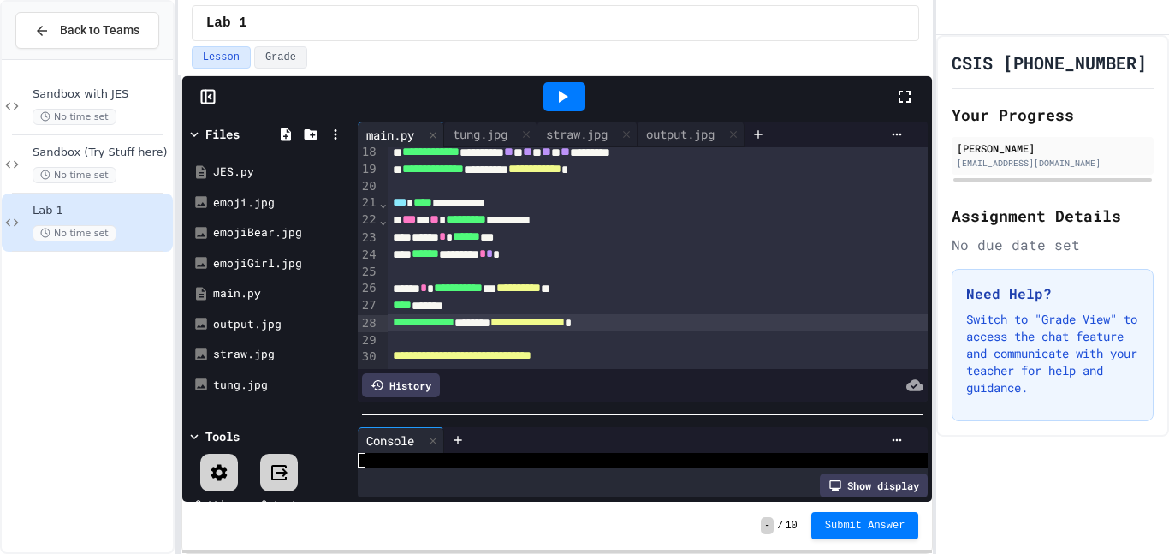
click at [899, 71] on div "Lesson Grade" at bounding box center [555, 60] width 755 height 29
click at [907, 93] on icon at bounding box center [904, 96] width 21 height 21
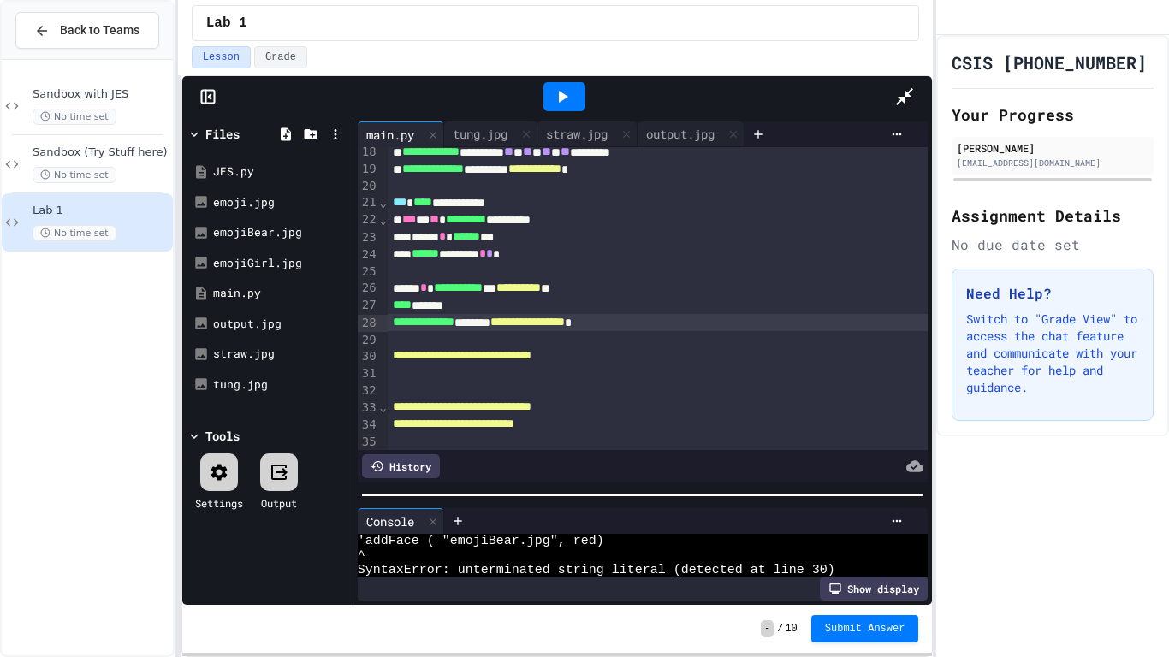
scroll to position [15, 0]
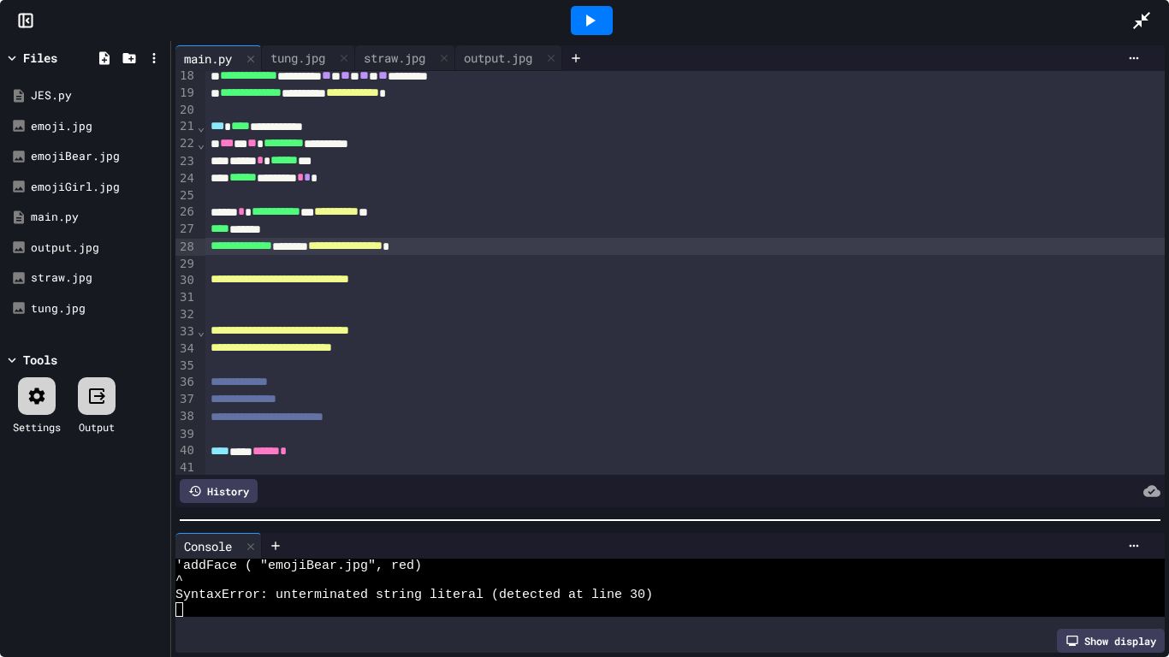
click at [214, 275] on span "**********" at bounding box center [279, 279] width 139 height 12
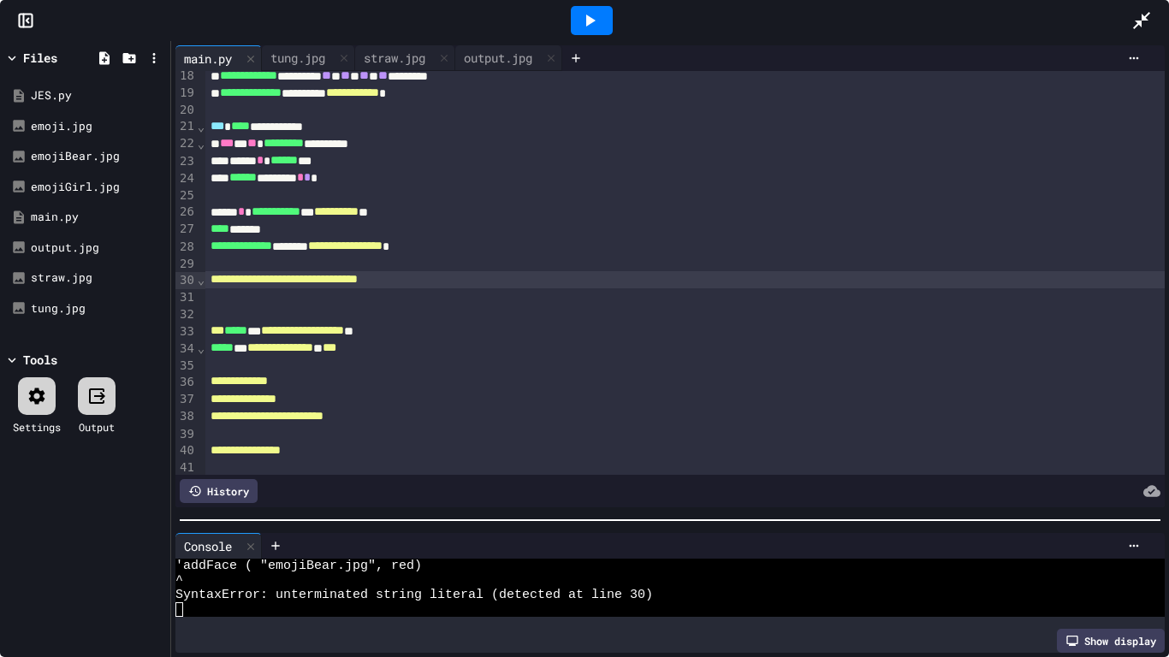
click at [482, 275] on div "**********" at bounding box center [685, 279] width 960 height 17
click at [411, 163] on div "***** * ****** ***" at bounding box center [685, 160] width 960 height 17
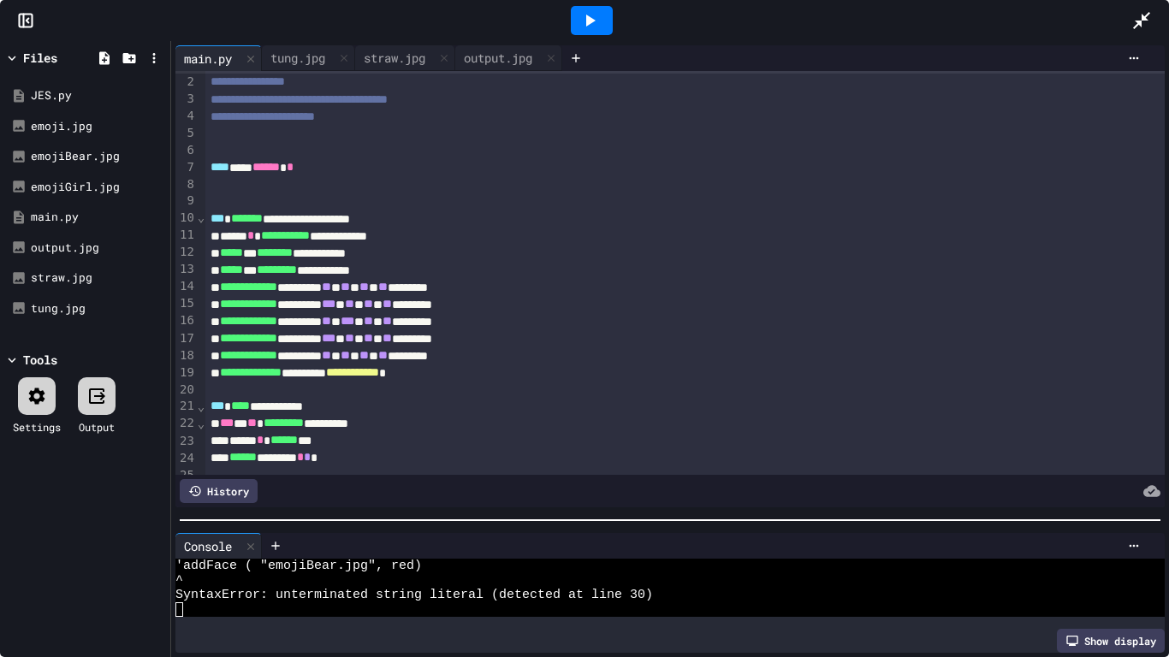
scroll to position [1, 0]
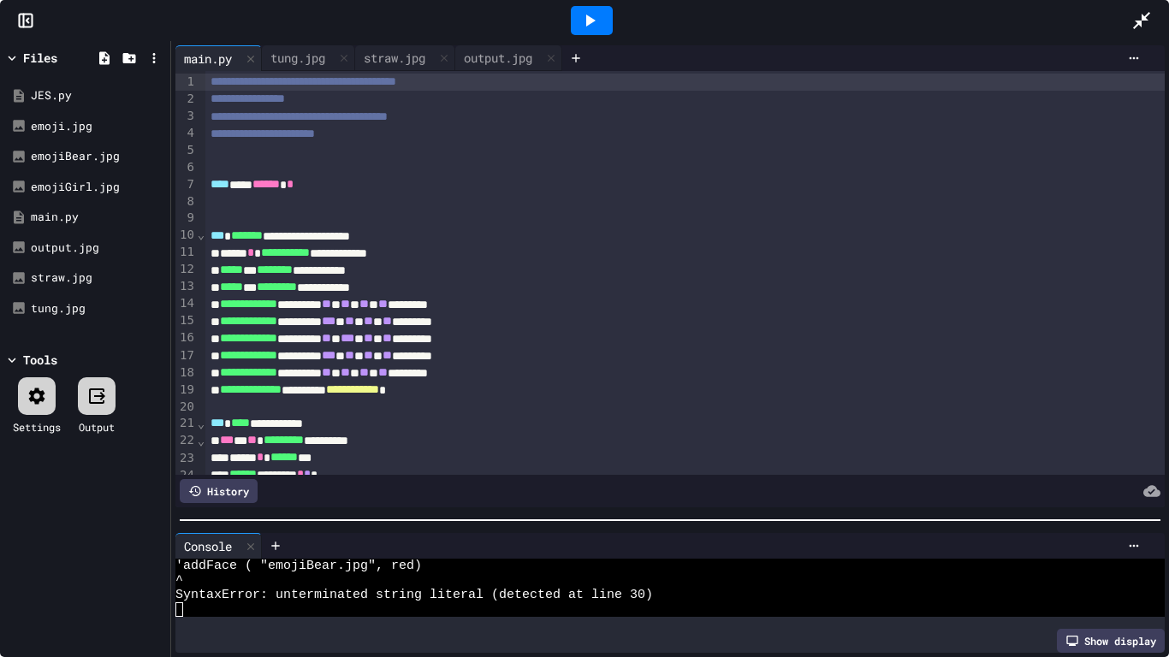
click at [587, 20] on icon at bounding box center [590, 21] width 9 height 12
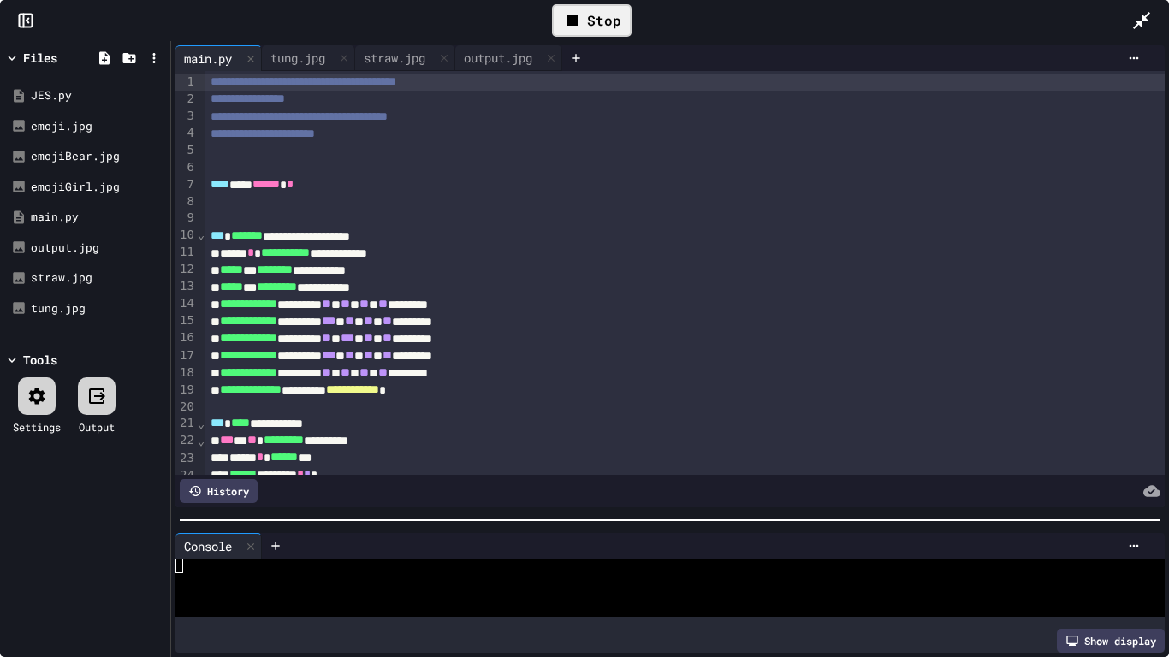
scroll to position [0, 0]
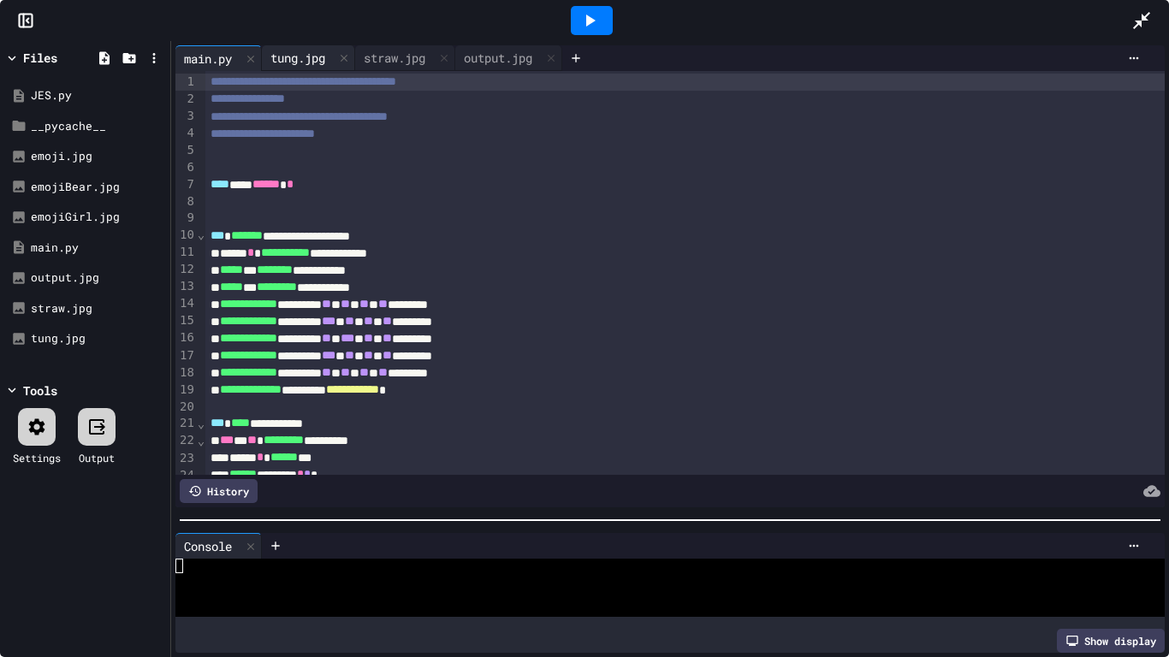
click at [307, 56] on div "tung.jpg" at bounding box center [298, 58] width 72 height 18
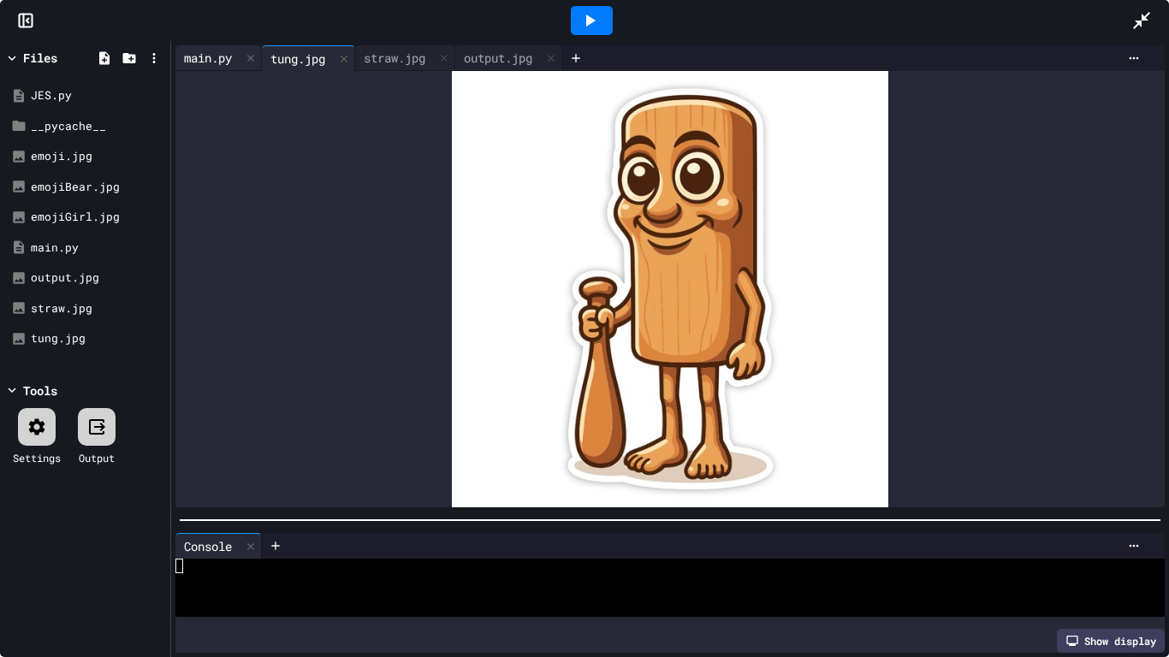
click at [211, 56] on div "main.py" at bounding box center [207, 58] width 65 height 18
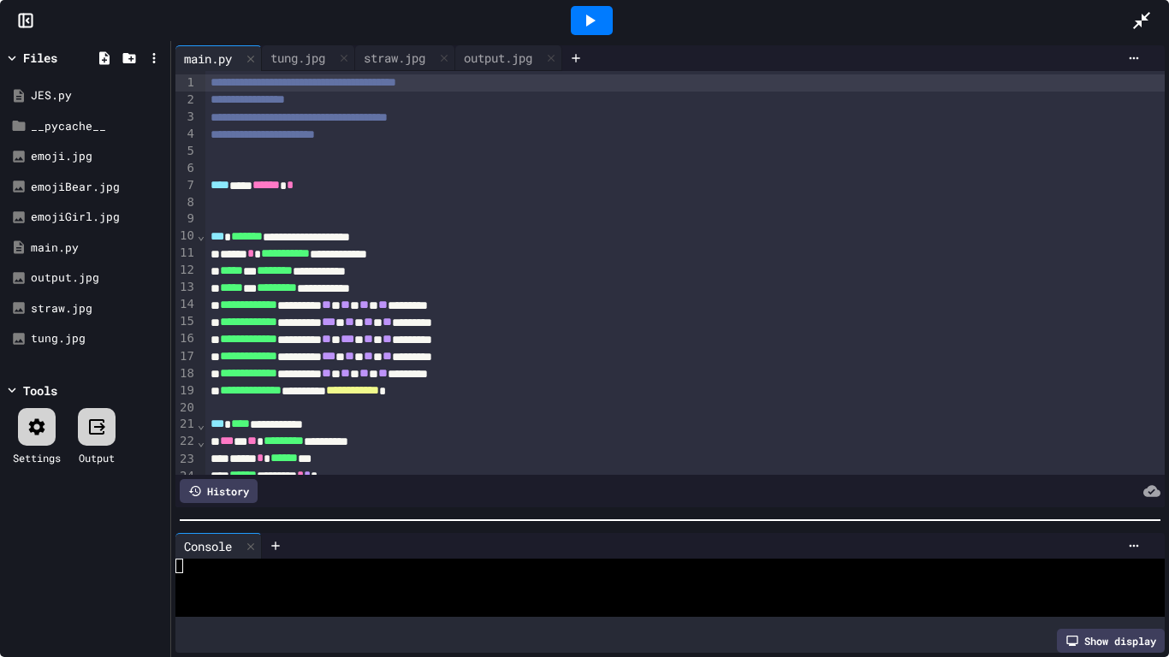
click at [554, 376] on div "**********" at bounding box center [685, 373] width 960 height 17
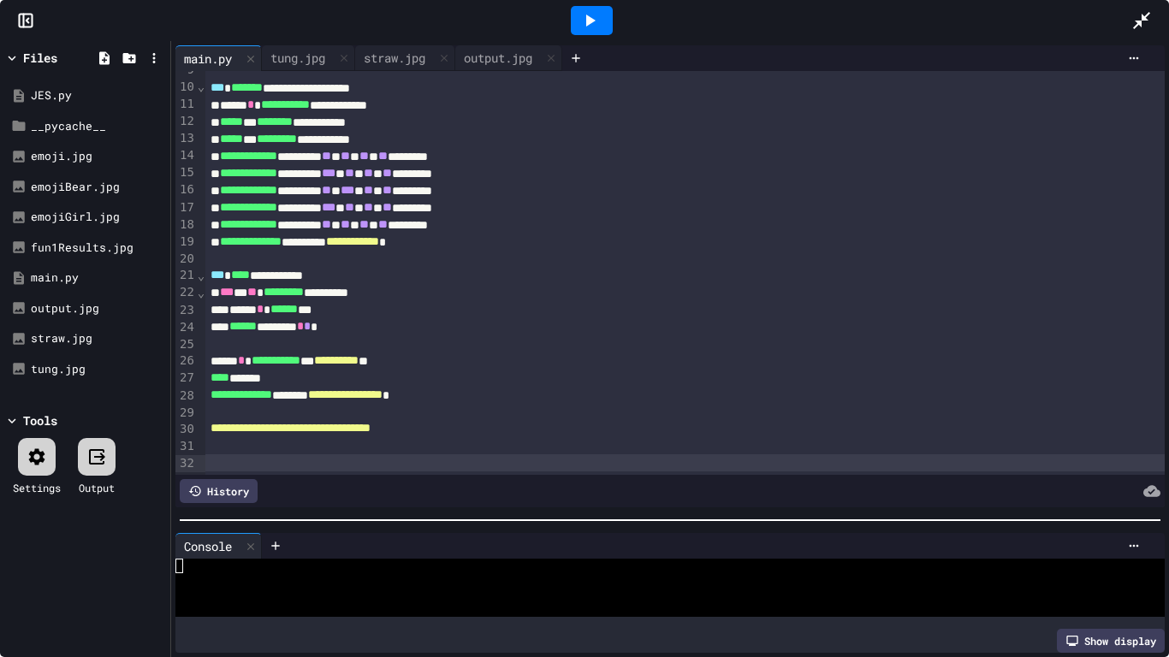
scroll to position [166, 0]
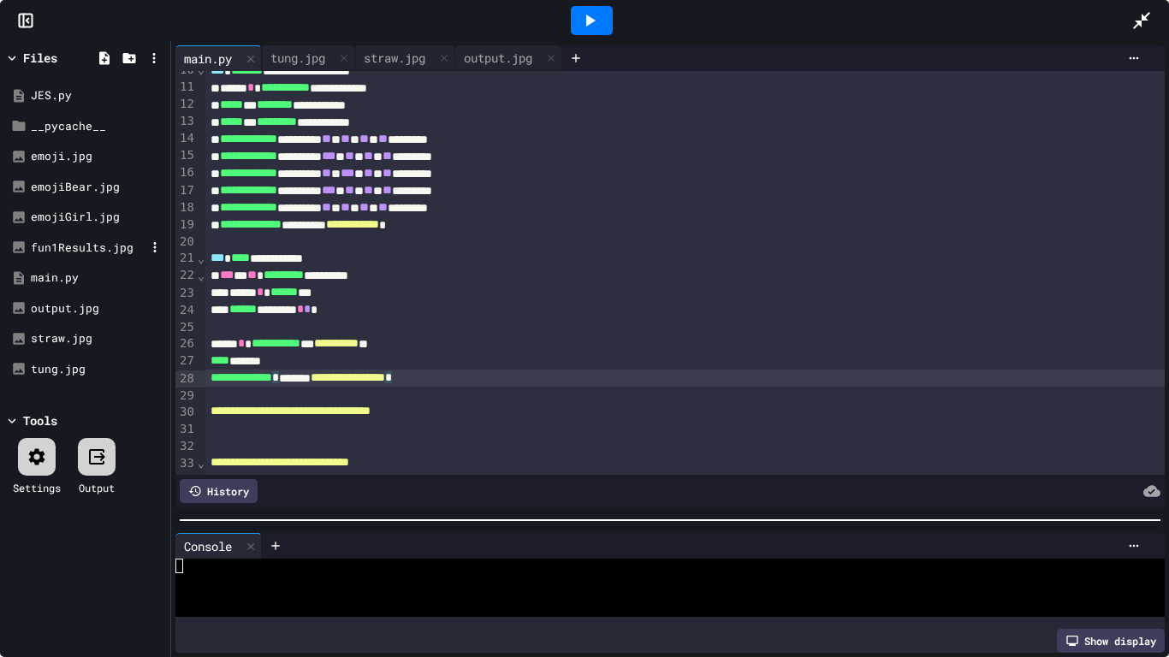
click at [77, 242] on div "fun1Results.jpg" at bounding box center [88, 248] width 115 height 17
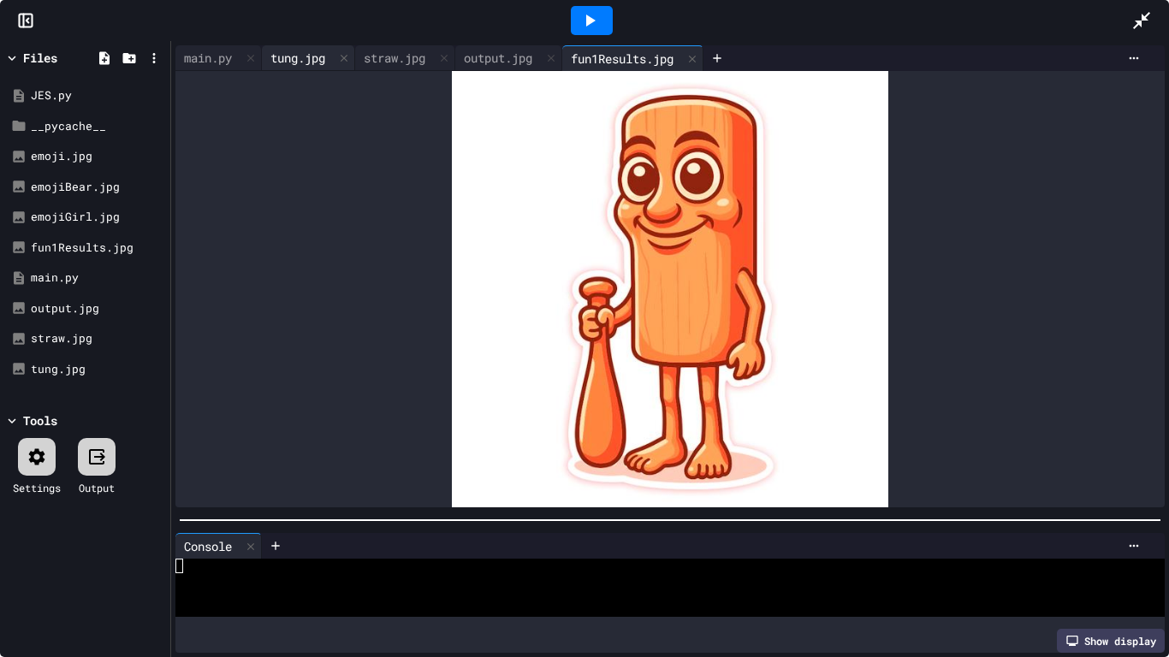
click at [292, 53] on div "tung.jpg" at bounding box center [298, 58] width 72 height 18
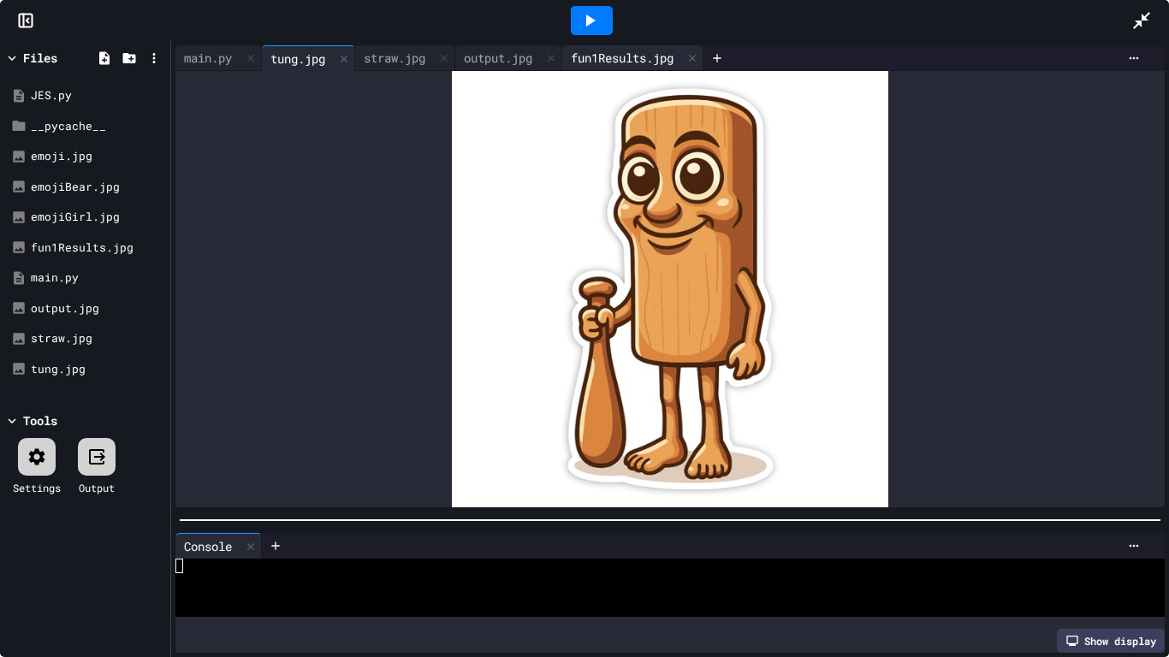
click at [669, 59] on div "fun1Results.jpg" at bounding box center [622, 58] width 120 height 18
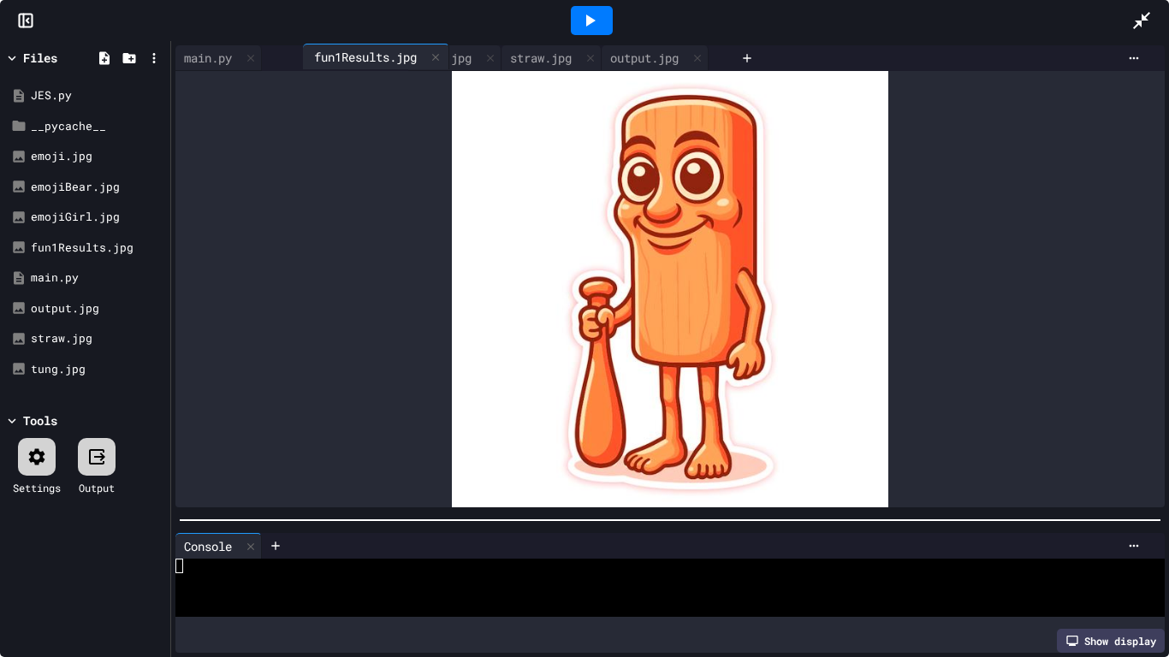
drag, startPoint x: 686, startPoint y: 56, endPoint x: 405, endPoint y: 56, distance: 281.5
click at [405, 56] on div "main.py tung.jpg straw.jpg output.jpg fun1Results.jpg" at bounding box center [454, 58] width 558 height 26
click at [298, 64] on div "tung.jpg" at bounding box center [298, 58] width 72 height 18
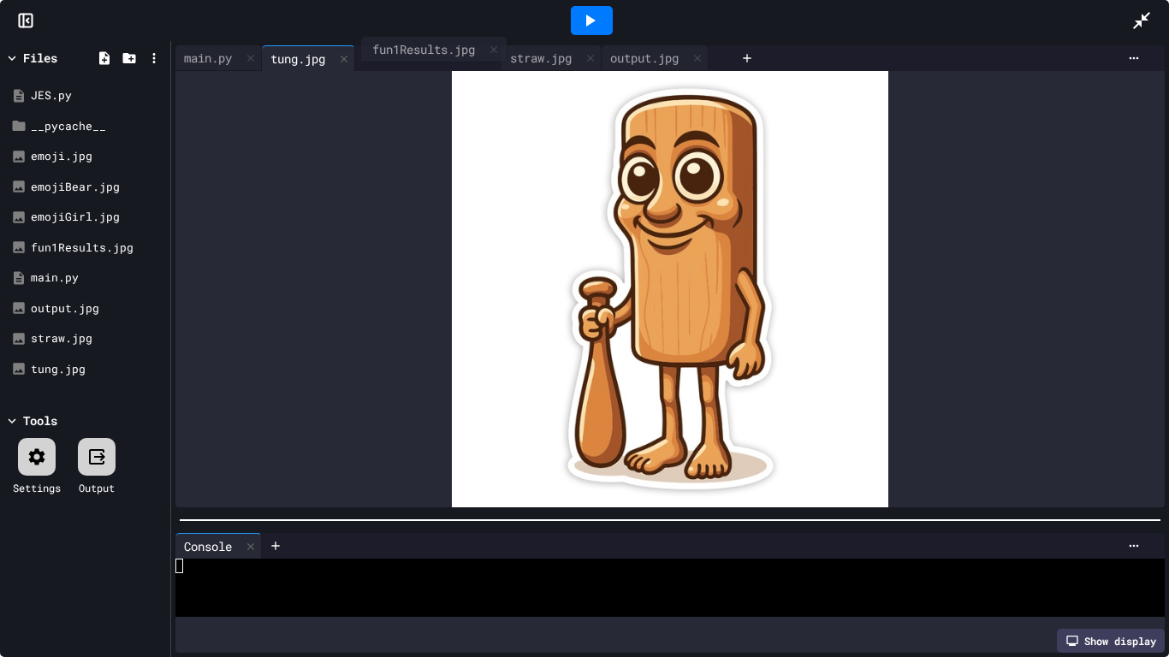
drag, startPoint x: 625, startPoint y: 65, endPoint x: 380, endPoint y: 60, distance: 245.6
click at [380, 60] on div "main.py tung.jpg straw.jpg output.jpg fun1Results.jpg" at bounding box center [454, 58] width 558 height 26
click at [382, 59] on div "straw.jpg" at bounding box center [394, 58] width 79 height 18
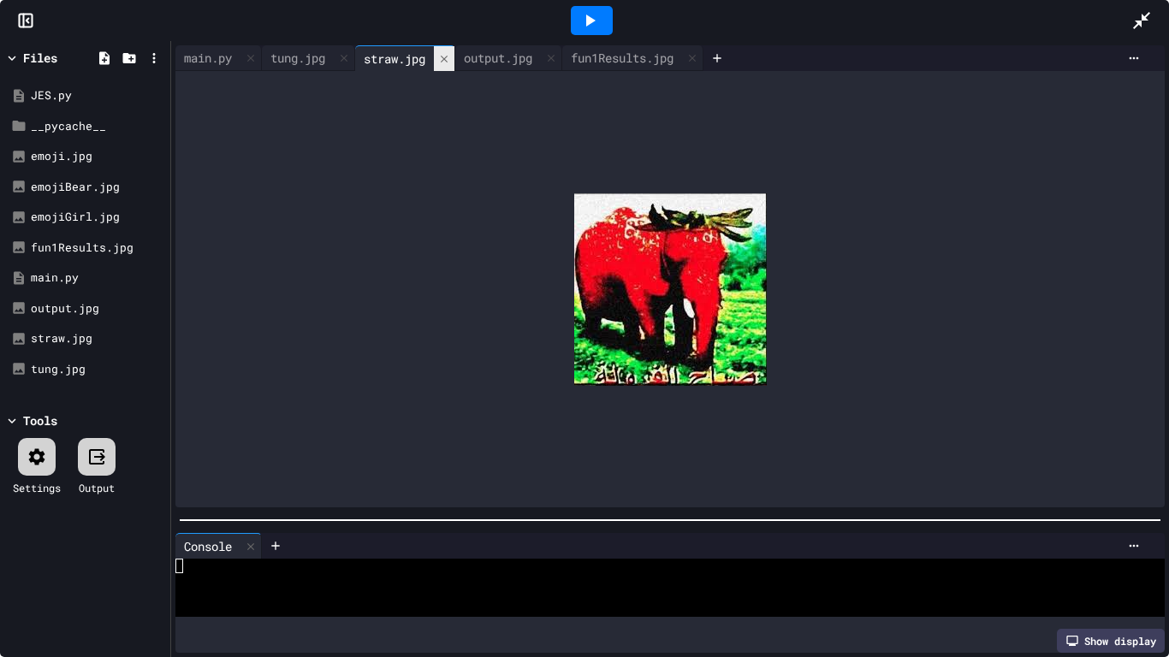
click at [450, 60] on icon at bounding box center [444, 59] width 12 height 12
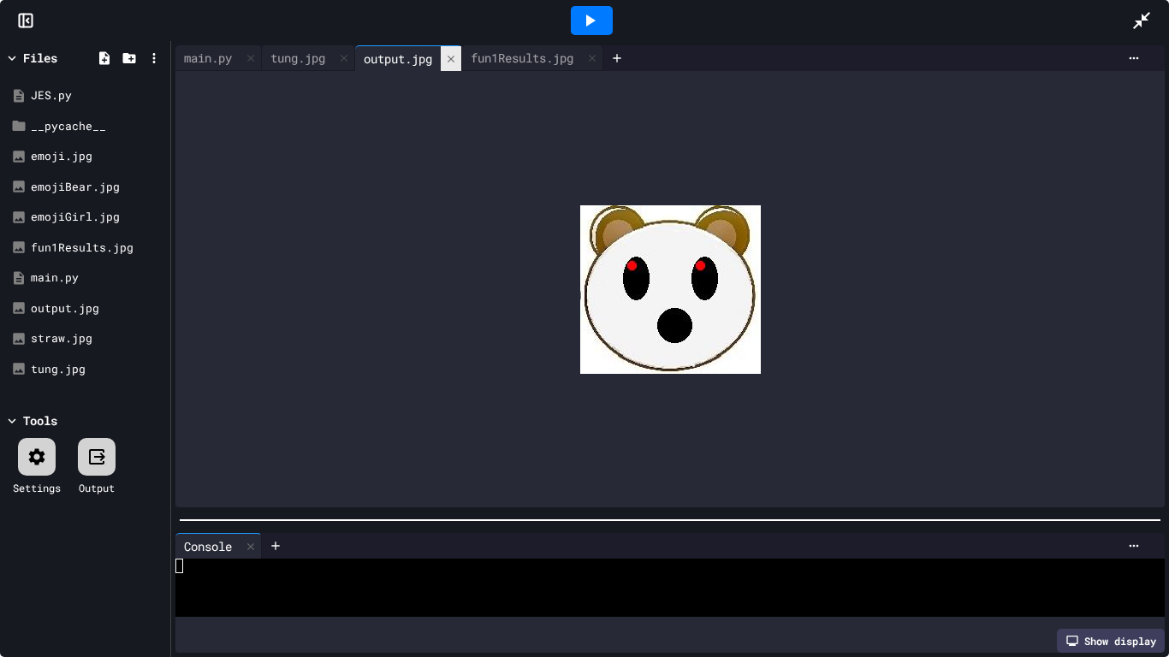
click at [454, 60] on icon at bounding box center [451, 59] width 12 height 12
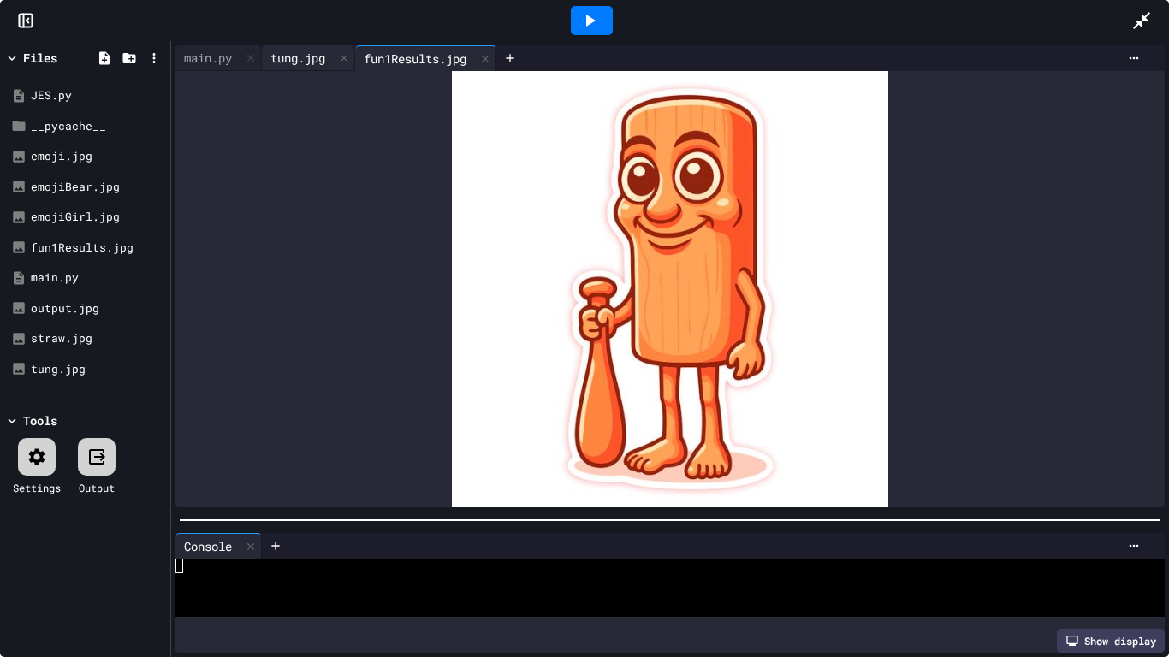
click at [293, 65] on div "tung.jpg" at bounding box center [298, 58] width 72 height 18
click at [204, 62] on div "main.py" at bounding box center [207, 58] width 65 height 18
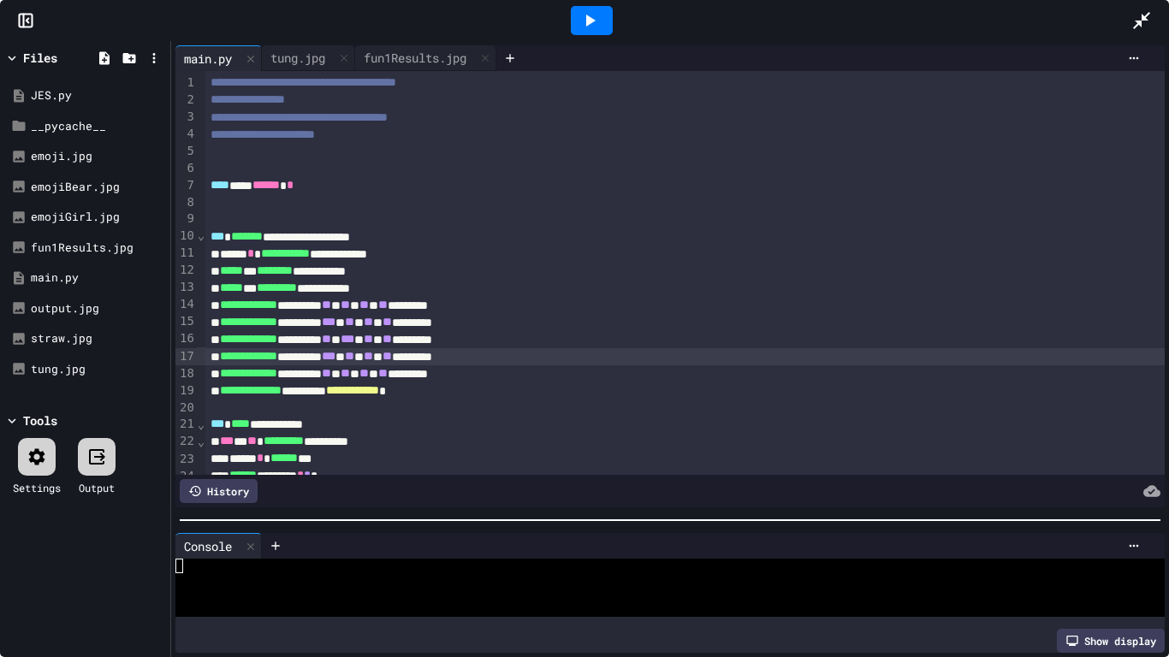
click at [514, 362] on div "**********" at bounding box center [685, 356] width 960 height 17
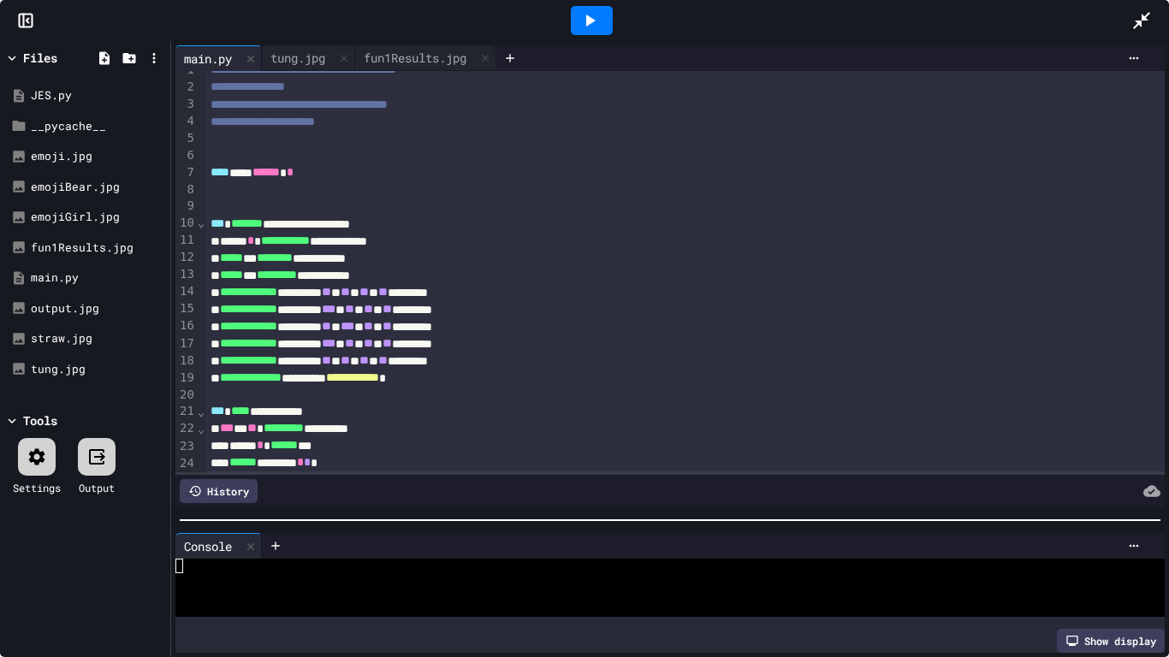
scroll to position [30, 0]
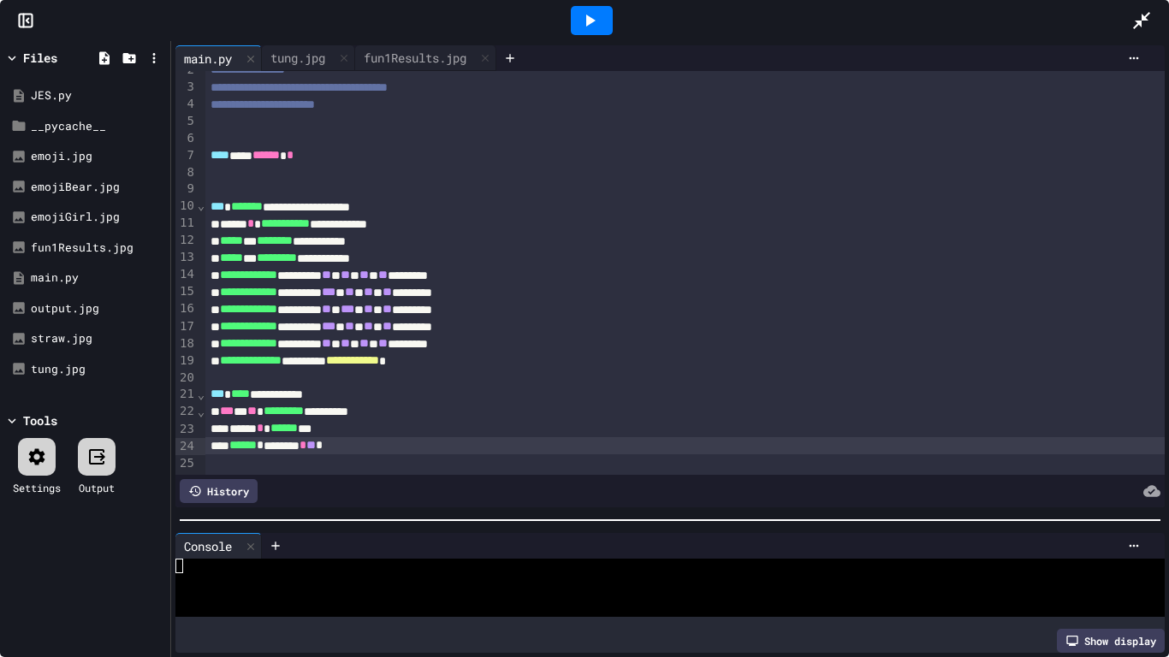
click at [594, 31] on div at bounding box center [592, 20] width 42 height 29
click at [459, 41] on div "Stop" at bounding box center [591, 21] width 1080 height 50
click at [454, 56] on div "fun1Results.jpg" at bounding box center [415, 58] width 120 height 18
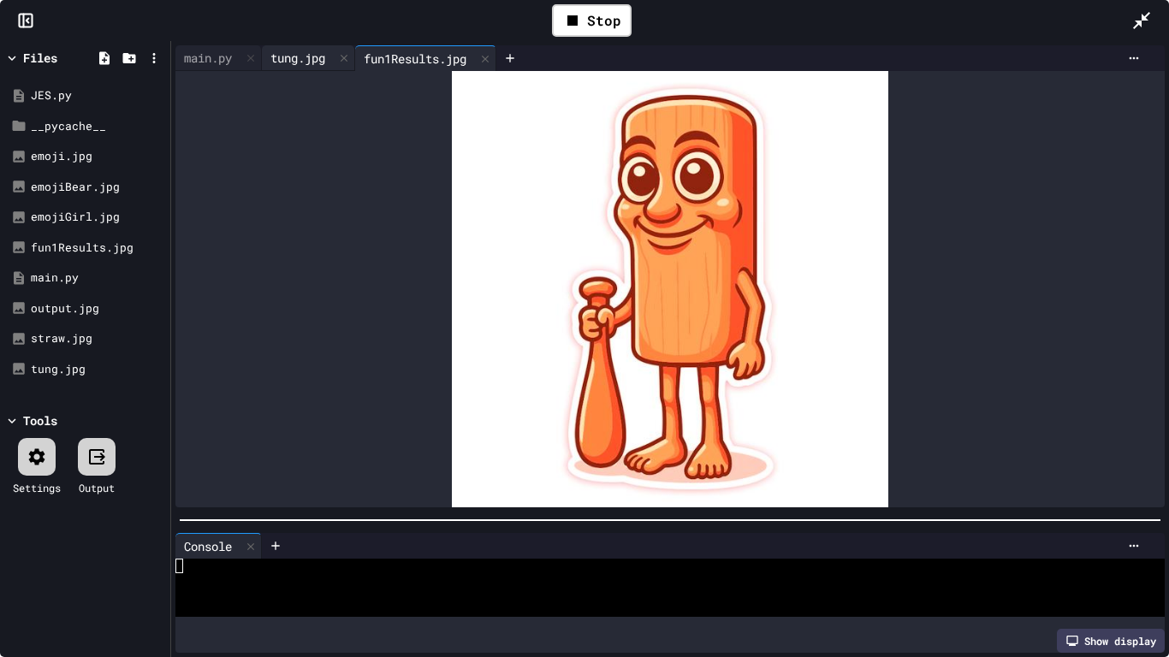
click at [303, 62] on div "tung.jpg" at bounding box center [298, 58] width 72 height 18
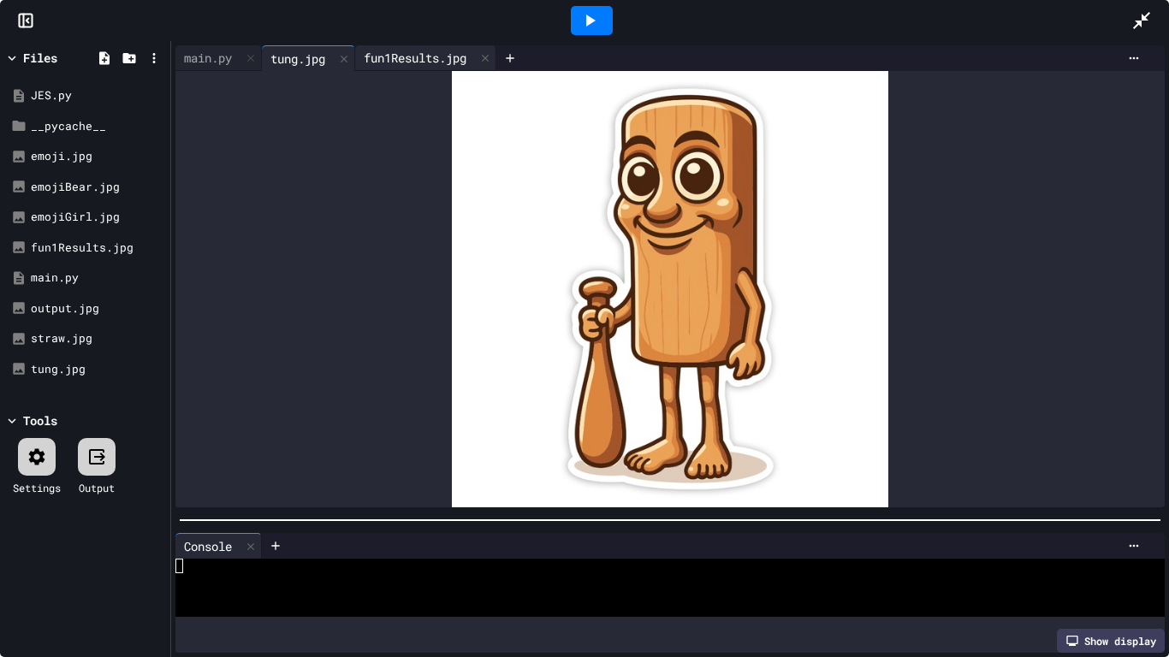
click at [384, 55] on div "fun1Results.jpg" at bounding box center [415, 58] width 120 height 18
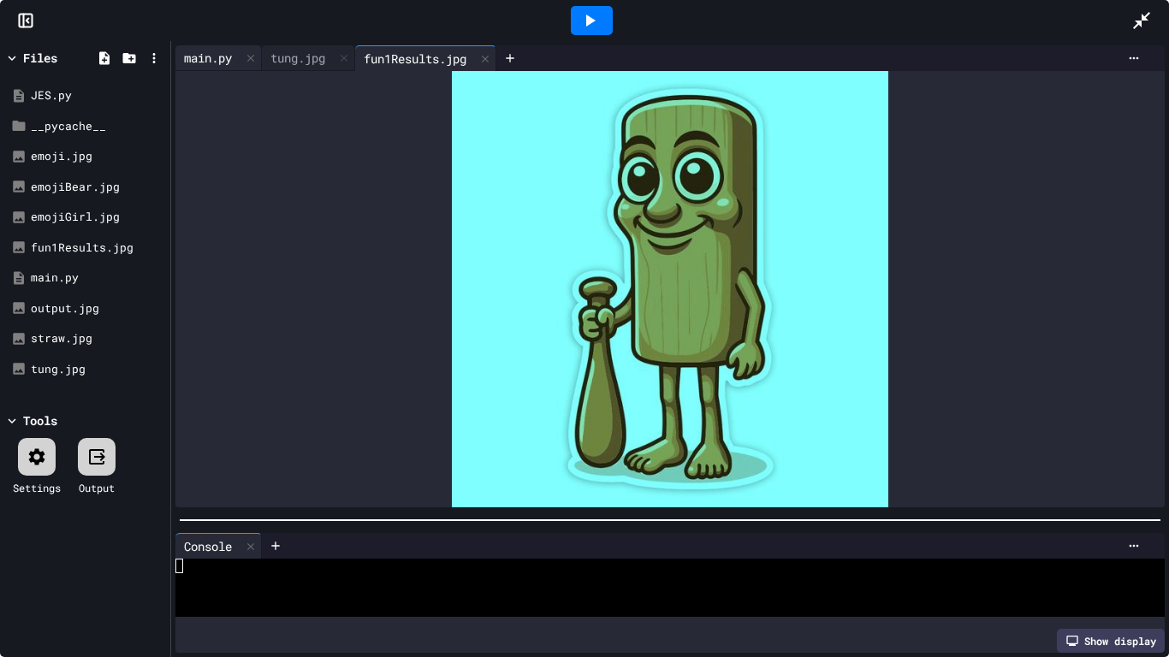
click at [202, 57] on div "main.py" at bounding box center [207, 58] width 65 height 18
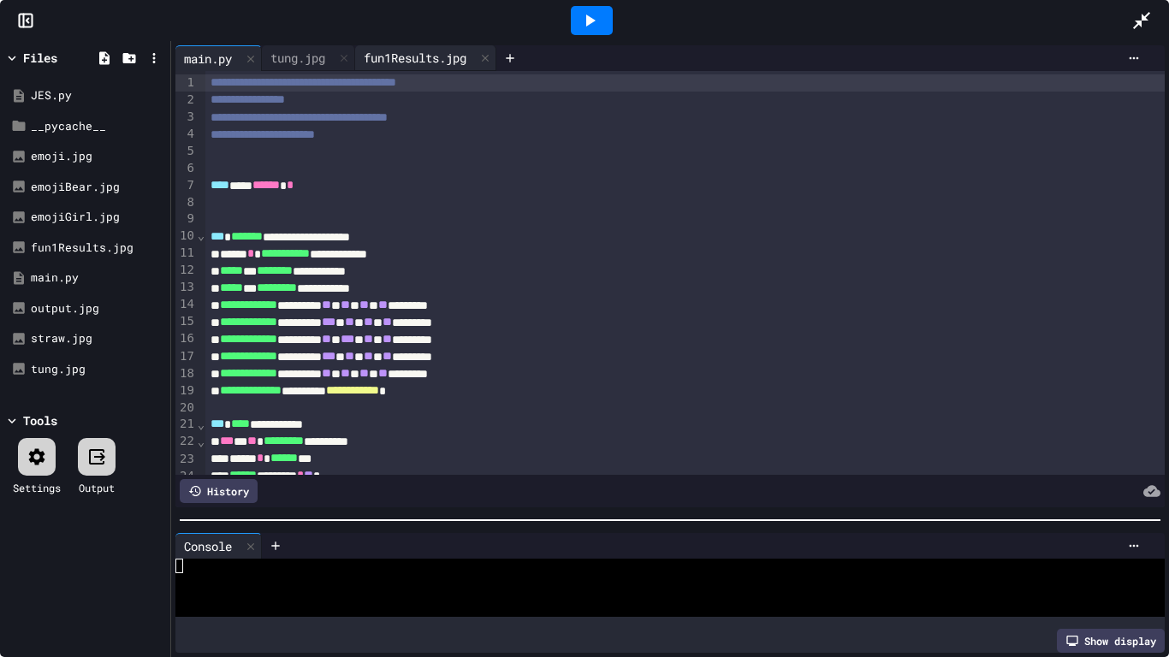
click at [423, 67] on div "fun1Results.jpg" at bounding box center [425, 58] width 141 height 26
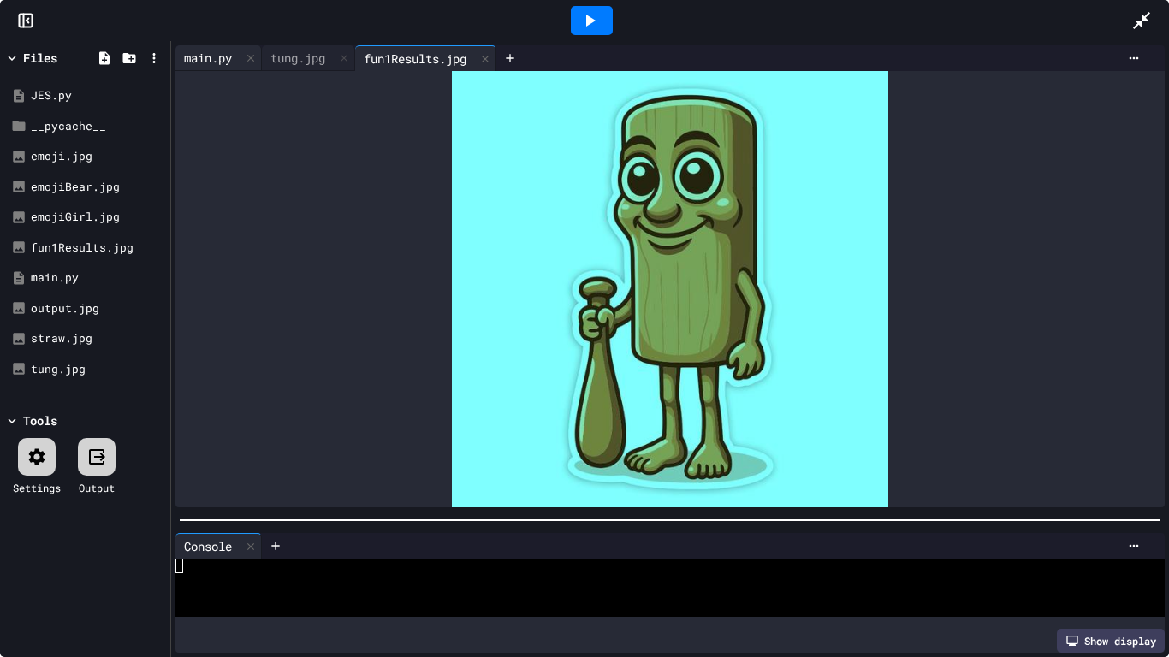
click at [199, 66] on div "main.py" at bounding box center [207, 58] width 65 height 18
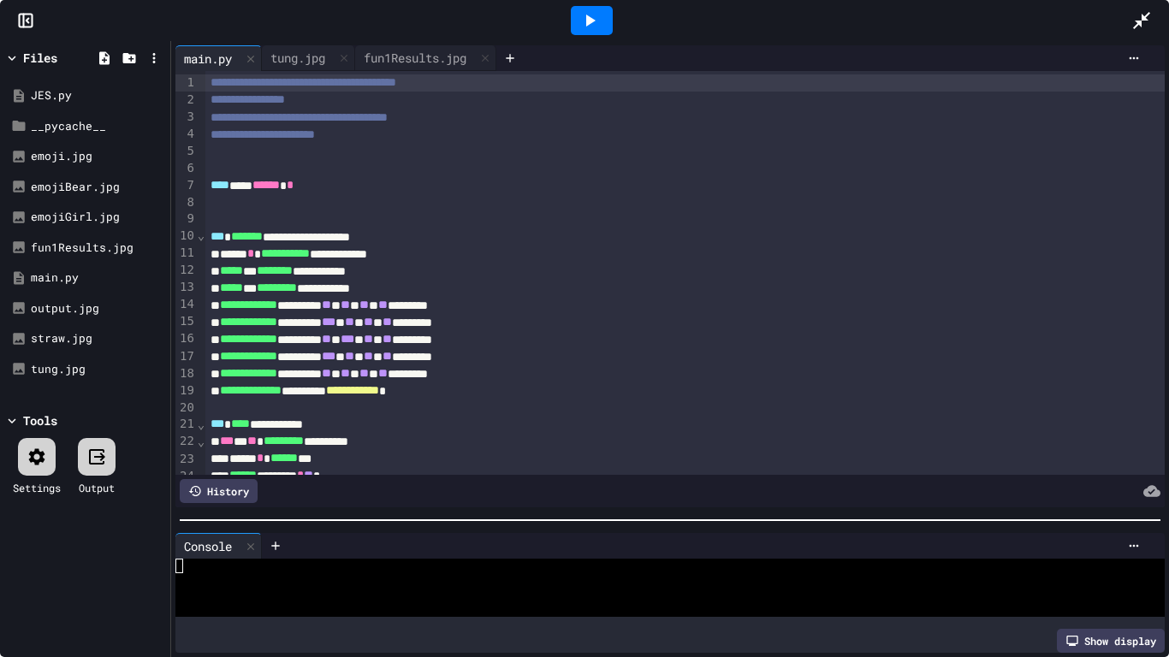
click at [246, 376] on span "**********" at bounding box center [248, 373] width 57 height 12
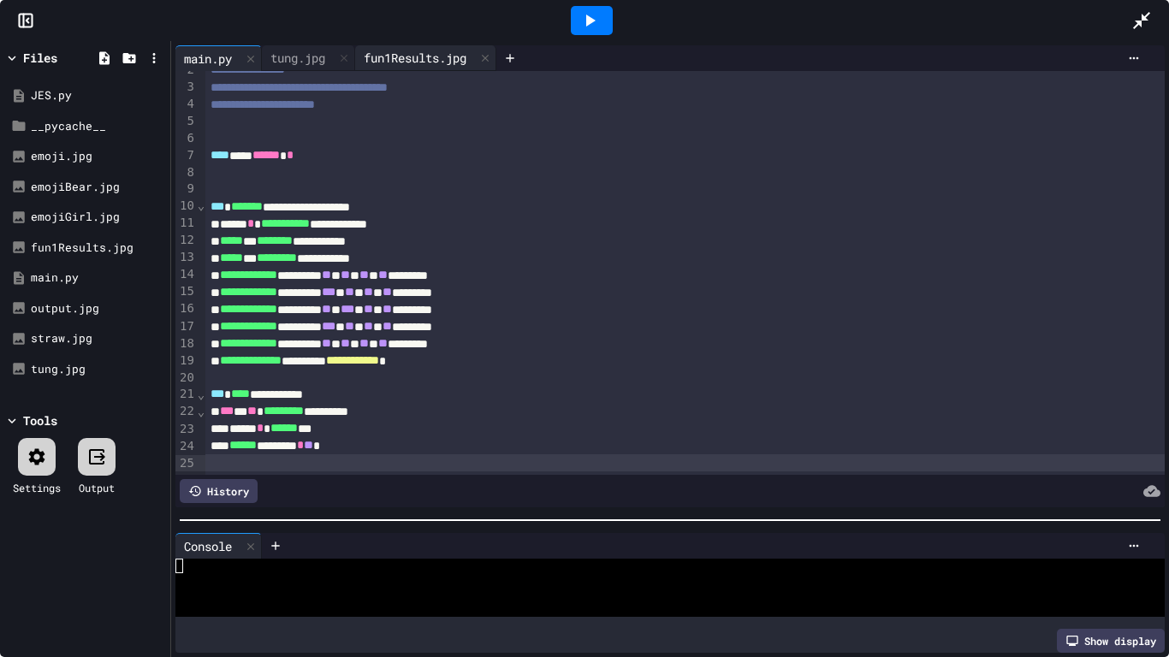
click at [407, 60] on div "fun1Results.jpg" at bounding box center [415, 58] width 120 height 18
